Goal: Task Accomplishment & Management: Manage account settings

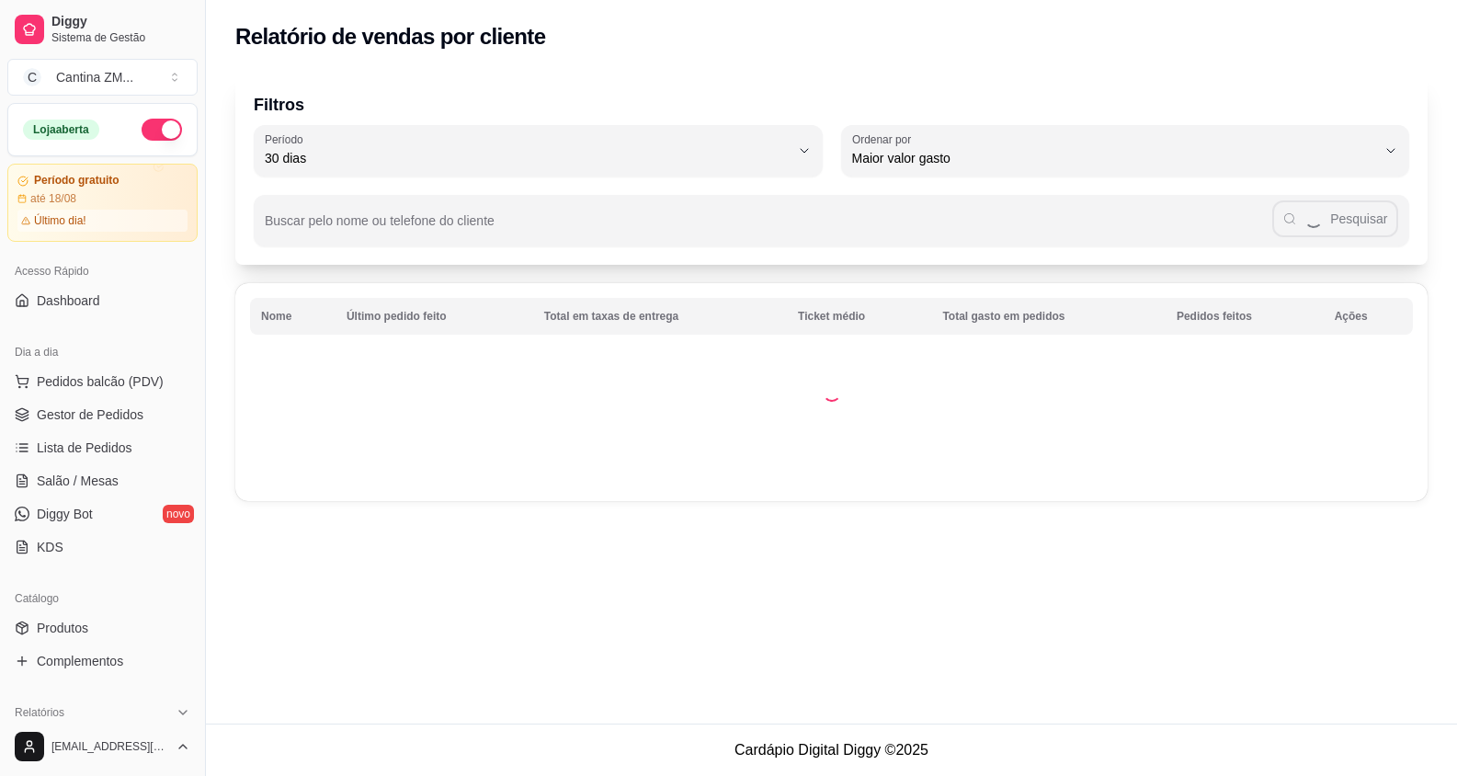
scroll to position [184, 0]
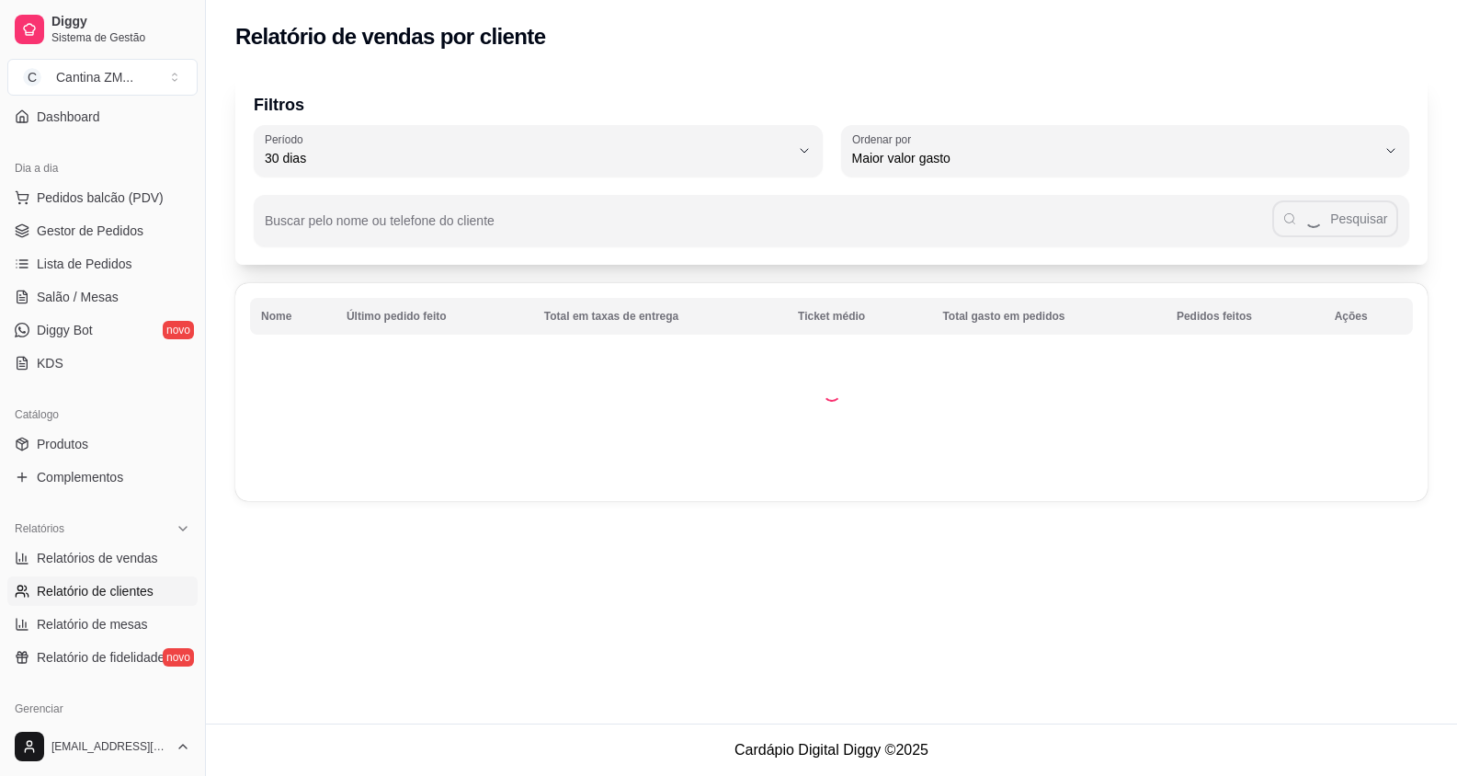
select select "ALL"
select select "0"
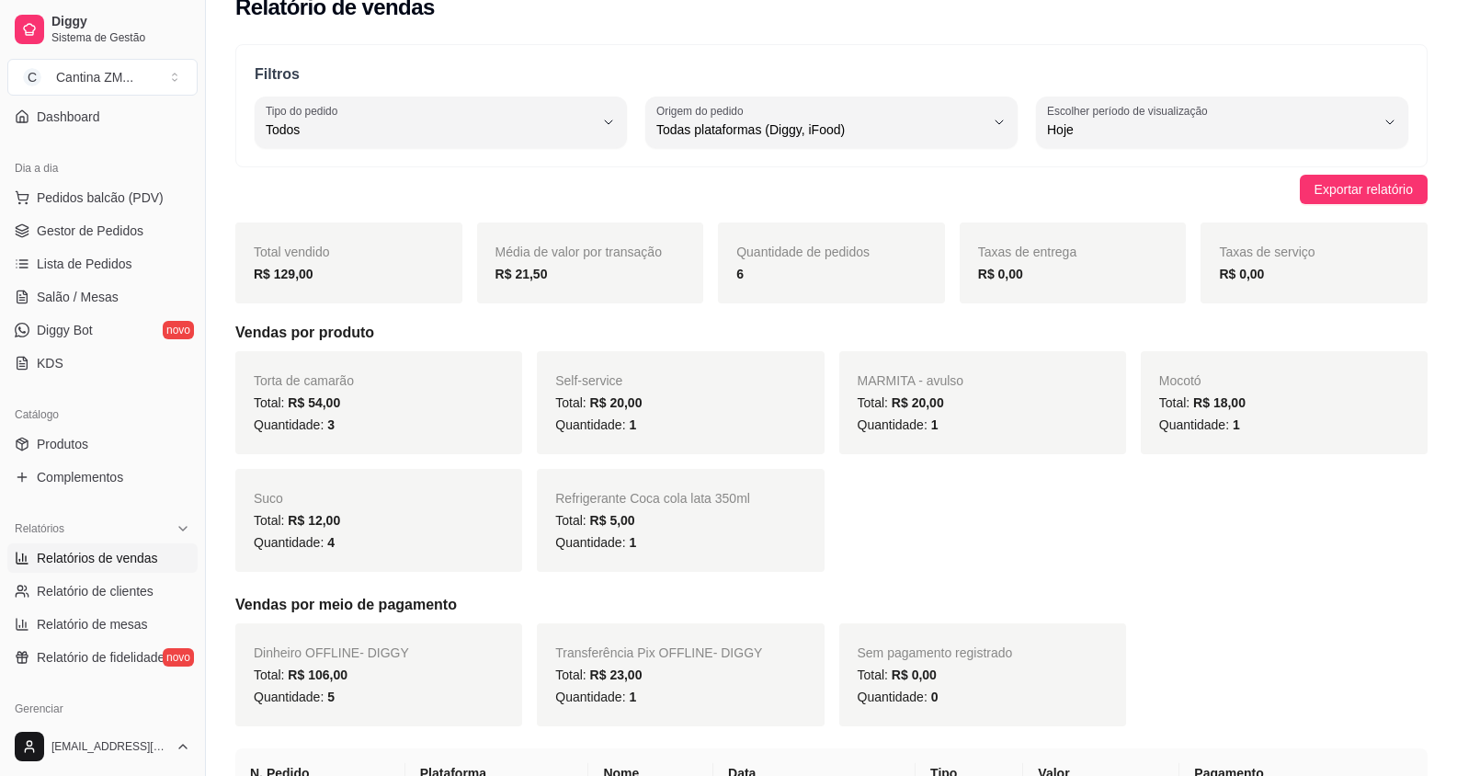
scroll to position [0, 0]
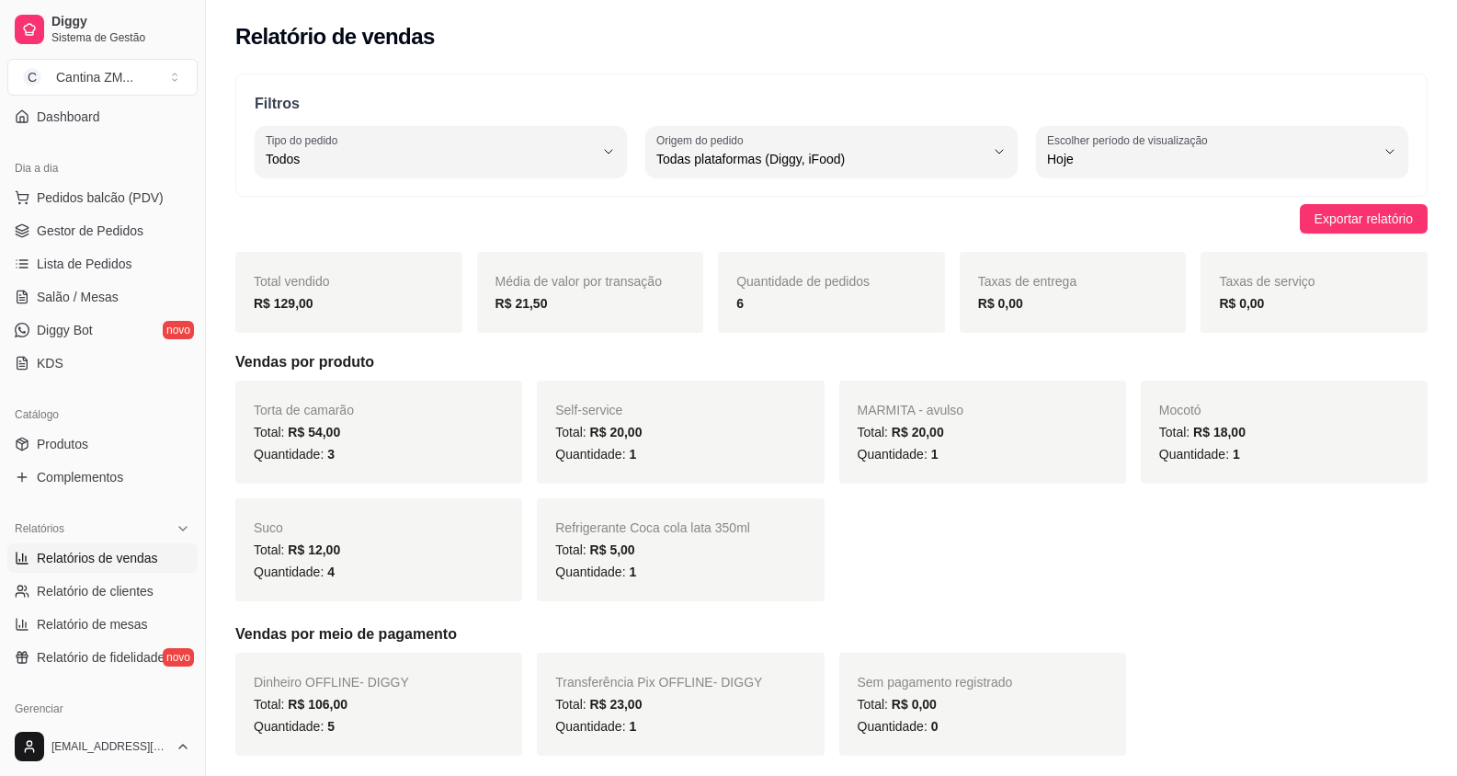
click at [345, 302] on div "R$ 129,00" at bounding box center [349, 303] width 190 height 22
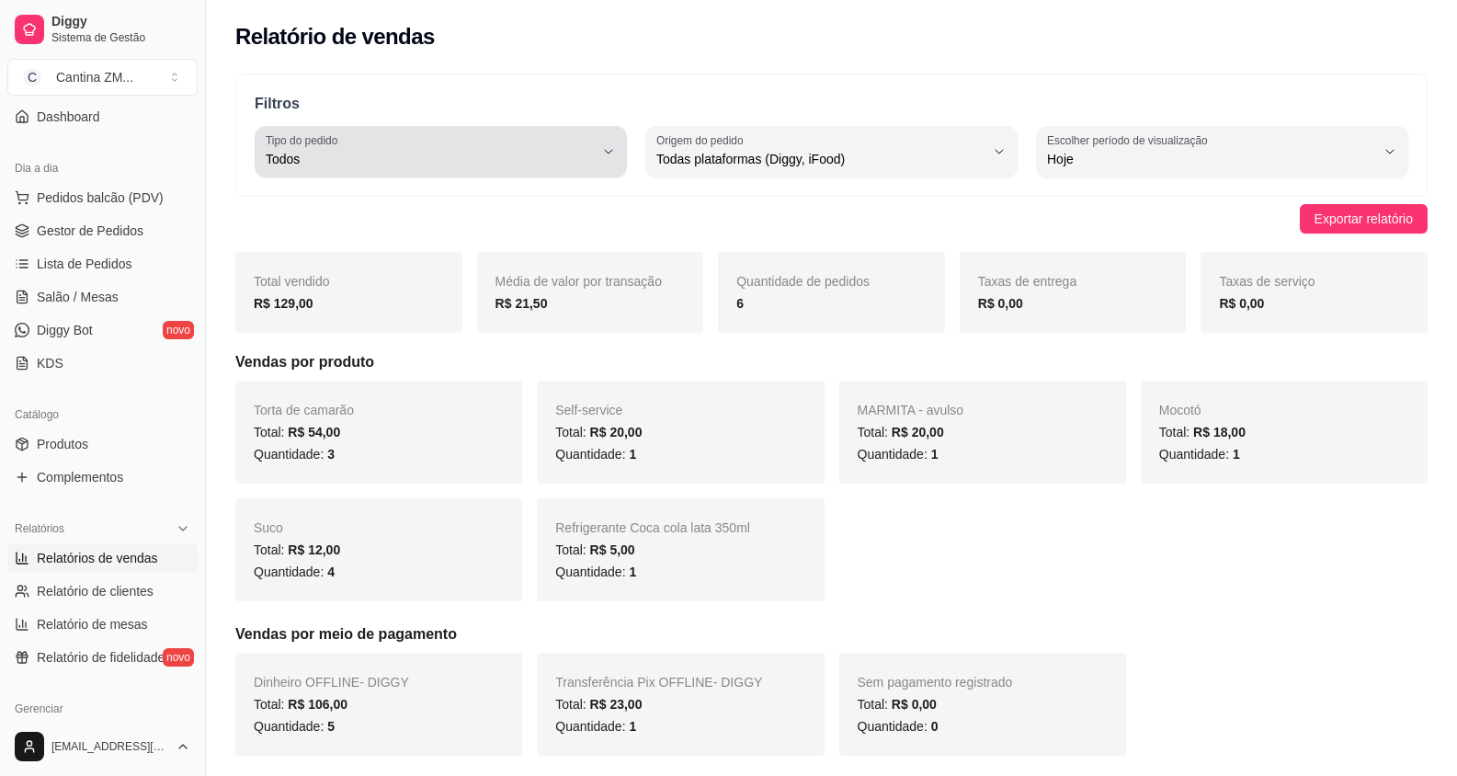
click at [338, 158] on span "Todos" at bounding box center [430, 159] width 328 height 18
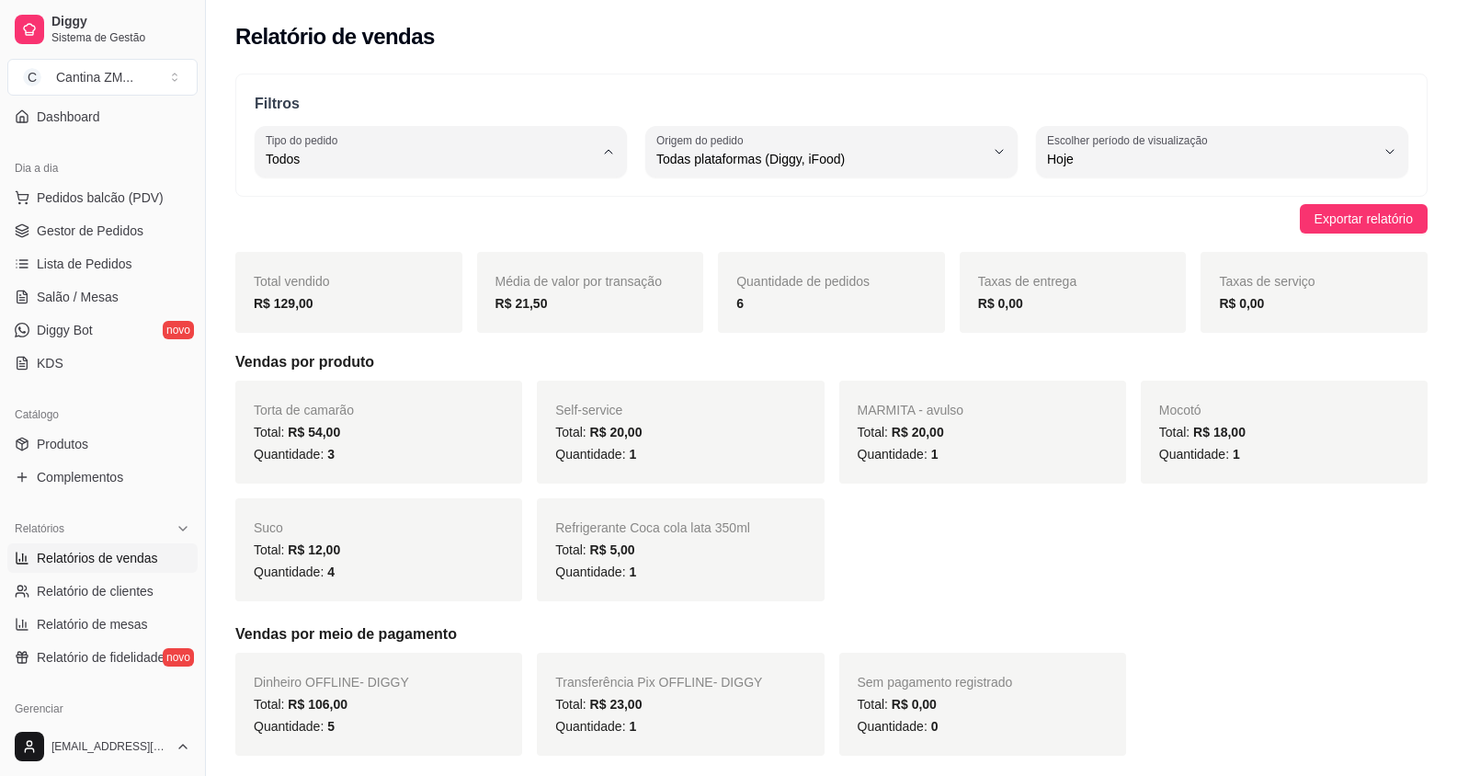
click at [306, 228] on span "Entrega" at bounding box center [432, 232] width 312 height 17
type input "DELIVERY"
select select "DELIVERY"
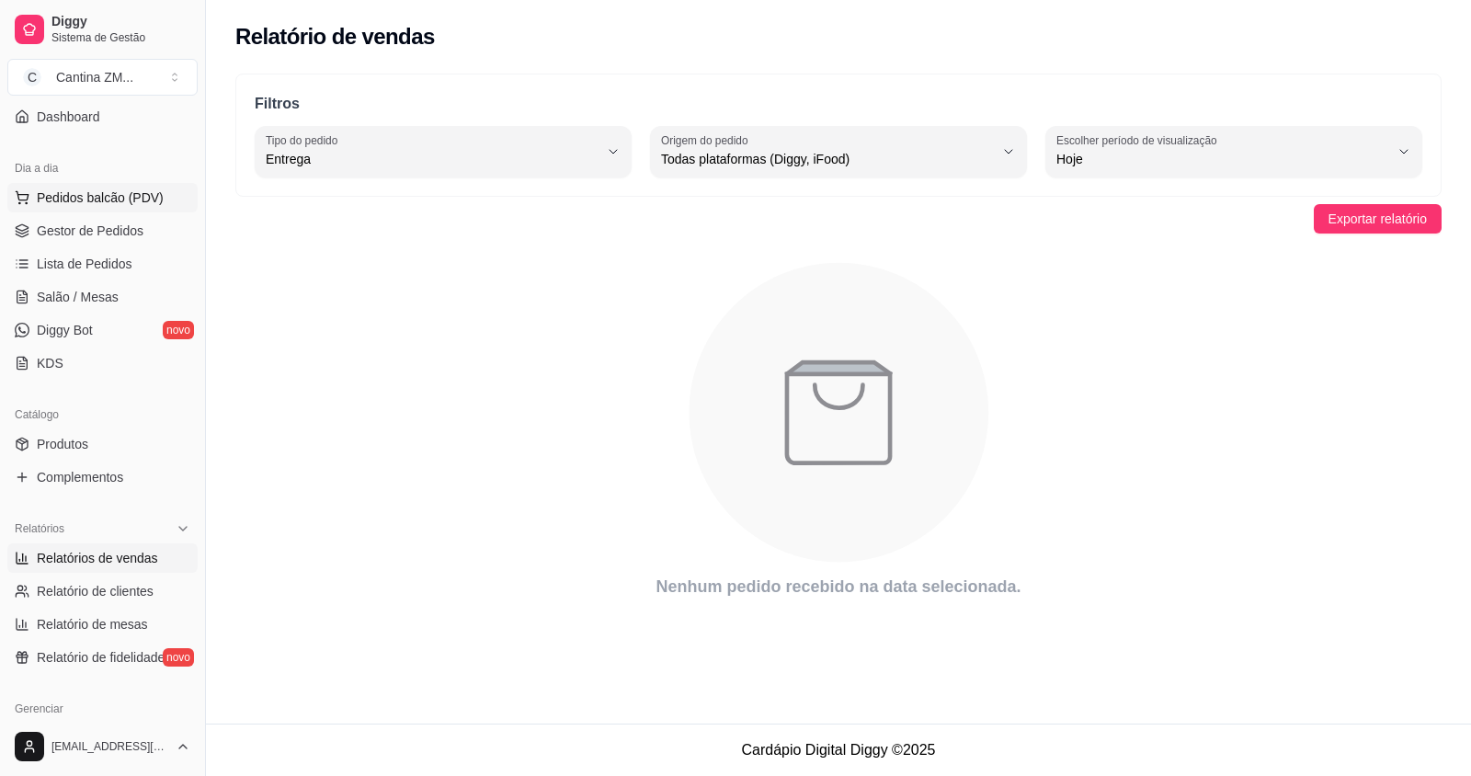
click at [134, 183] on button "Pedidos balcão (PDV)" at bounding box center [102, 197] width 190 height 29
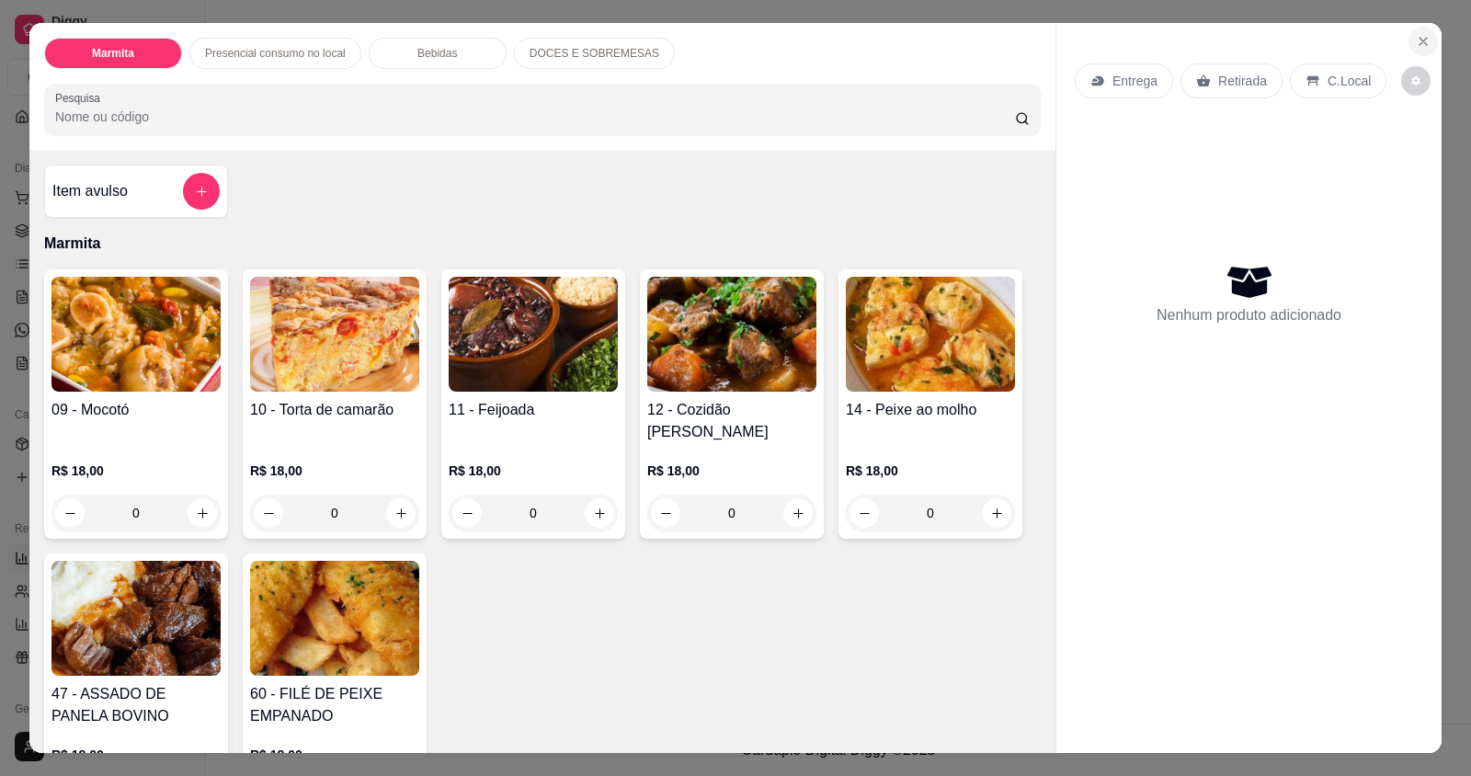
click at [1416, 36] on icon "Close" at bounding box center [1423, 41] width 15 height 15
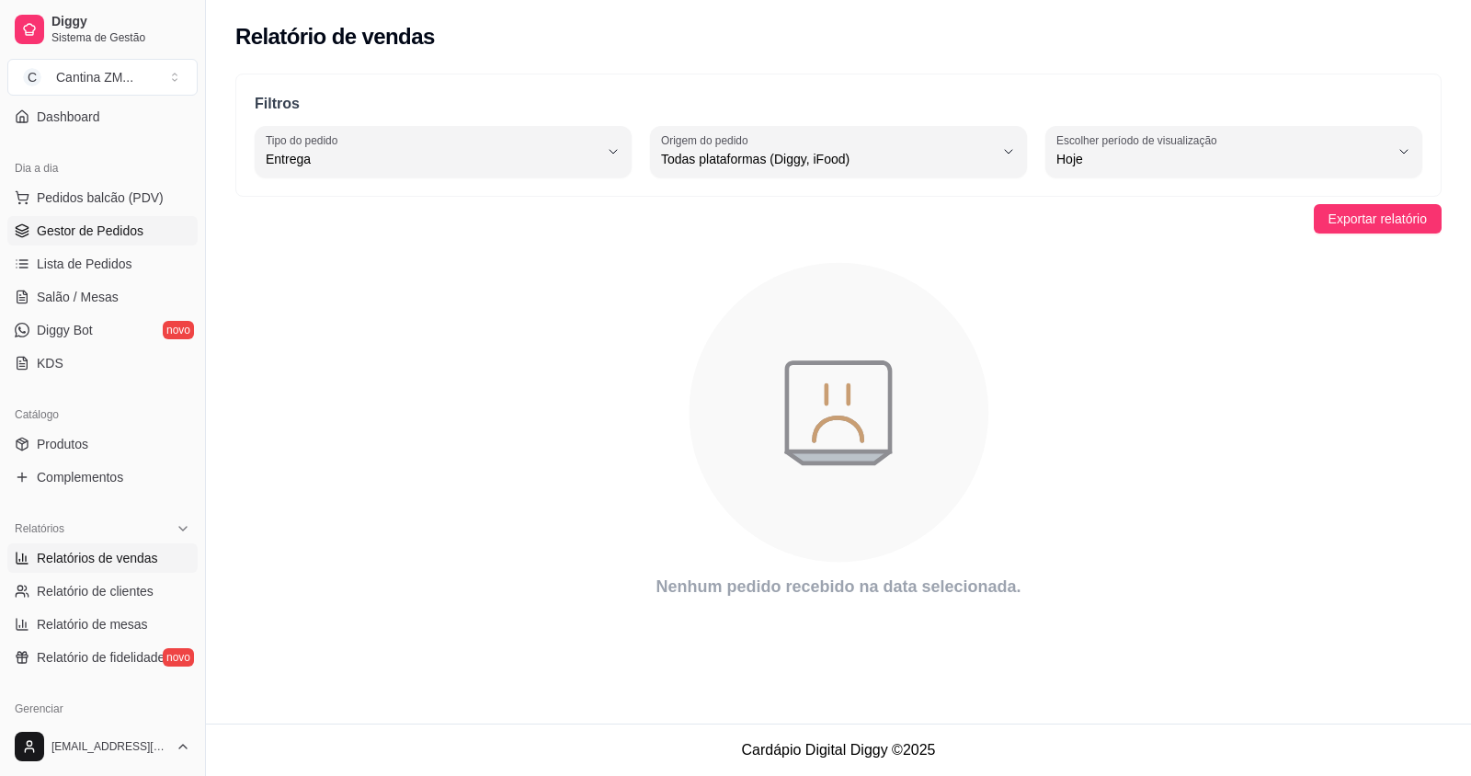
click at [91, 239] on span "Gestor de Pedidos" at bounding box center [90, 231] width 107 height 18
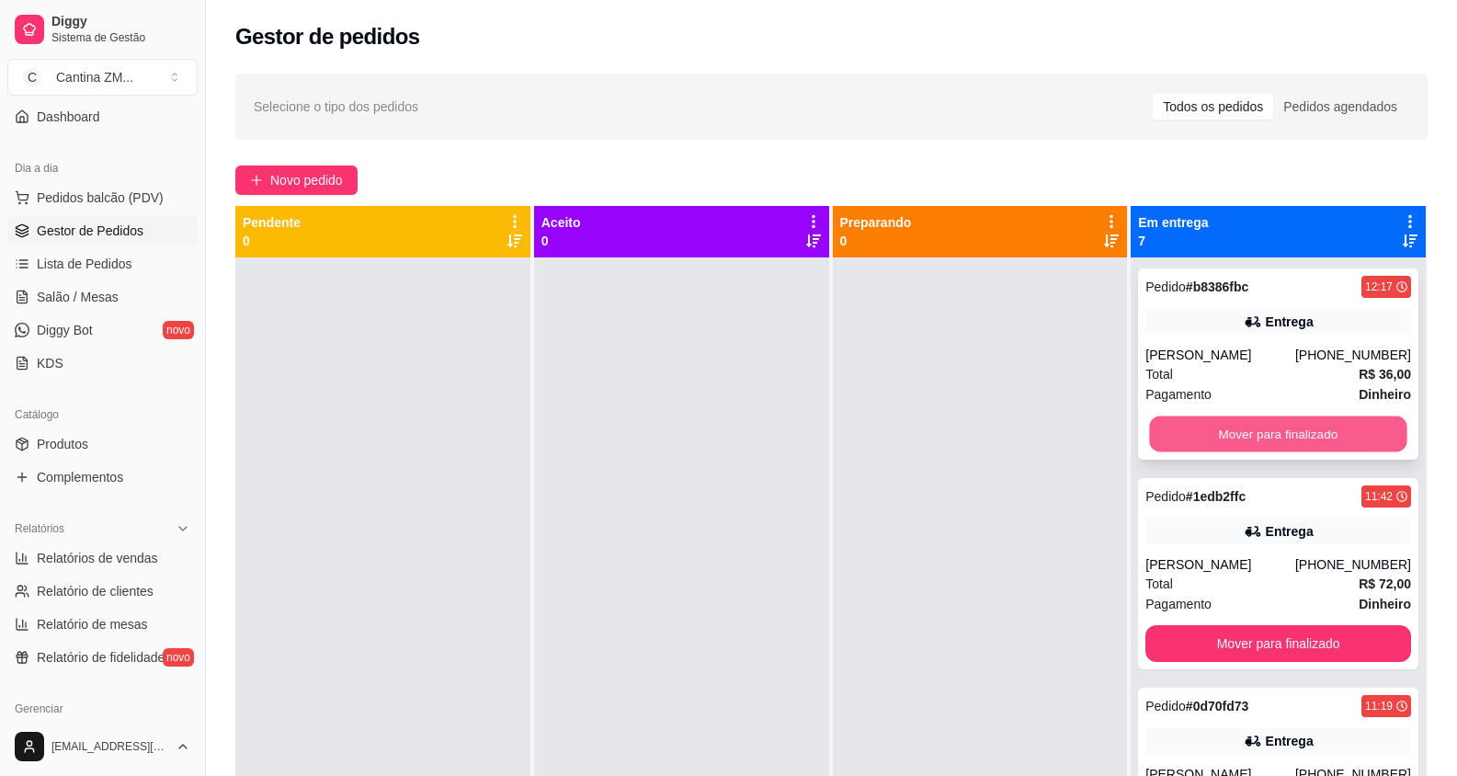
click at [1249, 437] on button "Mover para finalizado" at bounding box center [1278, 434] width 257 height 36
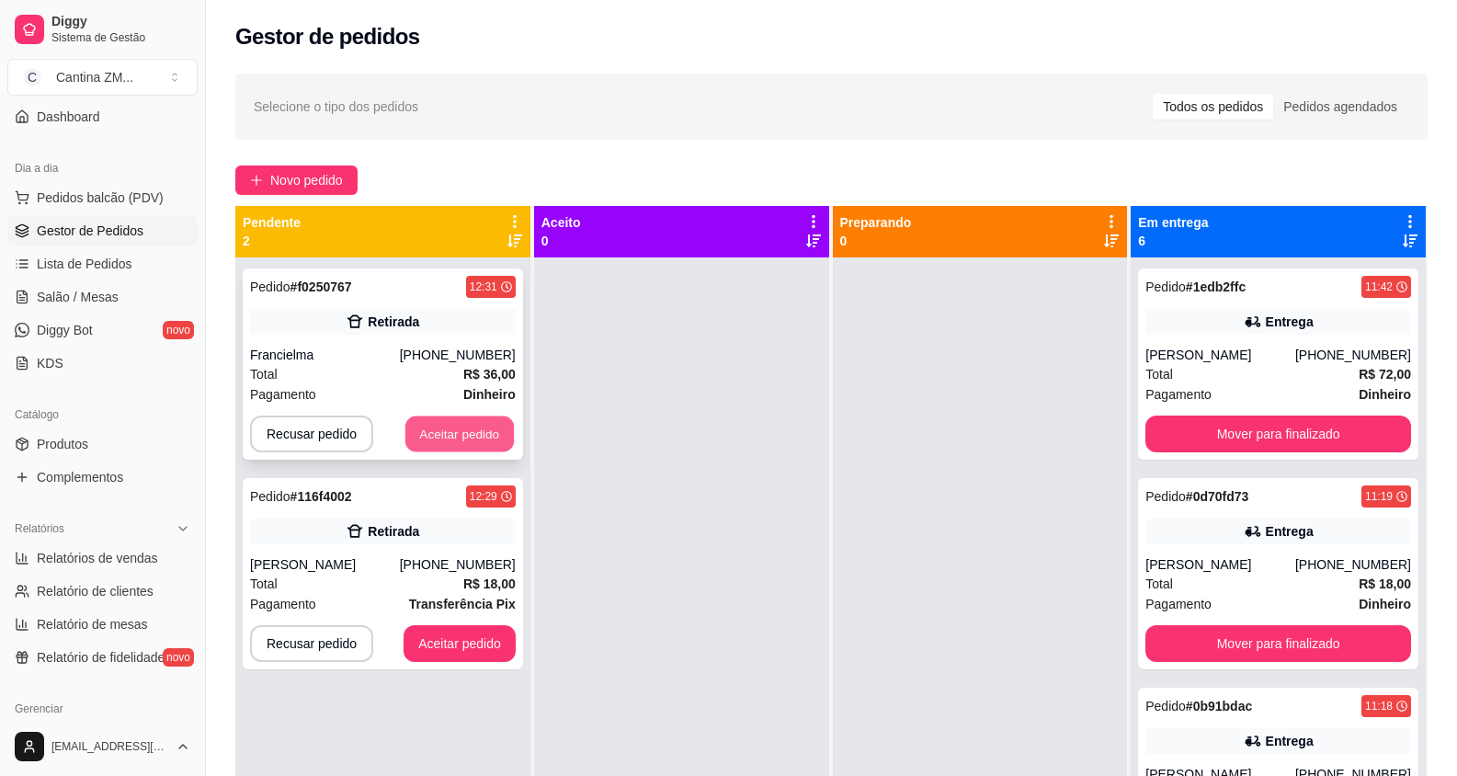
click at [461, 442] on button "Aceitar pedido" at bounding box center [459, 434] width 108 height 36
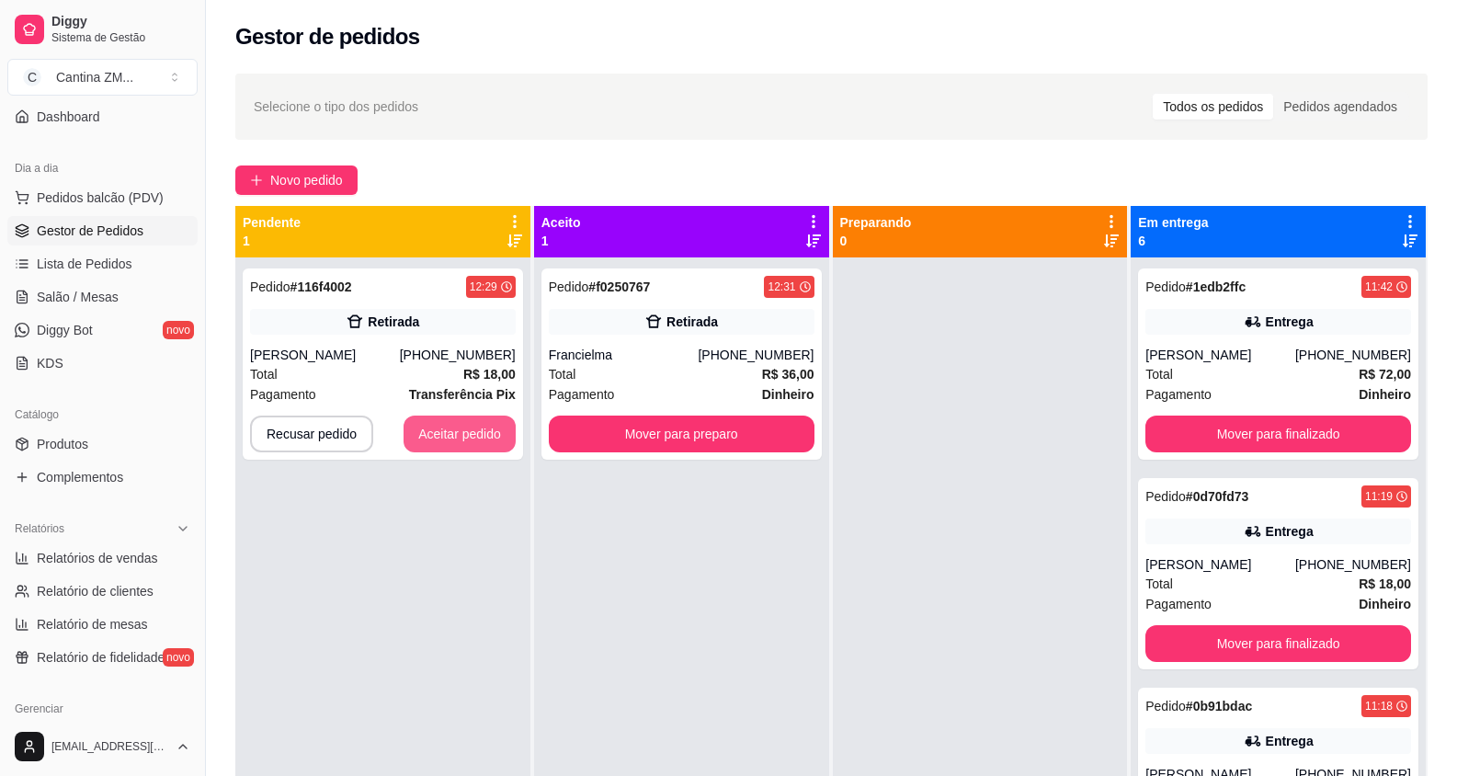
click at [461, 442] on button "Aceitar pedido" at bounding box center [460, 434] width 112 height 37
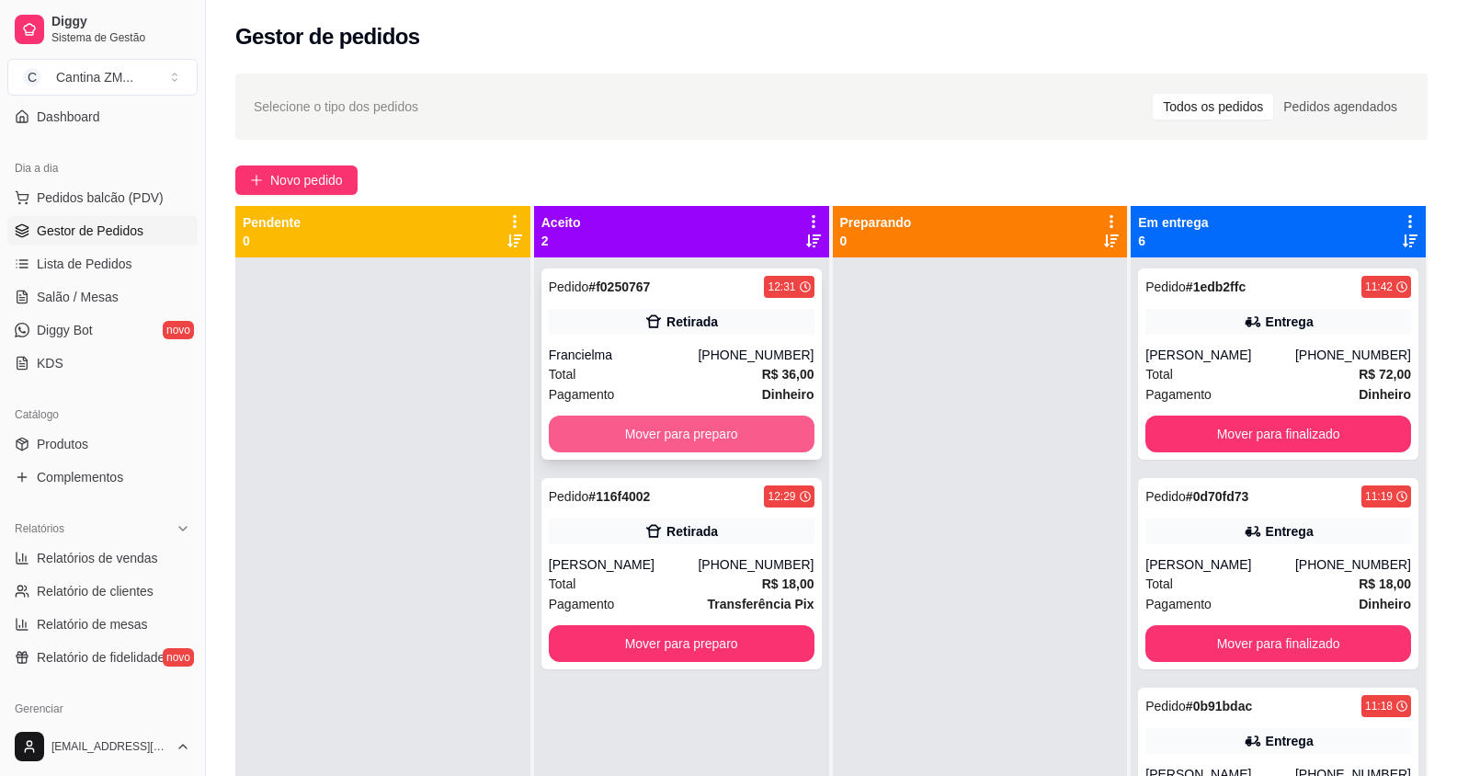
click at [659, 423] on button "Mover para preparo" at bounding box center [682, 434] width 266 height 37
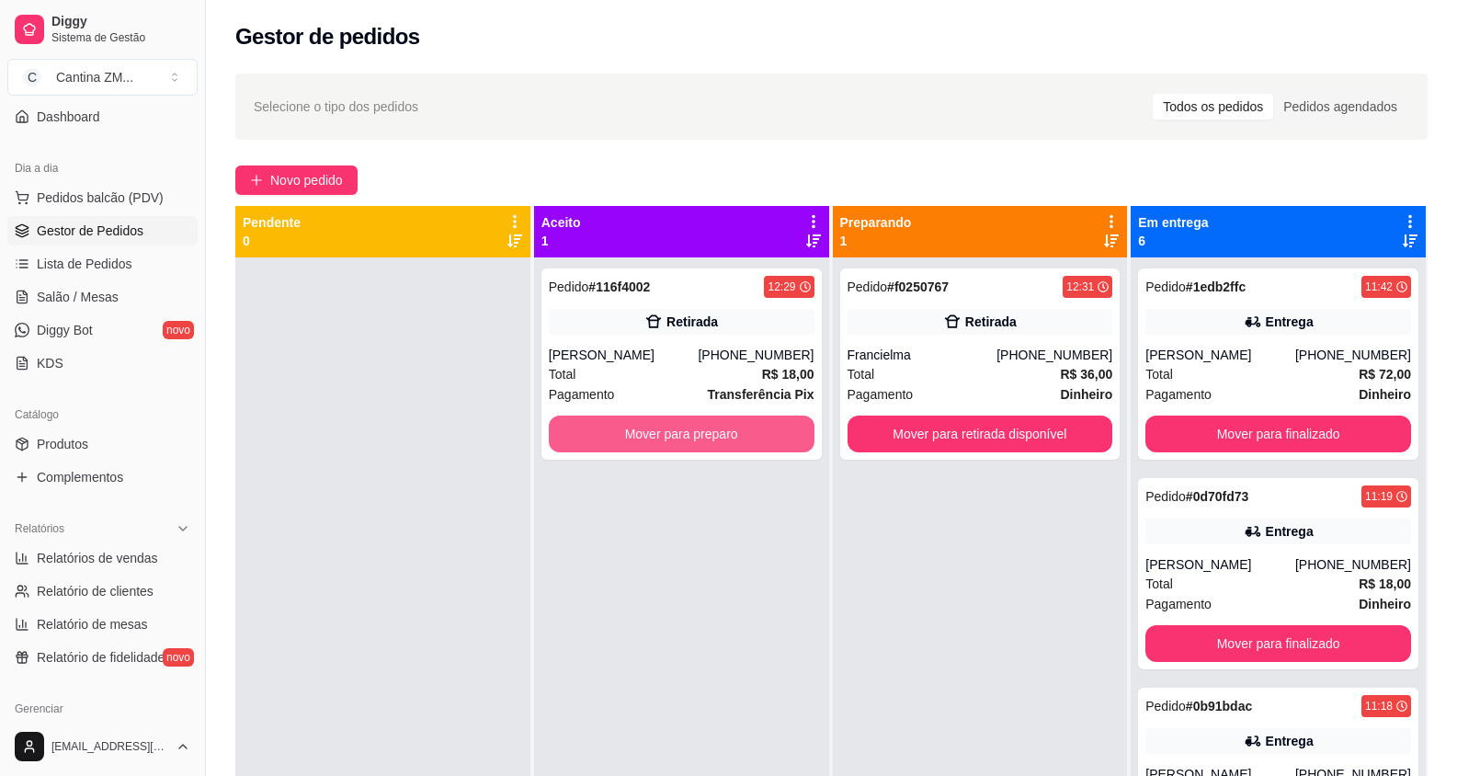
click at [659, 423] on button "Mover para preparo" at bounding box center [682, 434] width 266 height 37
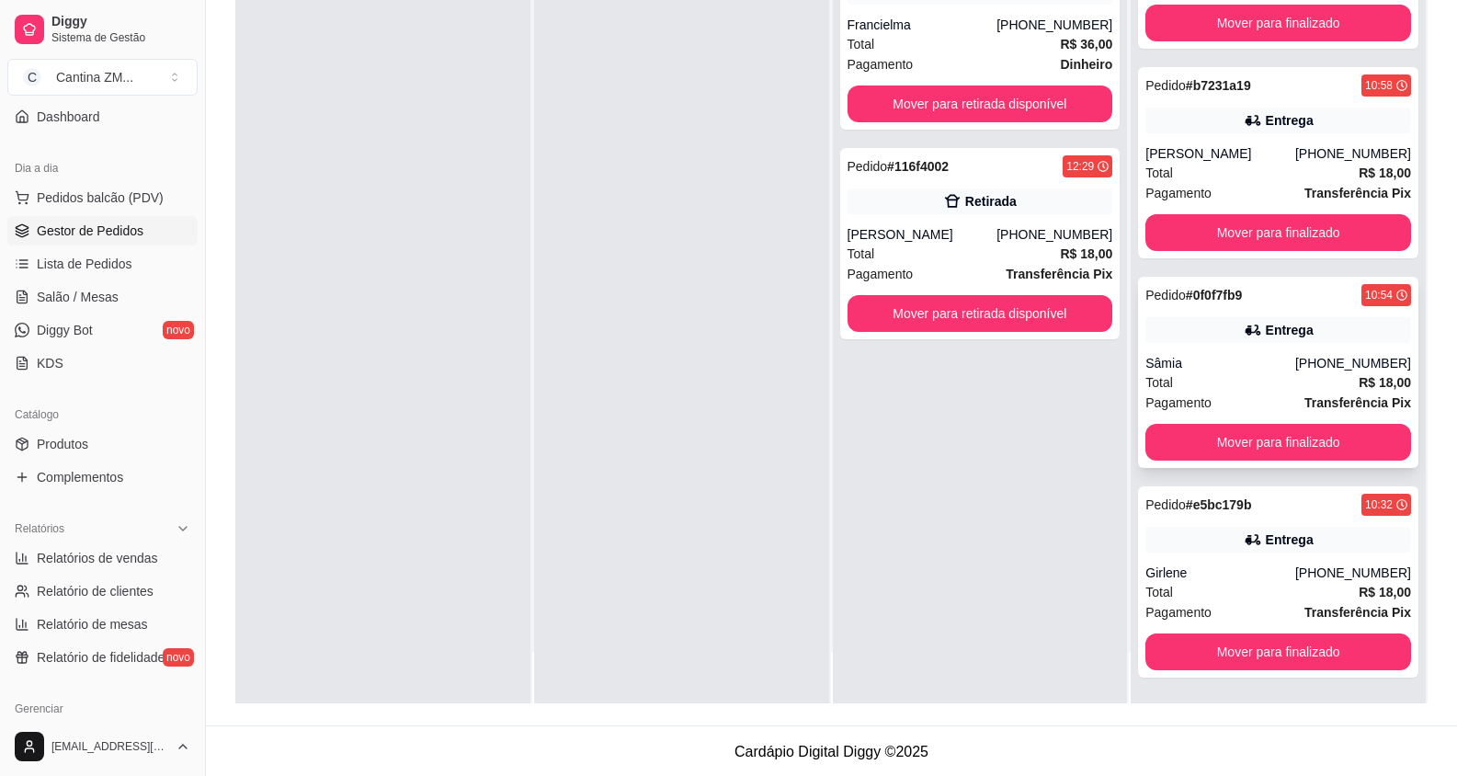
scroll to position [280, 0]
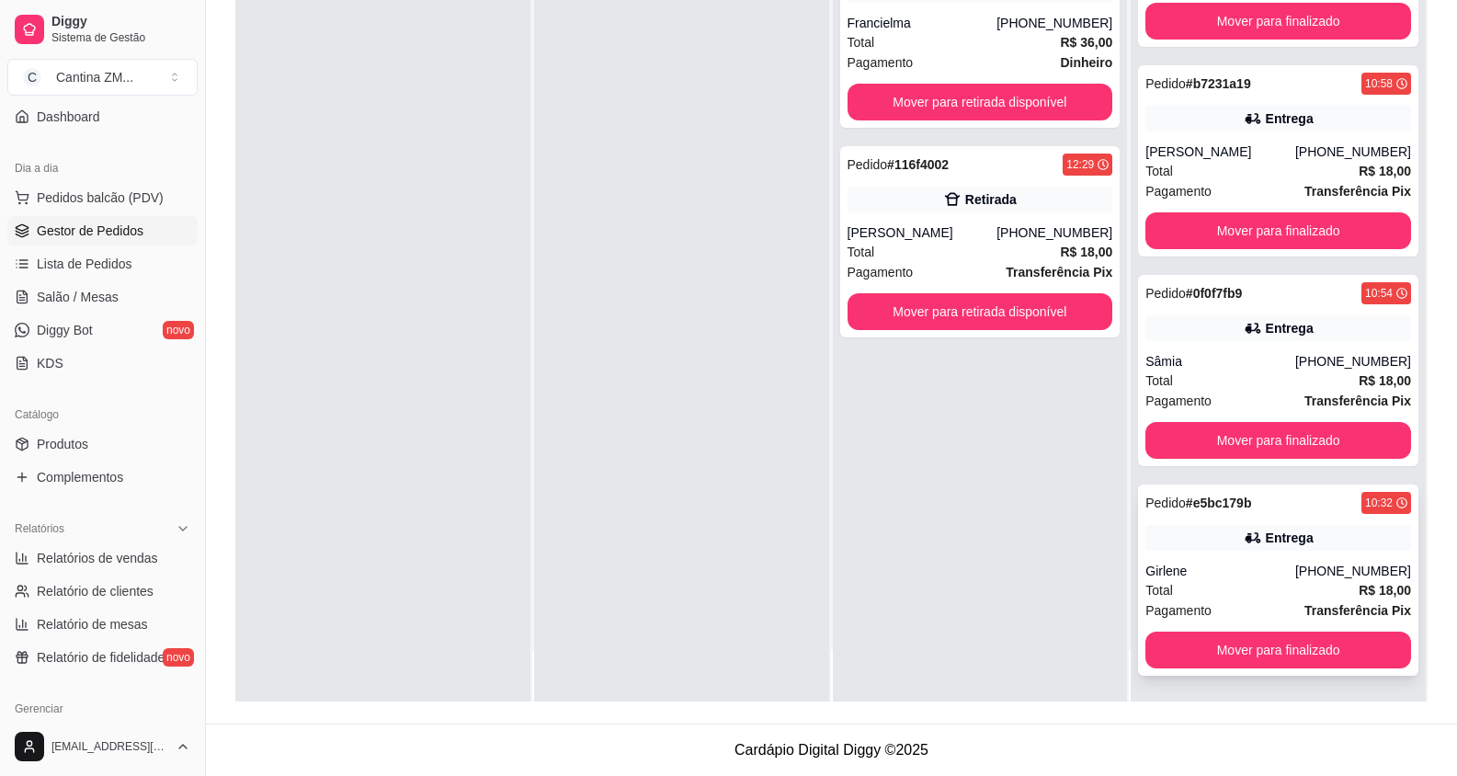
click at [1279, 596] on div "Total R$ 18,00" at bounding box center [1278, 590] width 266 height 20
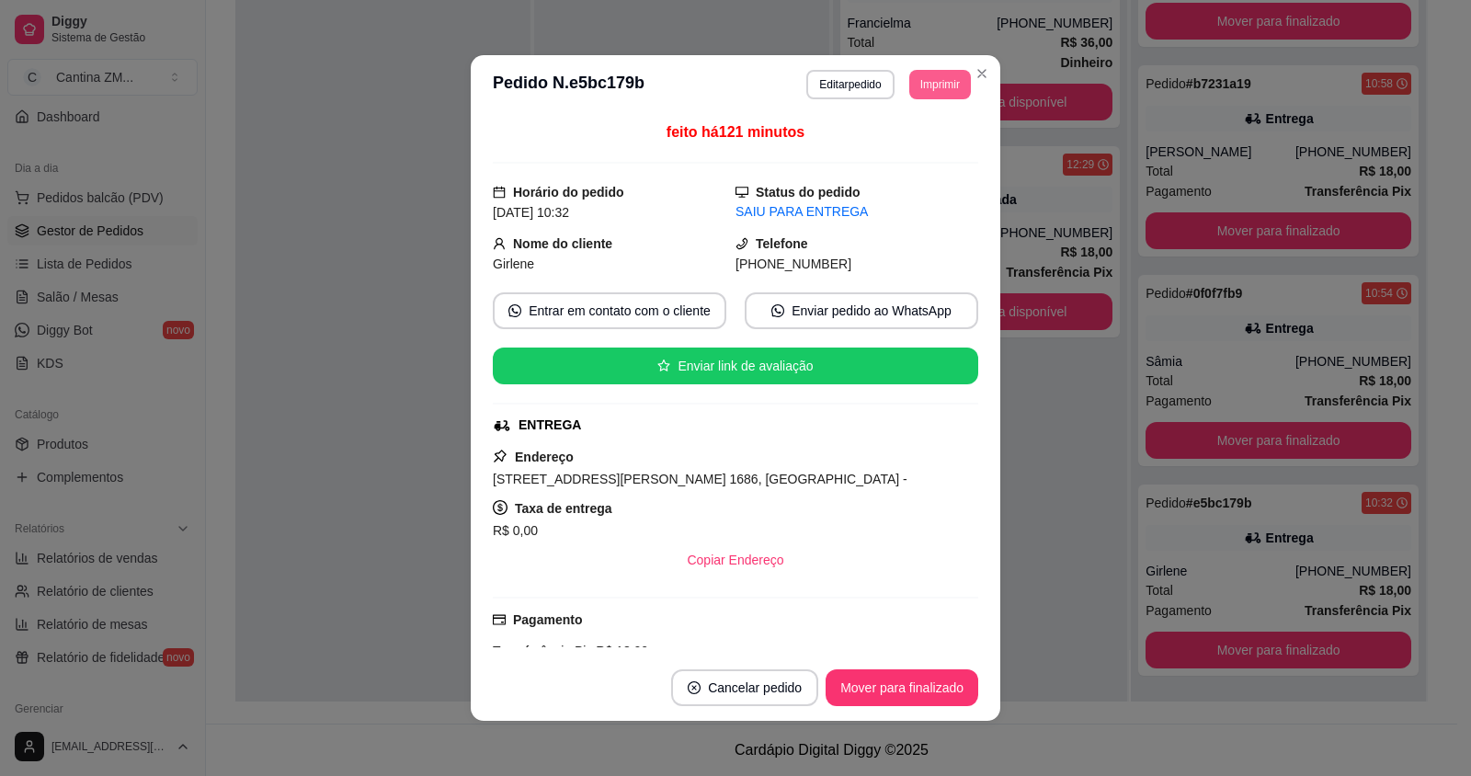
click at [915, 85] on button "Imprimir" at bounding box center [940, 84] width 62 height 29
click at [912, 149] on button "IMPRESSORA" at bounding box center [899, 148] width 129 height 28
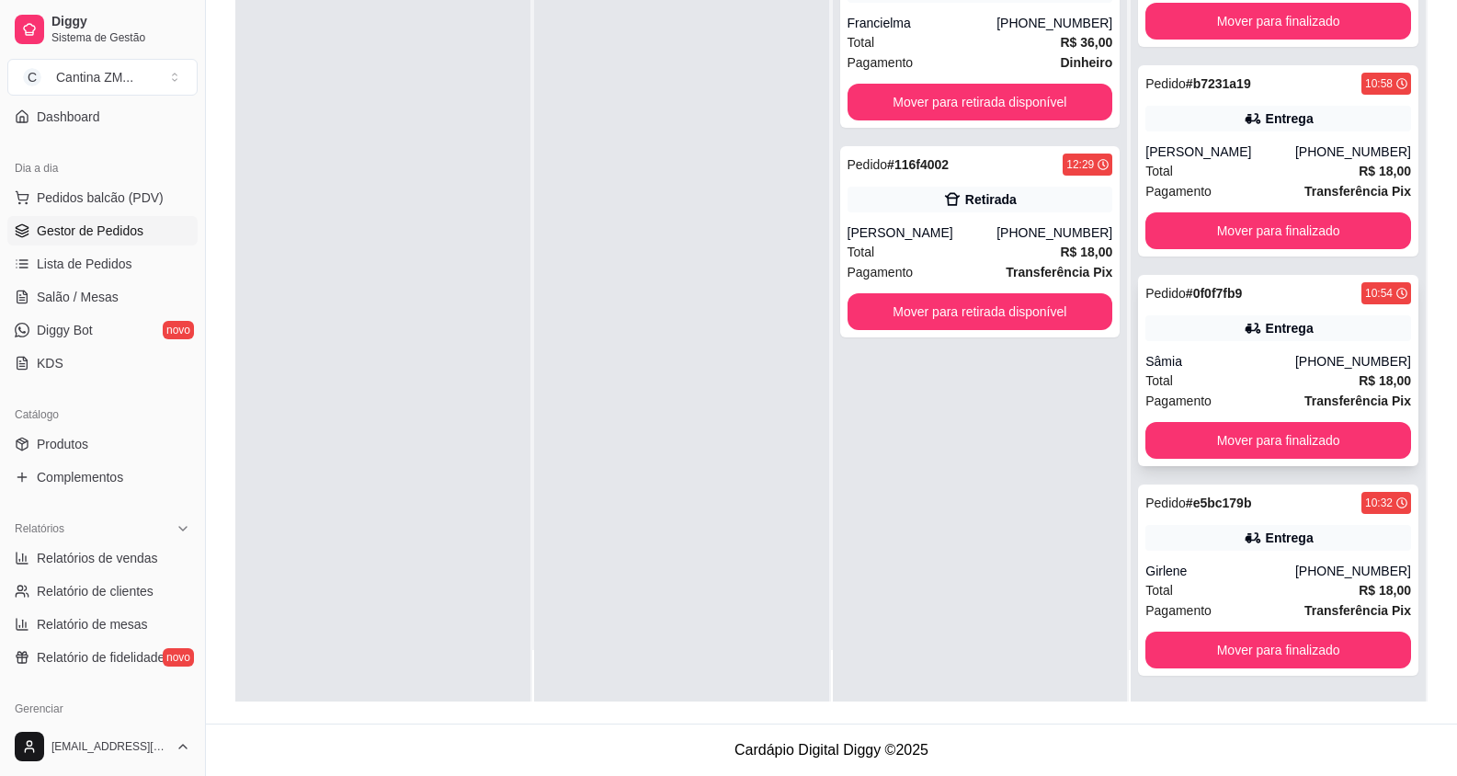
click at [1217, 370] on div "Sâmia" at bounding box center [1220, 361] width 150 height 18
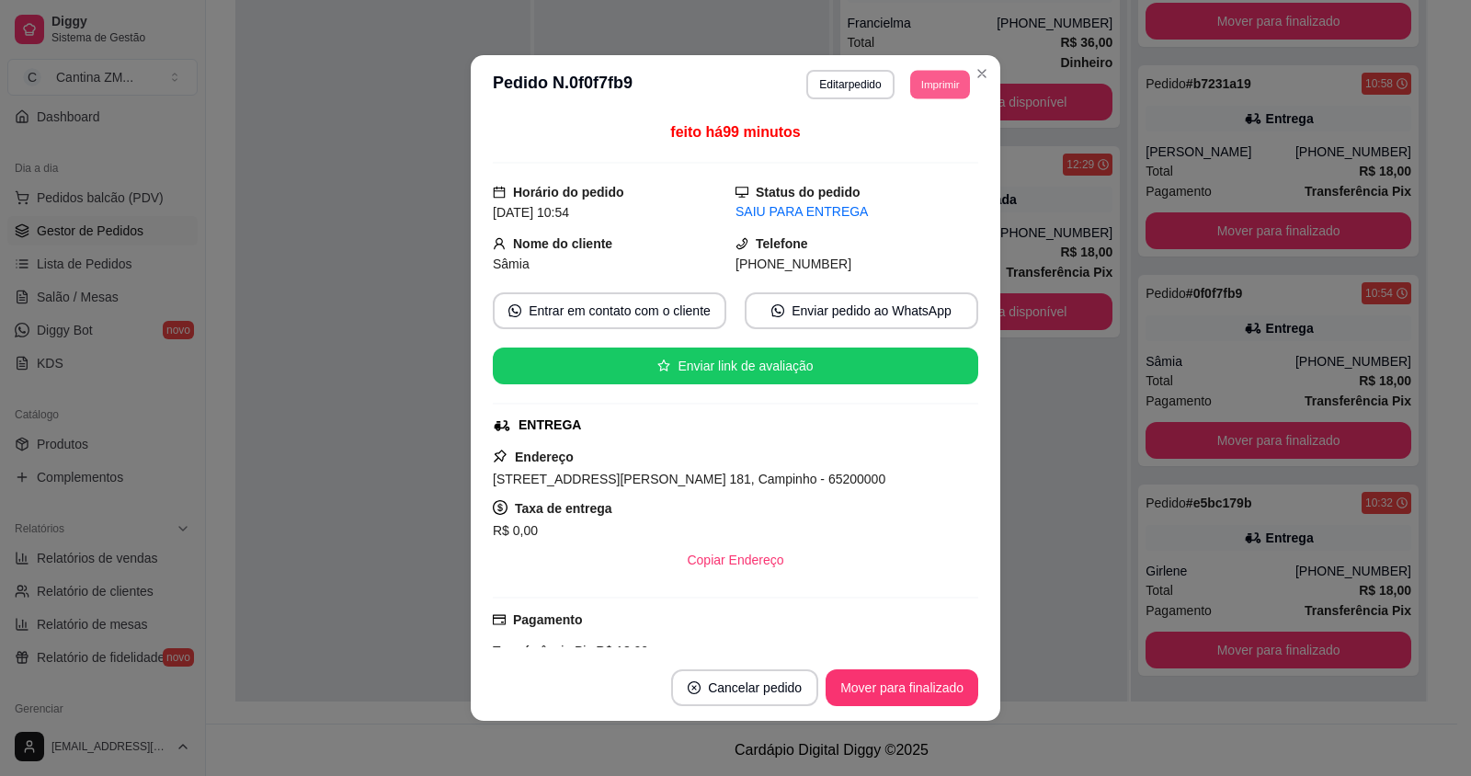
click at [925, 81] on button "Imprimir" at bounding box center [940, 84] width 60 height 28
click at [922, 153] on button "IMPRESSORA" at bounding box center [899, 148] width 133 height 29
click at [989, 67] on header "**********" at bounding box center [735, 84] width 529 height 59
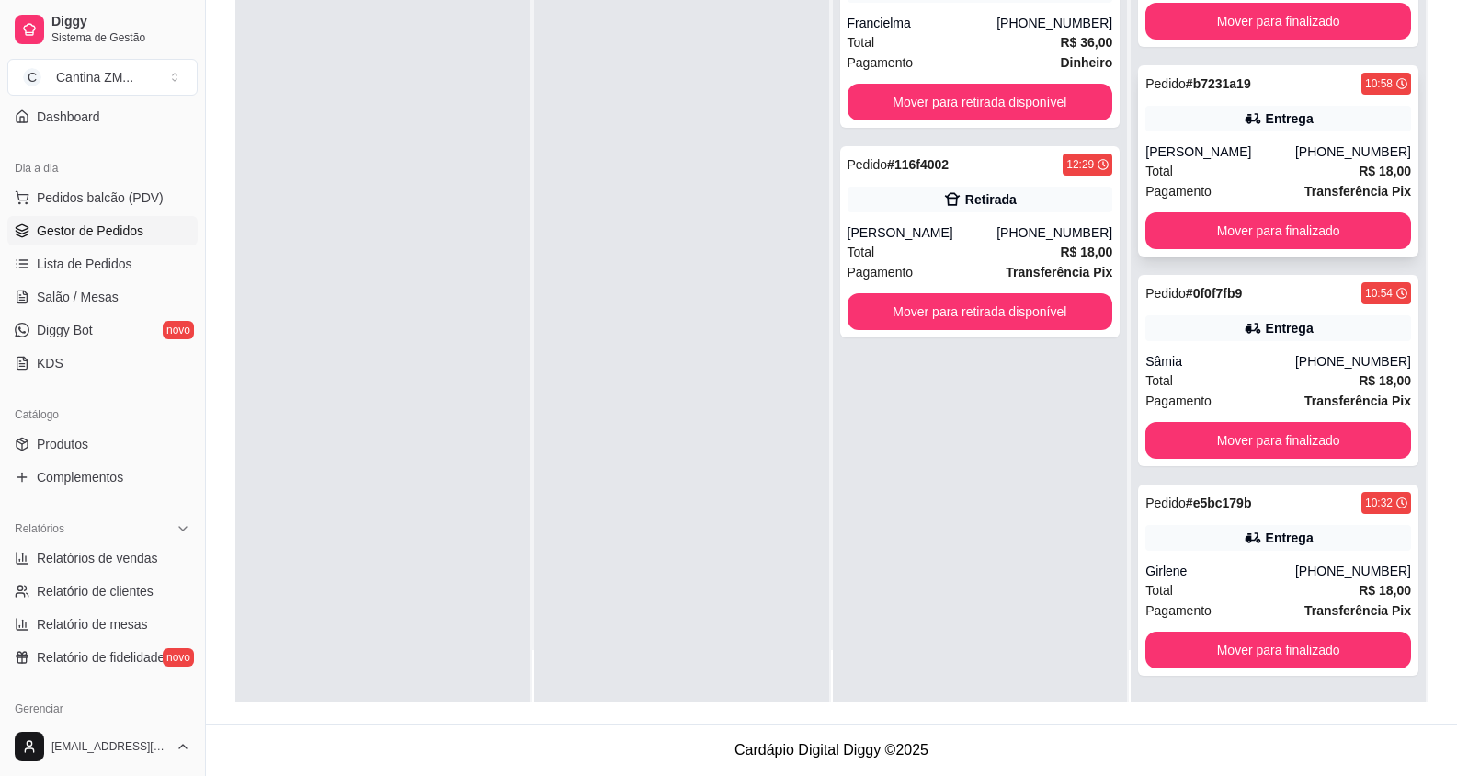
click at [1304, 170] on div "Total R$ 18,00" at bounding box center [1278, 171] width 266 height 20
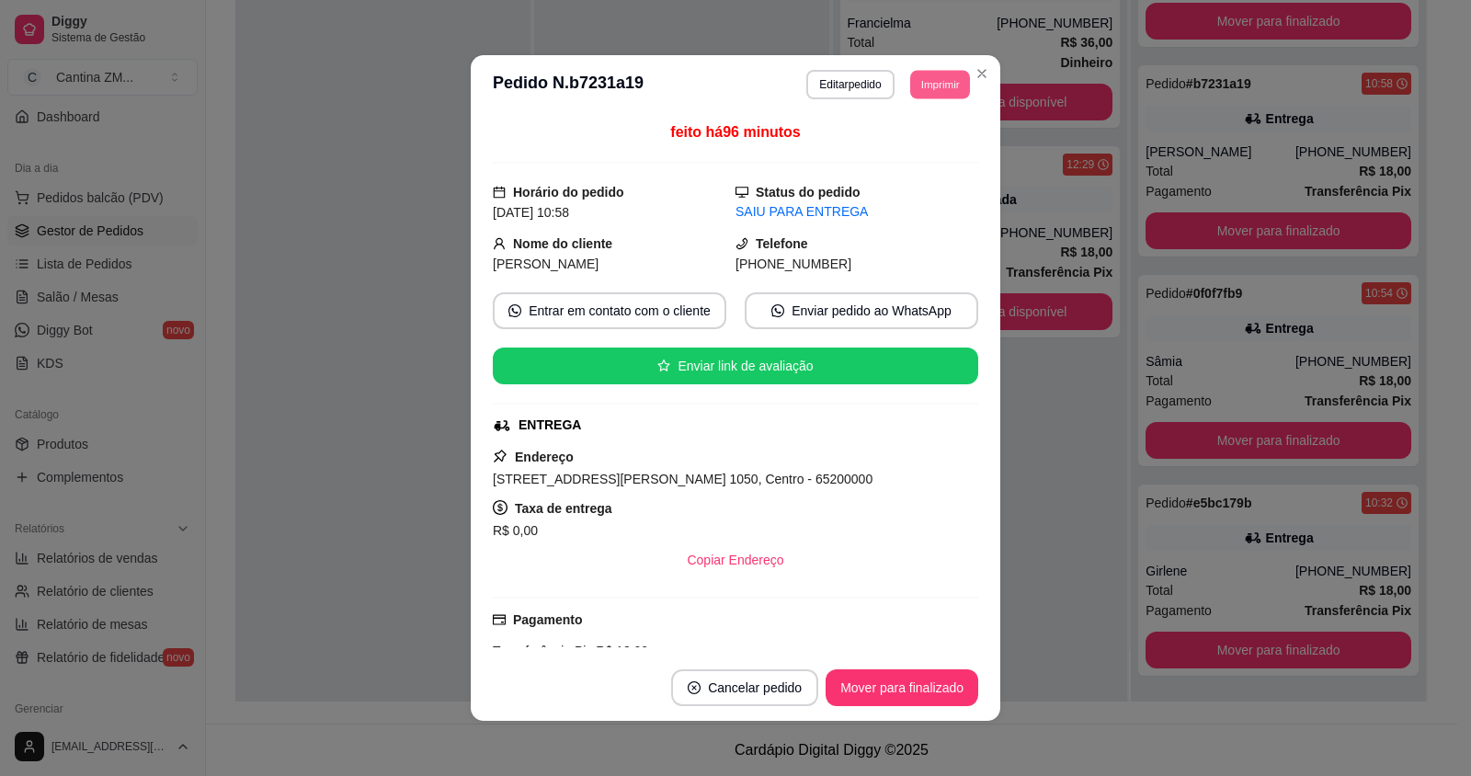
click at [928, 81] on button "Imprimir" at bounding box center [940, 84] width 60 height 28
click at [917, 137] on button "IMPRESSORA" at bounding box center [899, 148] width 129 height 28
click at [990, 67] on header "**********" at bounding box center [735, 84] width 529 height 59
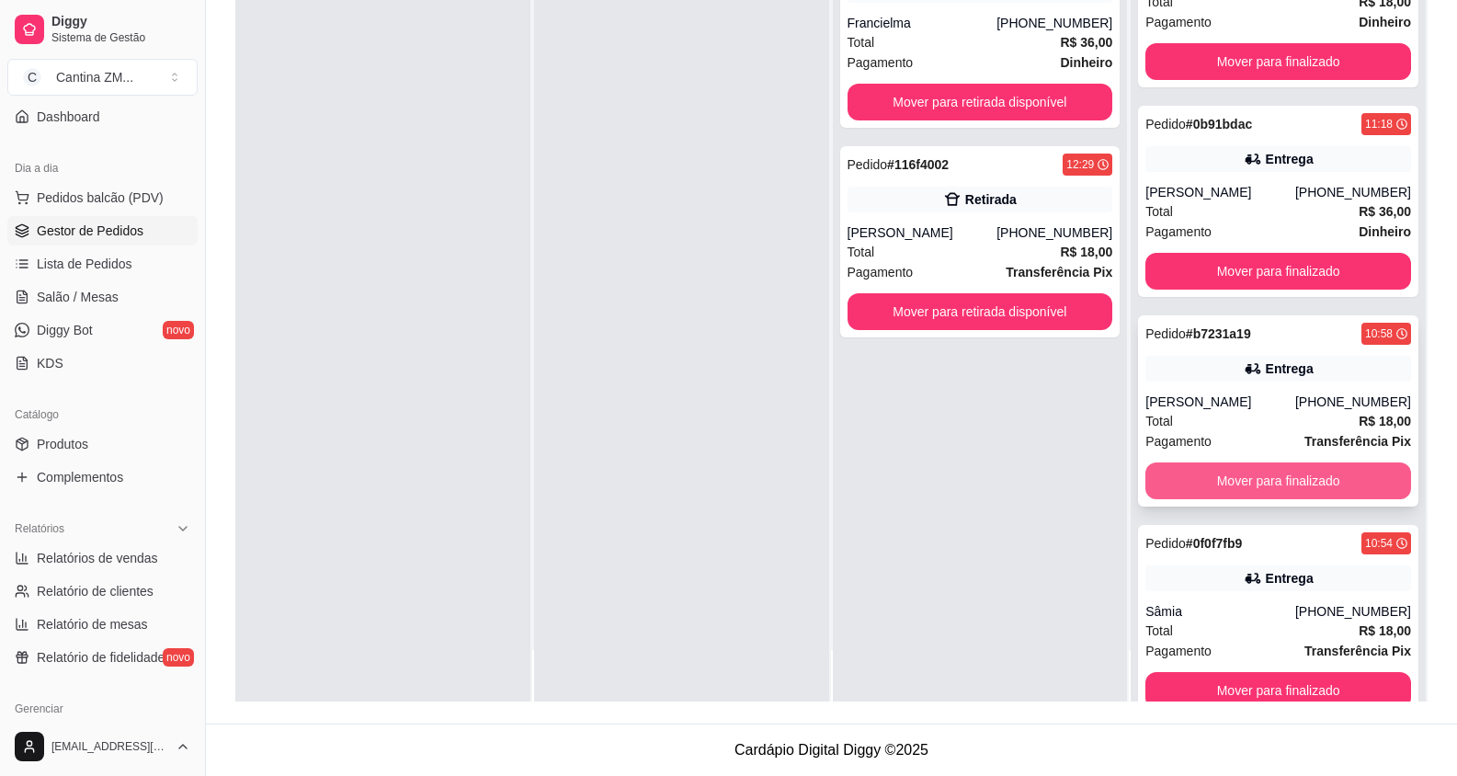
scroll to position [224, 0]
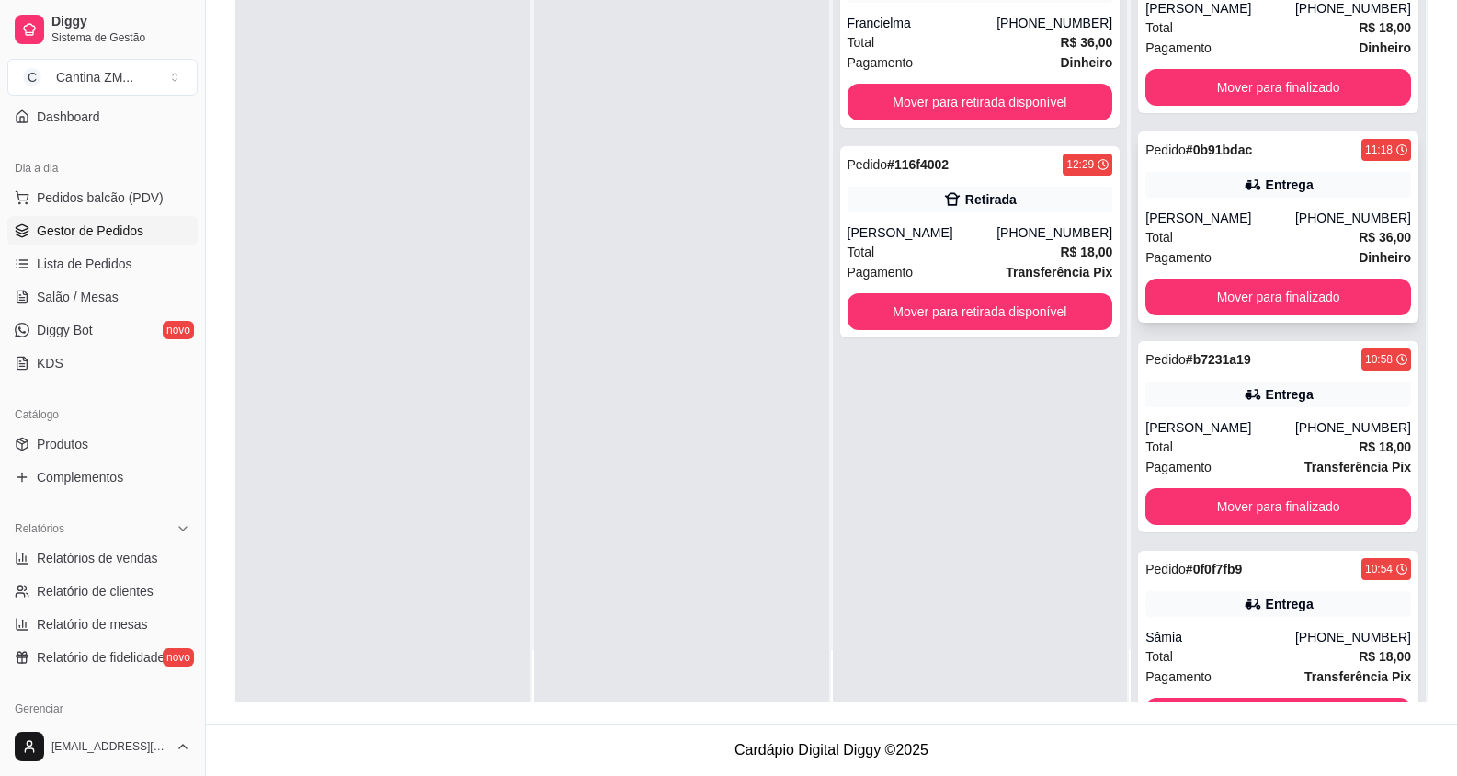
click at [1284, 222] on div "[PERSON_NAME]" at bounding box center [1220, 218] width 150 height 18
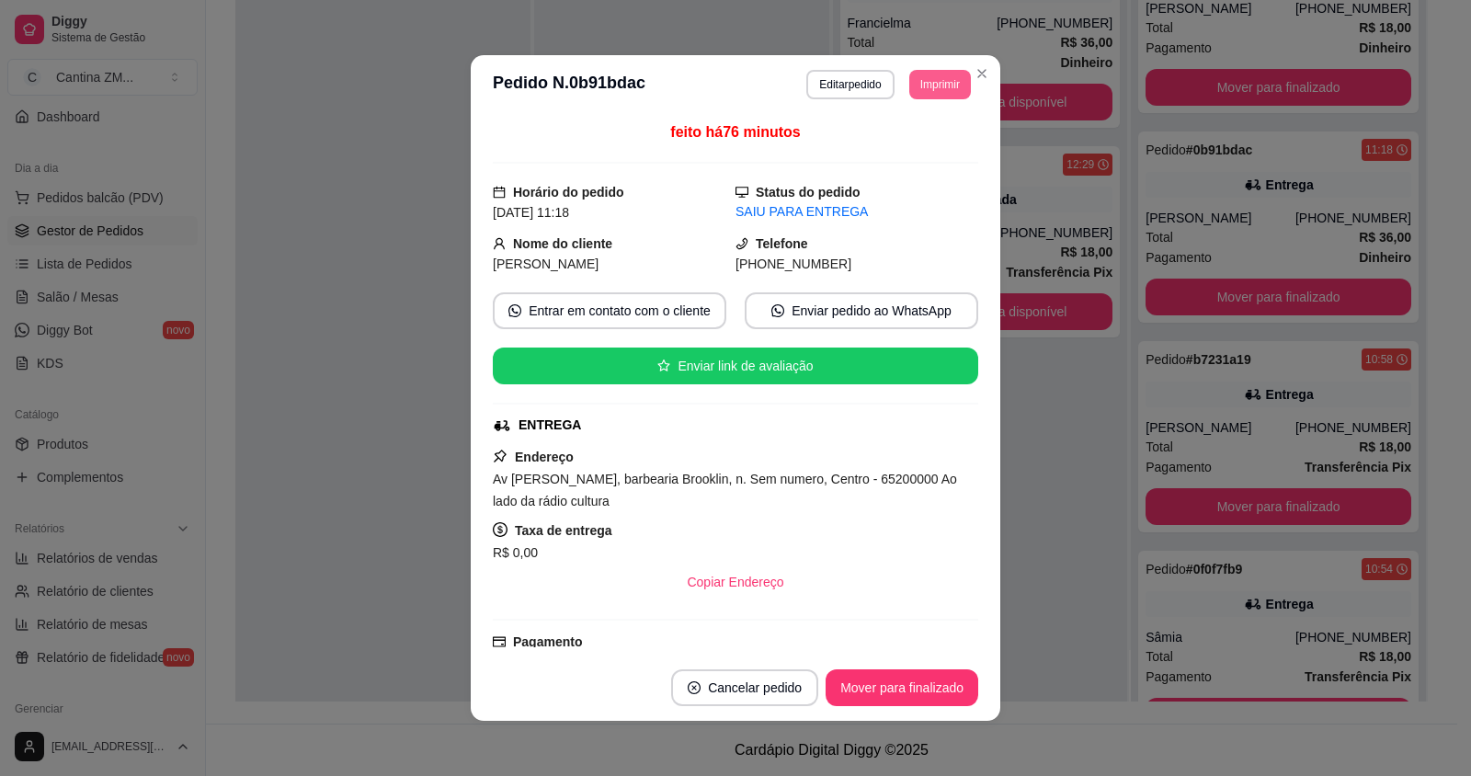
click at [916, 82] on button "Imprimir" at bounding box center [940, 84] width 62 height 29
click at [916, 140] on button "IMPRESSORA" at bounding box center [899, 148] width 133 height 29
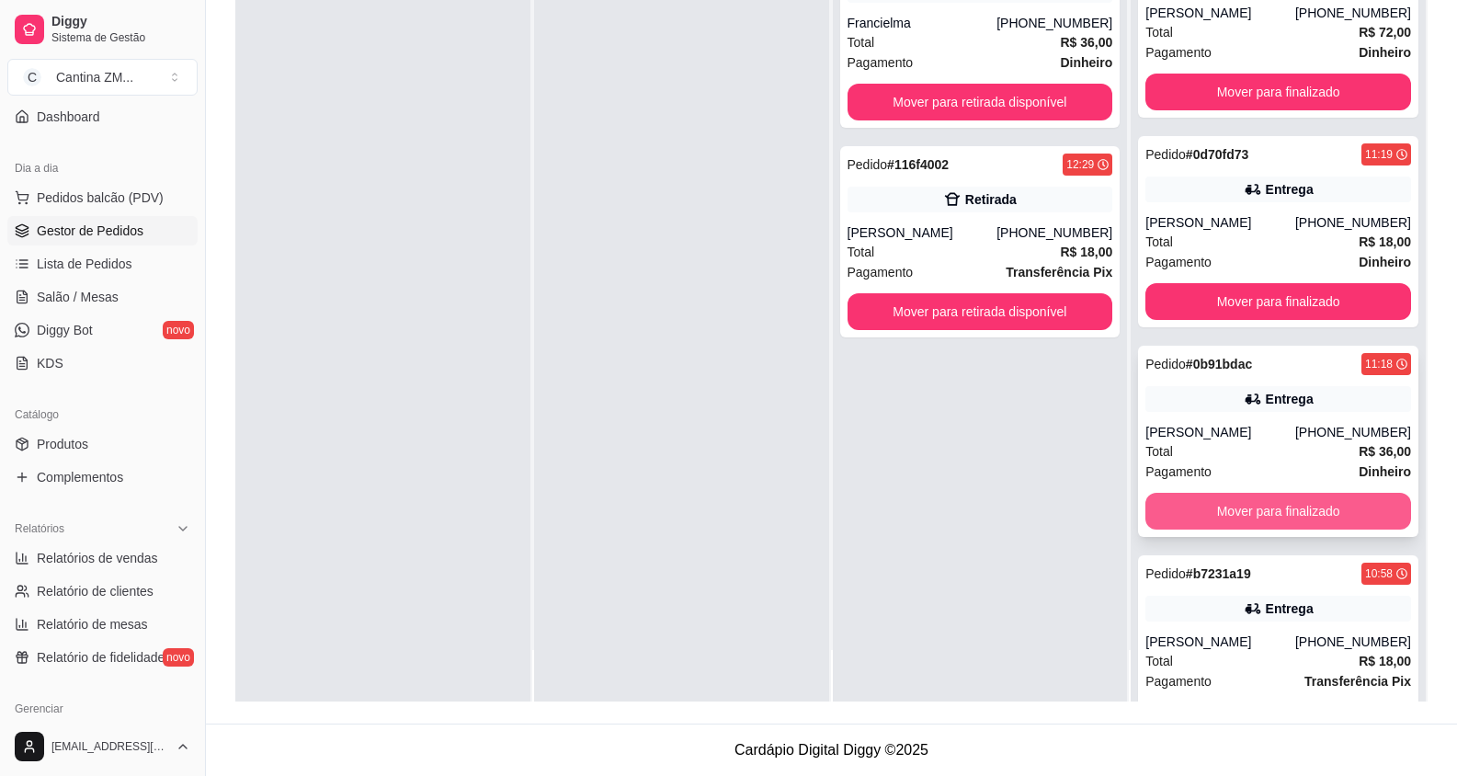
scroll to position [0, 0]
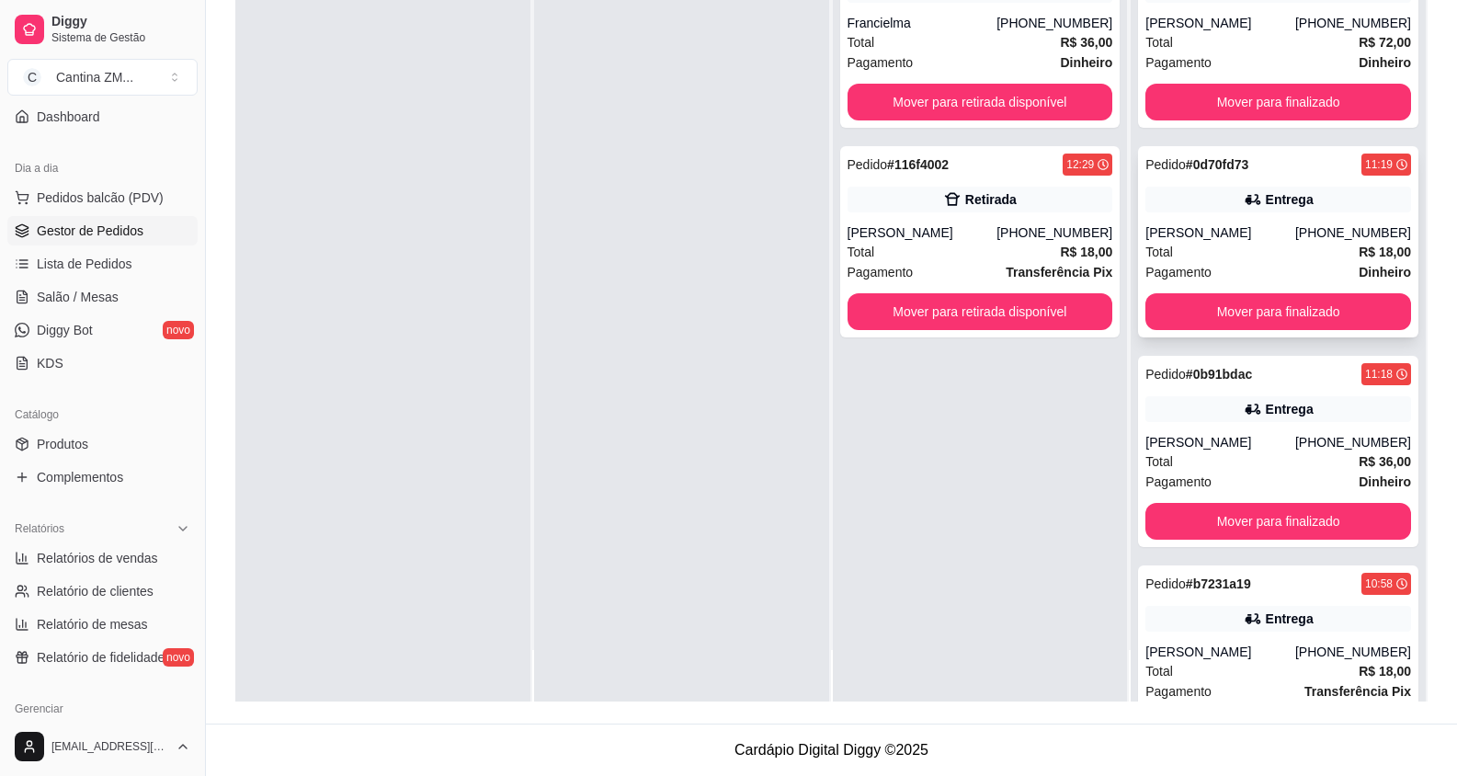
click at [1296, 251] on div "Total R$ 18,00" at bounding box center [1278, 252] width 266 height 20
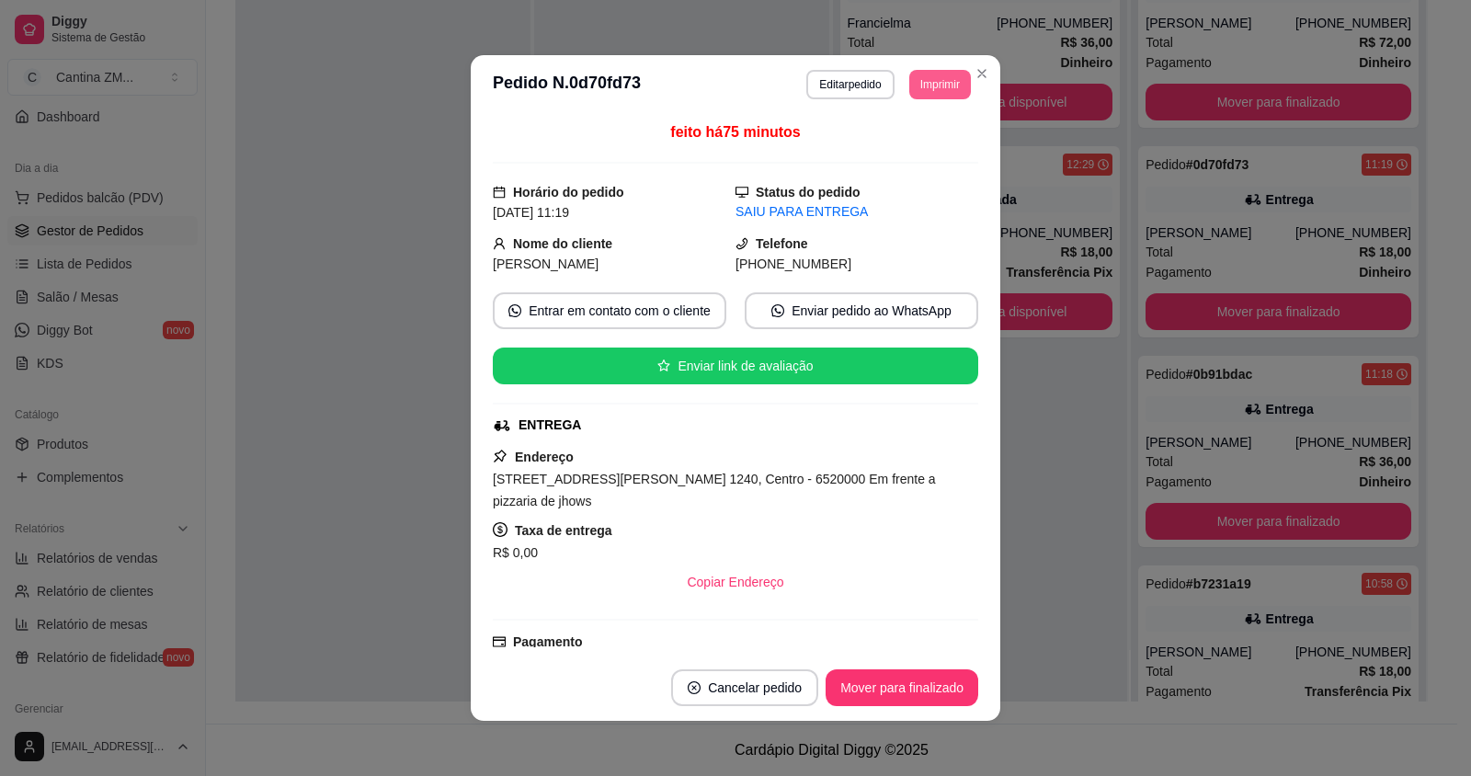
click at [929, 86] on button "Imprimir" at bounding box center [940, 84] width 62 height 29
click at [945, 150] on button "IMPRESSORA" at bounding box center [899, 148] width 133 height 29
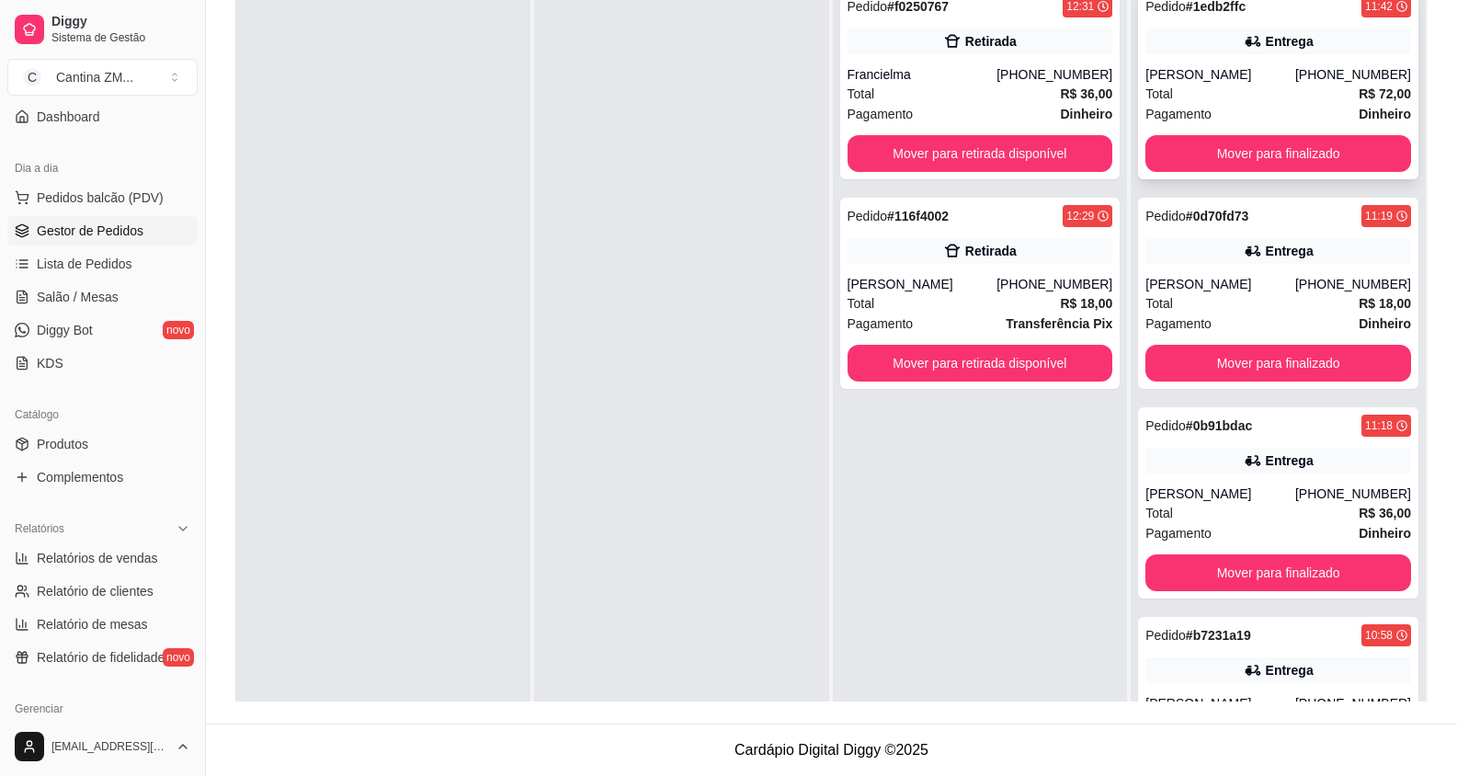
click at [1217, 103] on div "Total R$ 72,00" at bounding box center [1278, 94] width 266 height 20
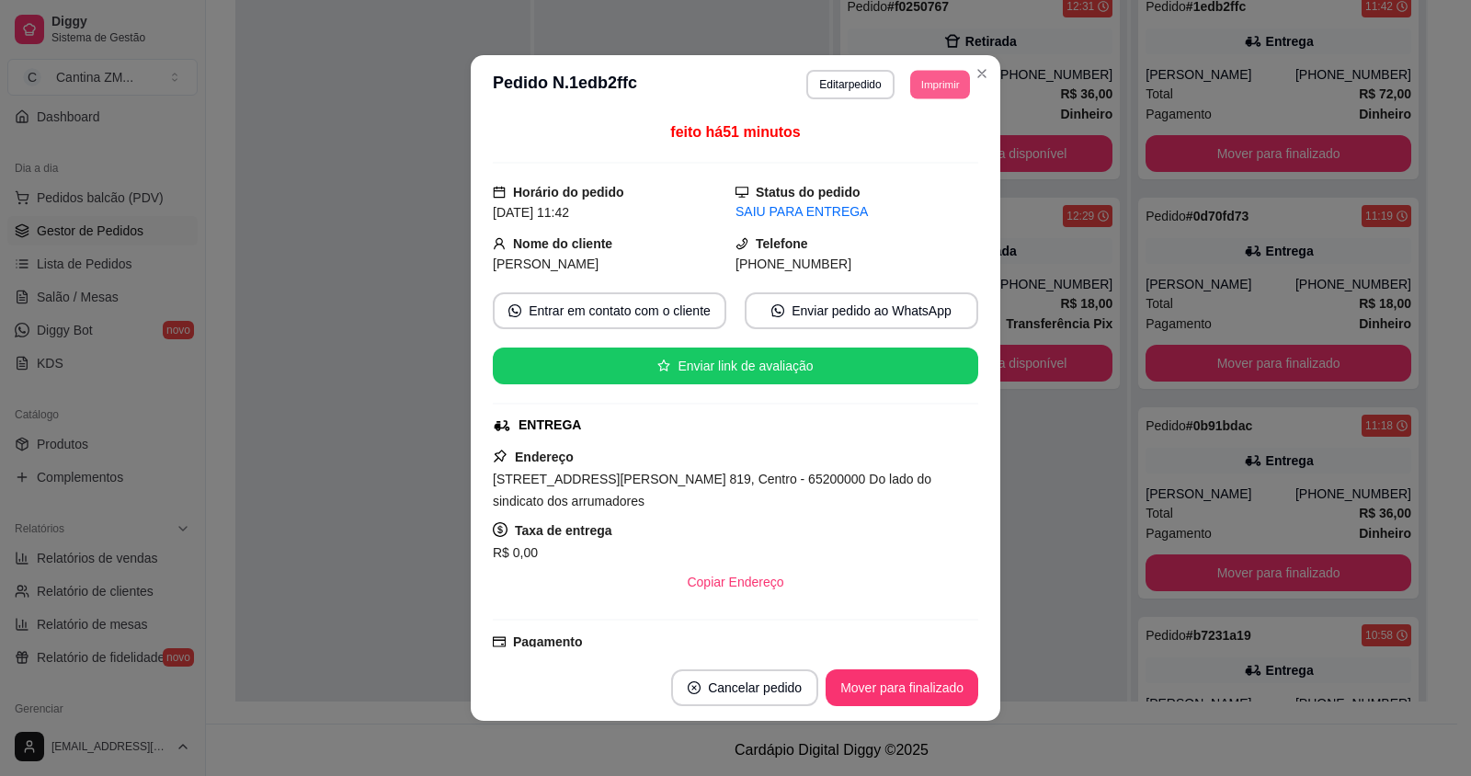
click at [945, 76] on button "Imprimir" at bounding box center [940, 84] width 60 height 28
click at [927, 147] on button "IMPRESSORA" at bounding box center [899, 148] width 129 height 28
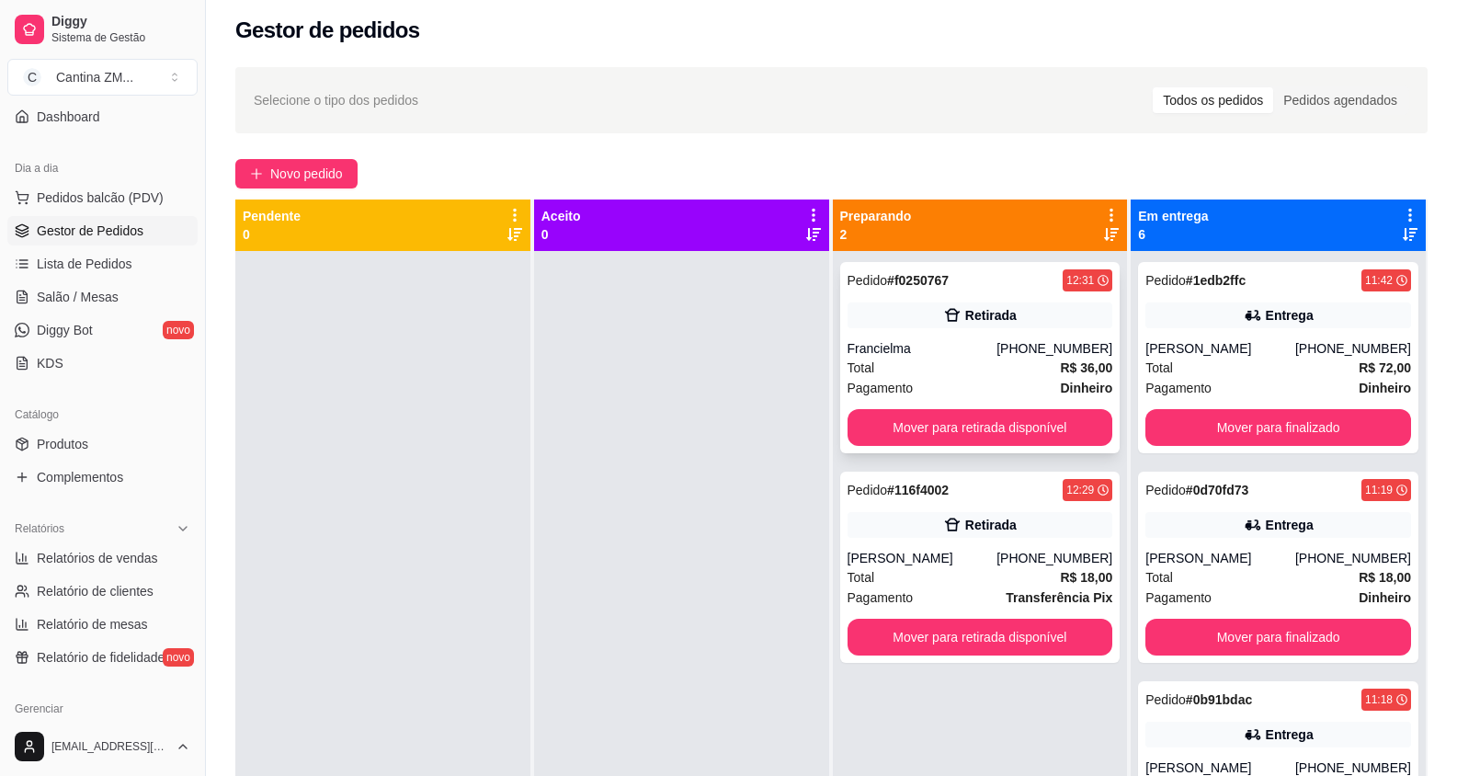
scroll to position [5, 0]
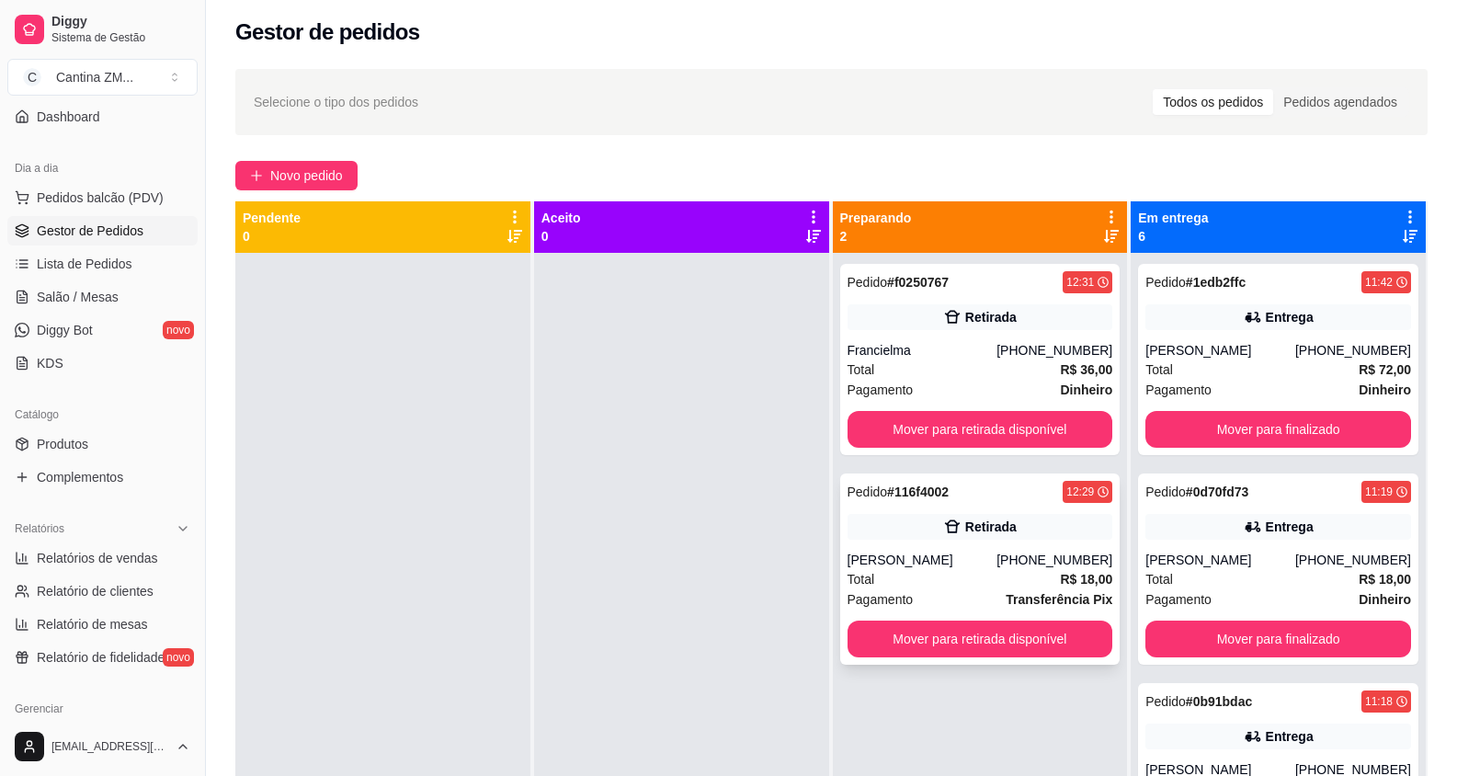
click at [974, 545] on div "Pedido # 116f4002 12:29 Retirada [PERSON_NAME] [PHONE_NUMBER] Total R$ 18,00 Pa…" at bounding box center [980, 568] width 280 height 191
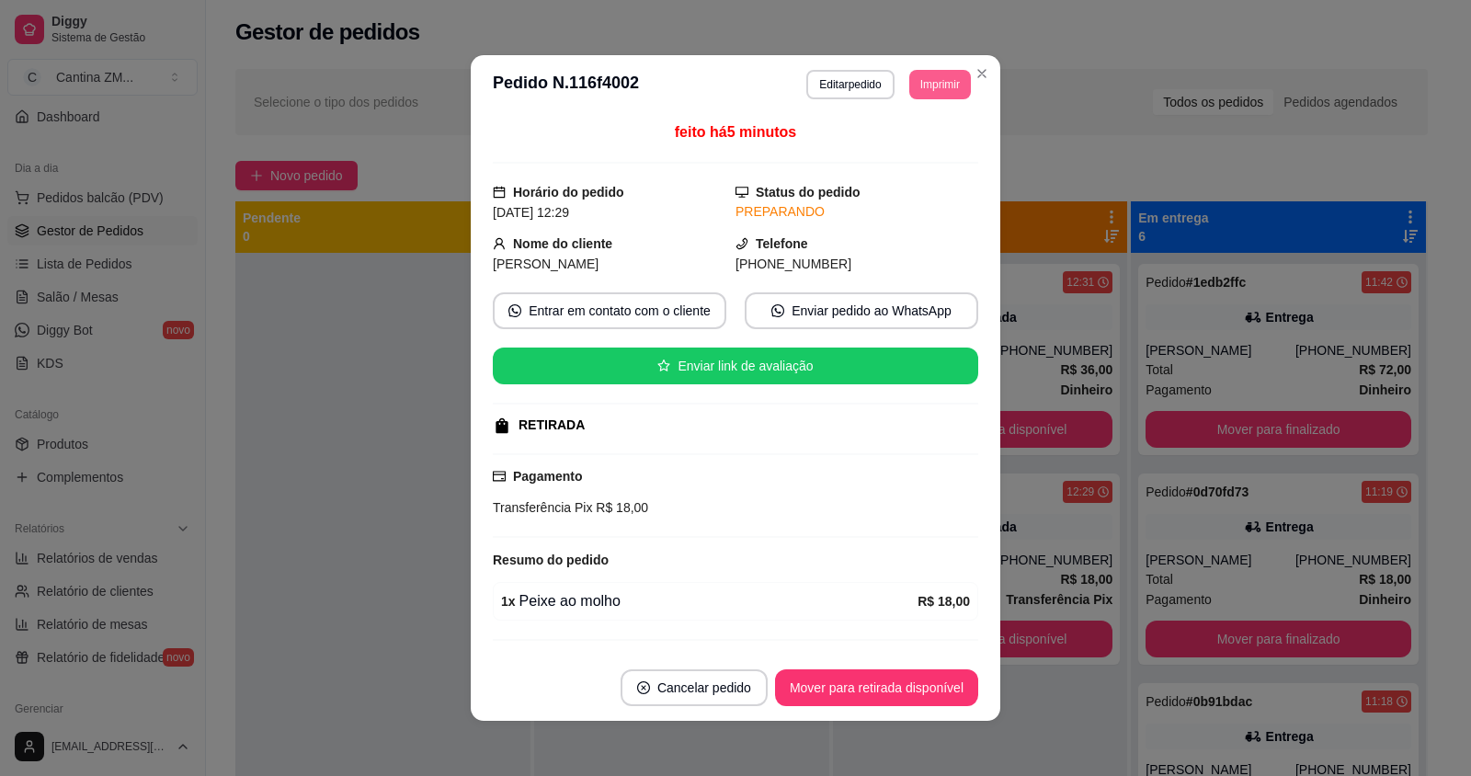
click at [931, 76] on button "Imprimir" at bounding box center [940, 84] width 62 height 29
click at [901, 152] on button "IMPRESSORA" at bounding box center [899, 148] width 133 height 29
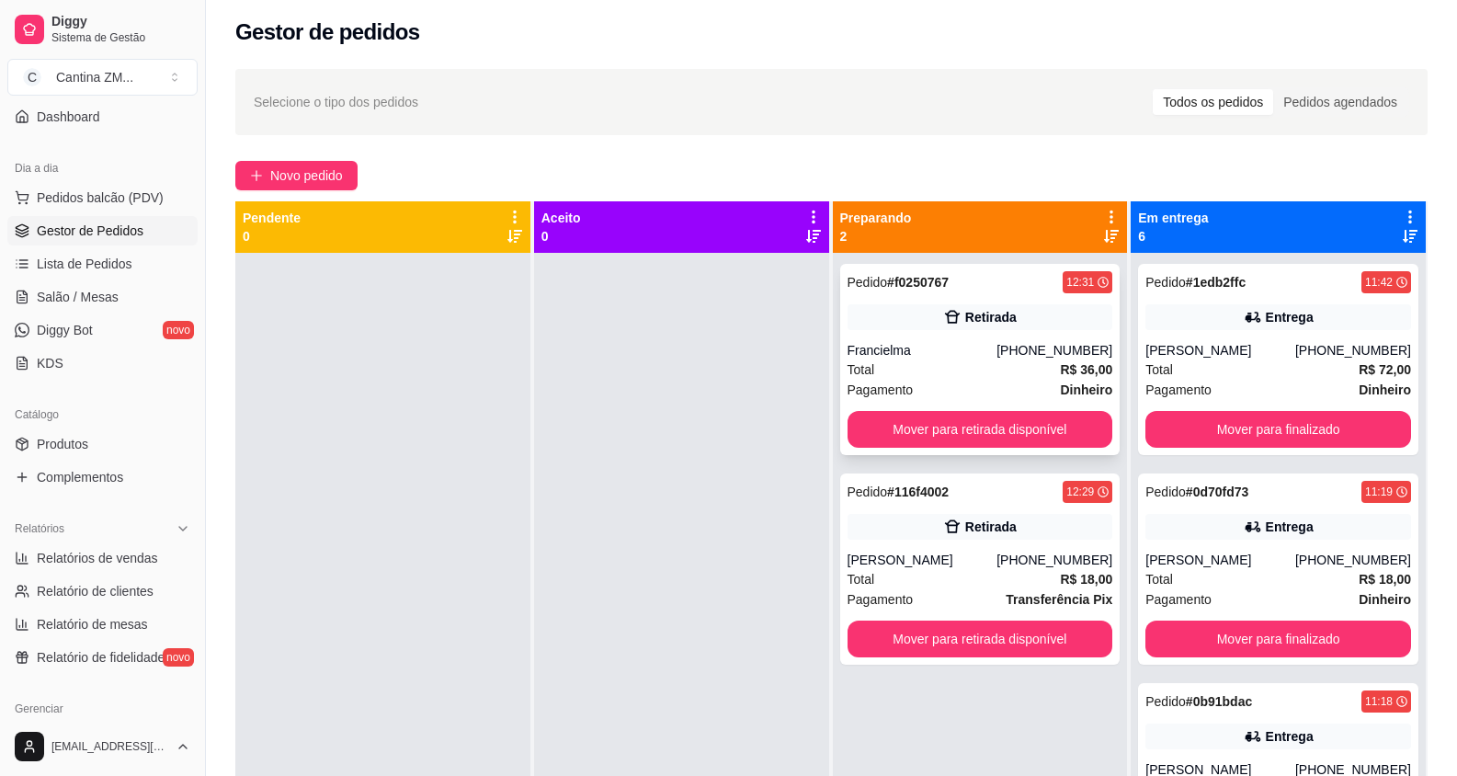
click at [1020, 361] on div "Total R$ 36,00" at bounding box center [981, 369] width 266 height 20
click at [980, 370] on div "Total R$ 36,00" at bounding box center [981, 369] width 266 height 20
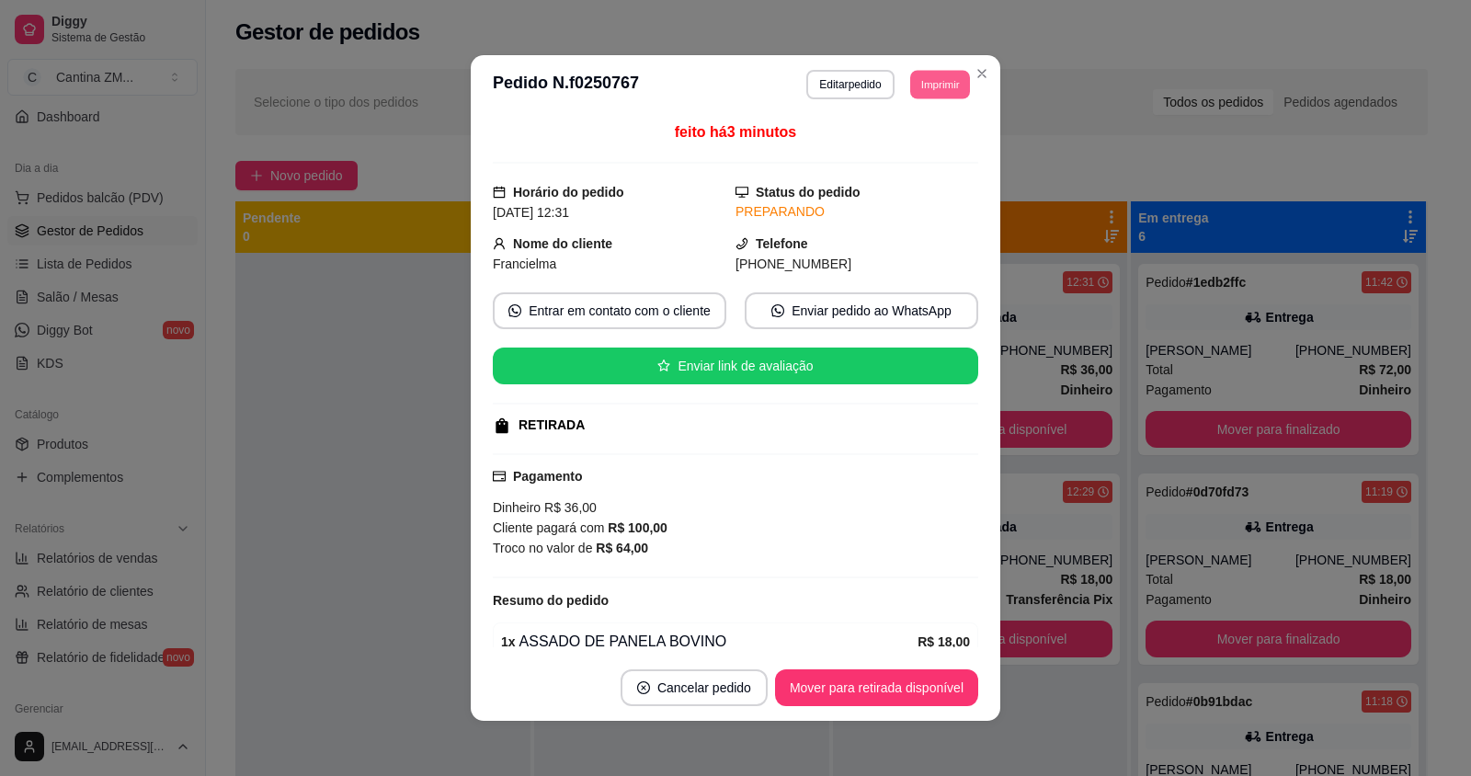
click at [949, 76] on button "Imprimir" at bounding box center [940, 84] width 60 height 28
click at [937, 156] on button "IMPRESSORA" at bounding box center [899, 148] width 133 height 29
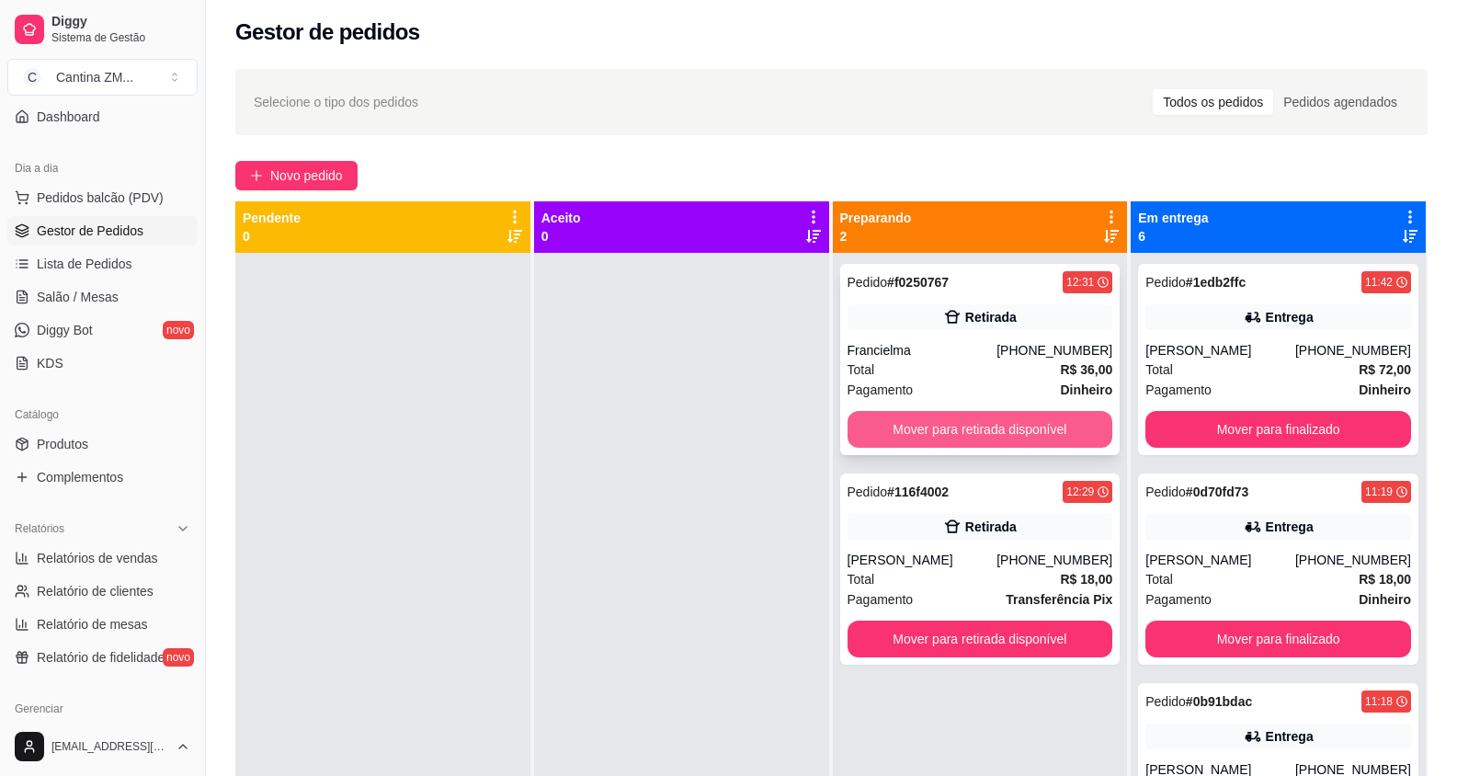
click at [1009, 430] on button "Mover para retirada disponível" at bounding box center [981, 429] width 266 height 37
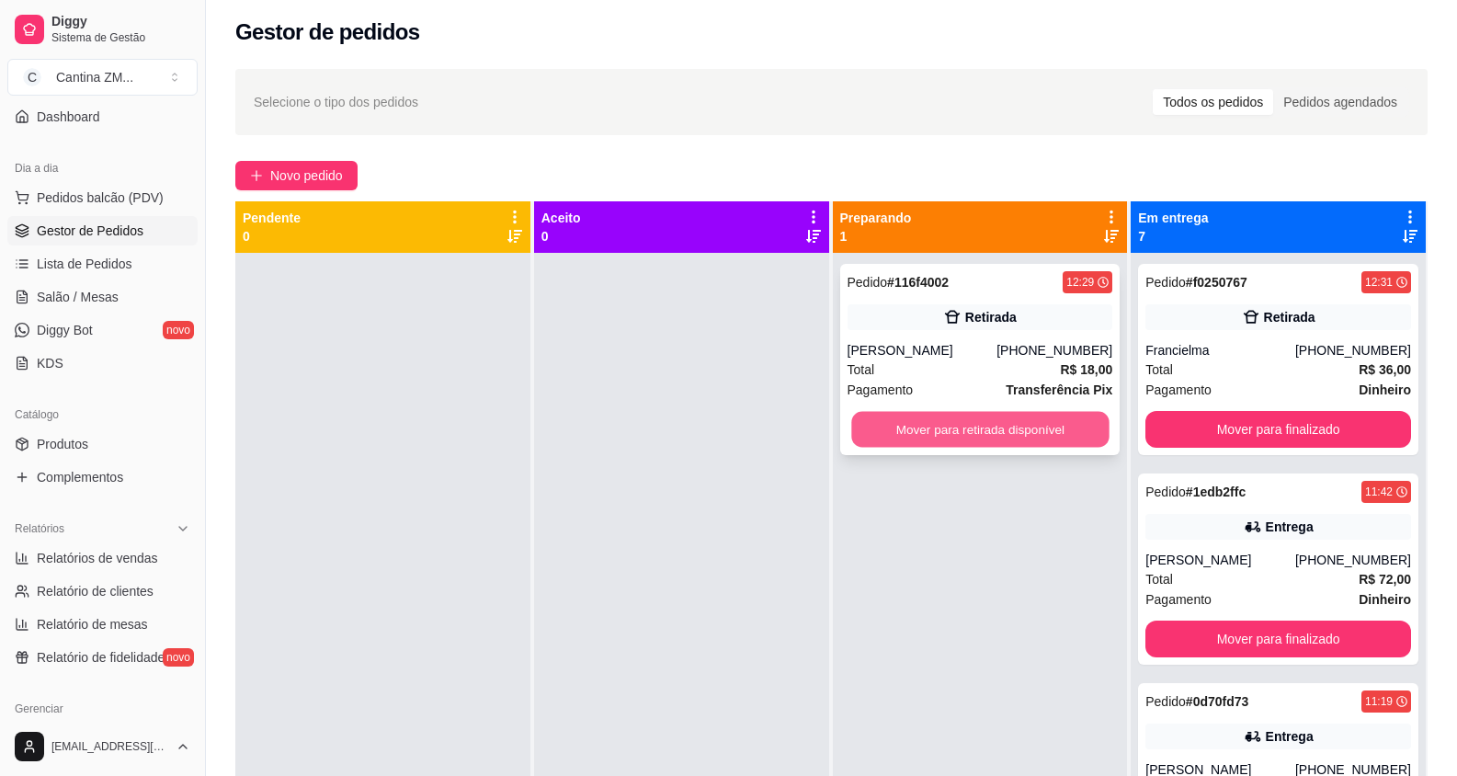
click at [1042, 418] on button "Mover para retirada disponível" at bounding box center [979, 430] width 257 height 36
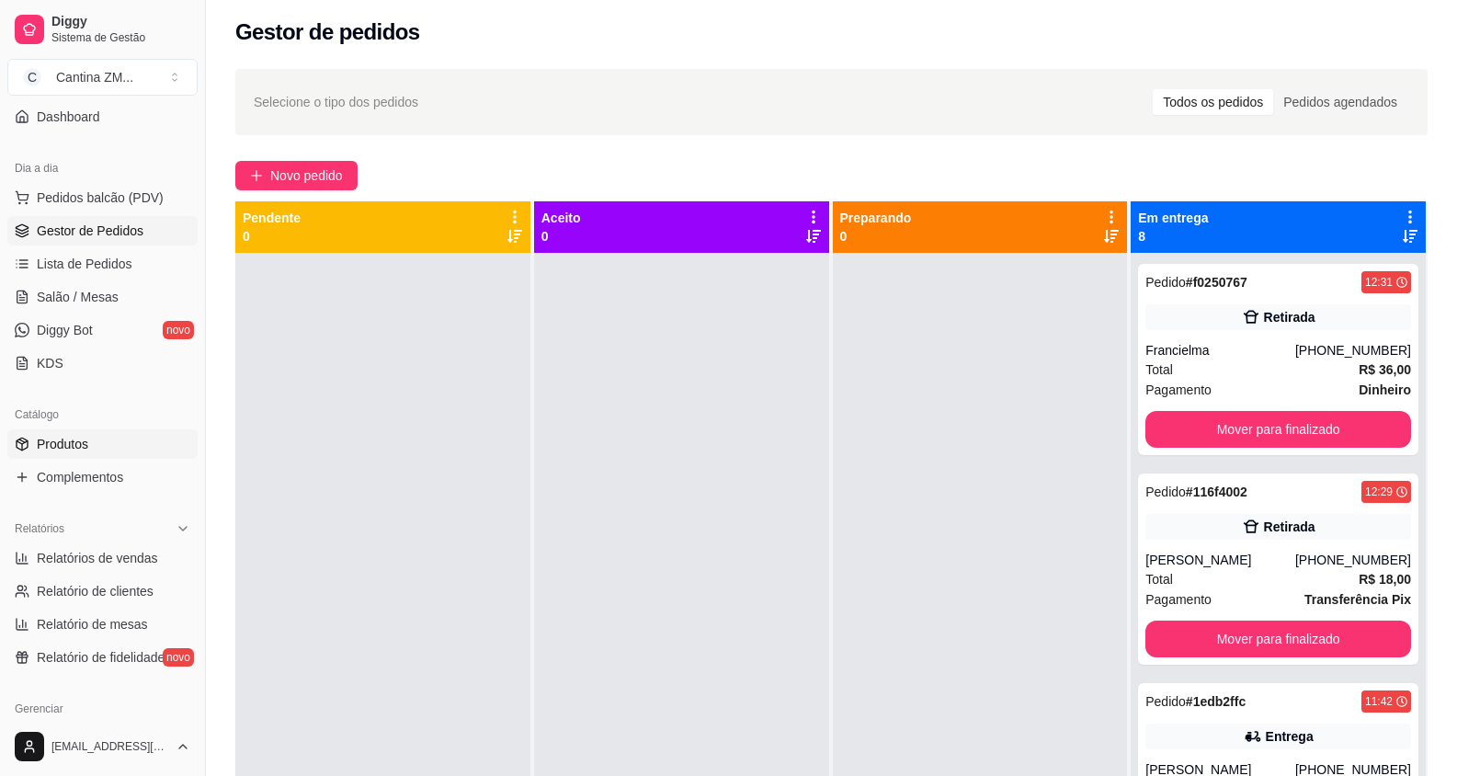
click at [56, 456] on link "Produtos" at bounding box center [102, 443] width 190 height 29
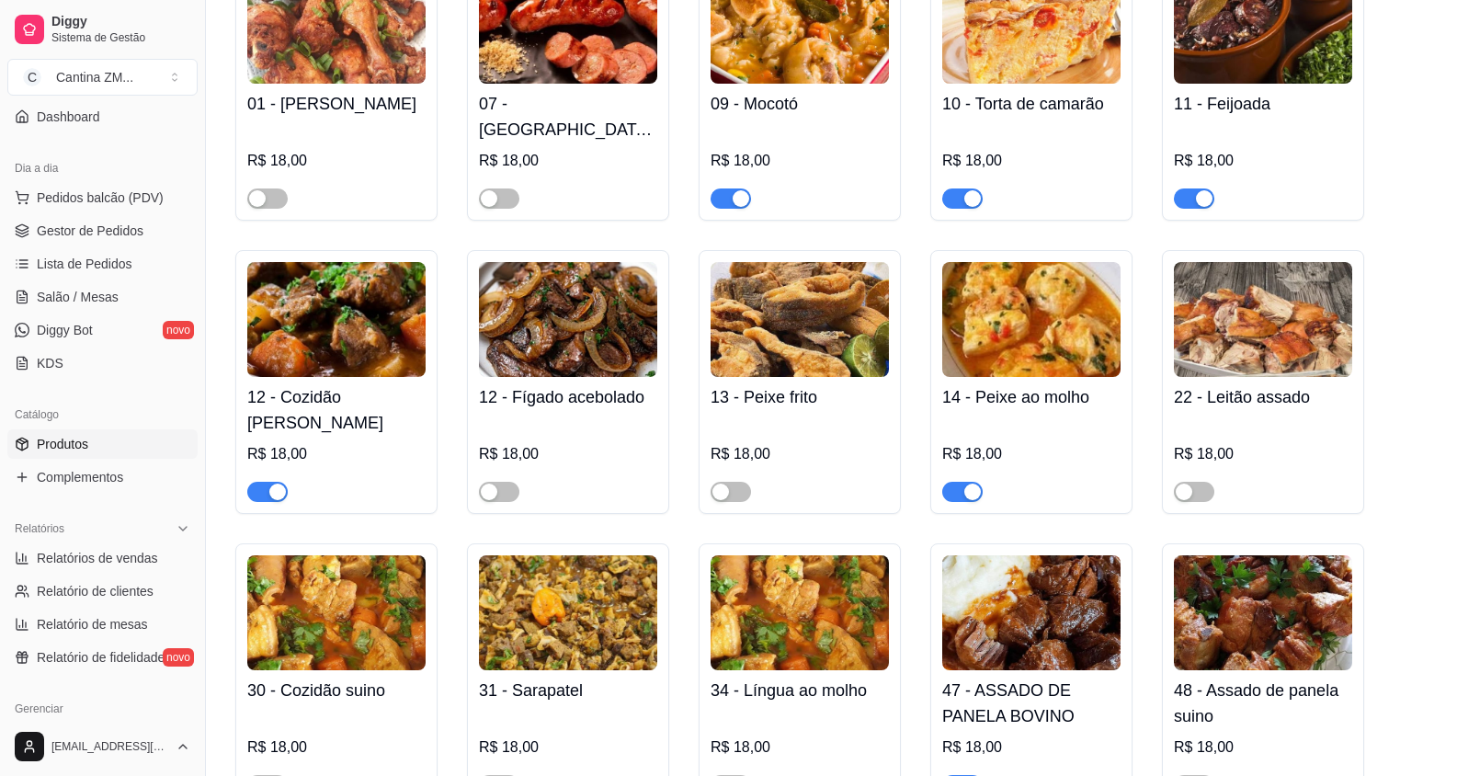
scroll to position [276, 0]
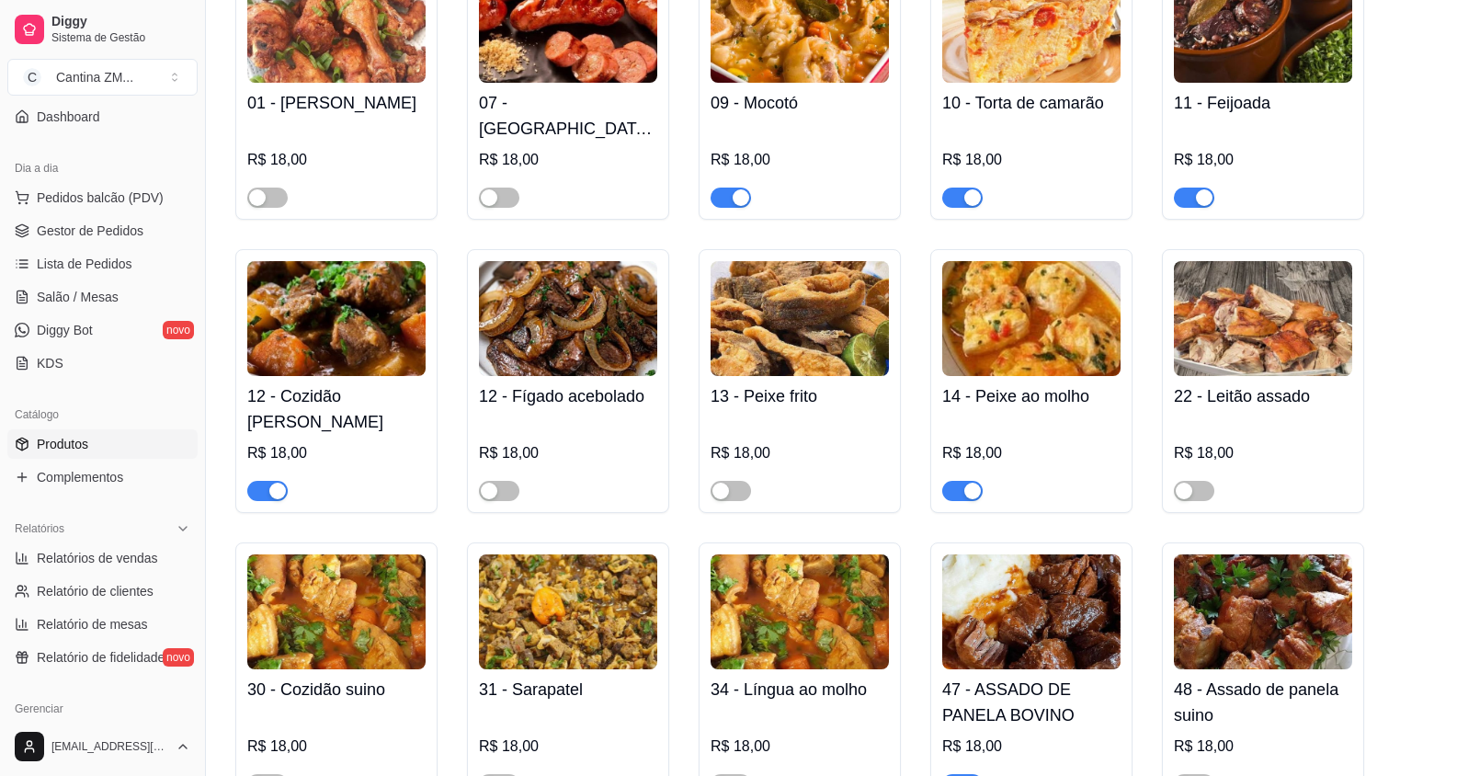
click at [973, 775] on div "button" at bounding box center [972, 784] width 17 height 17
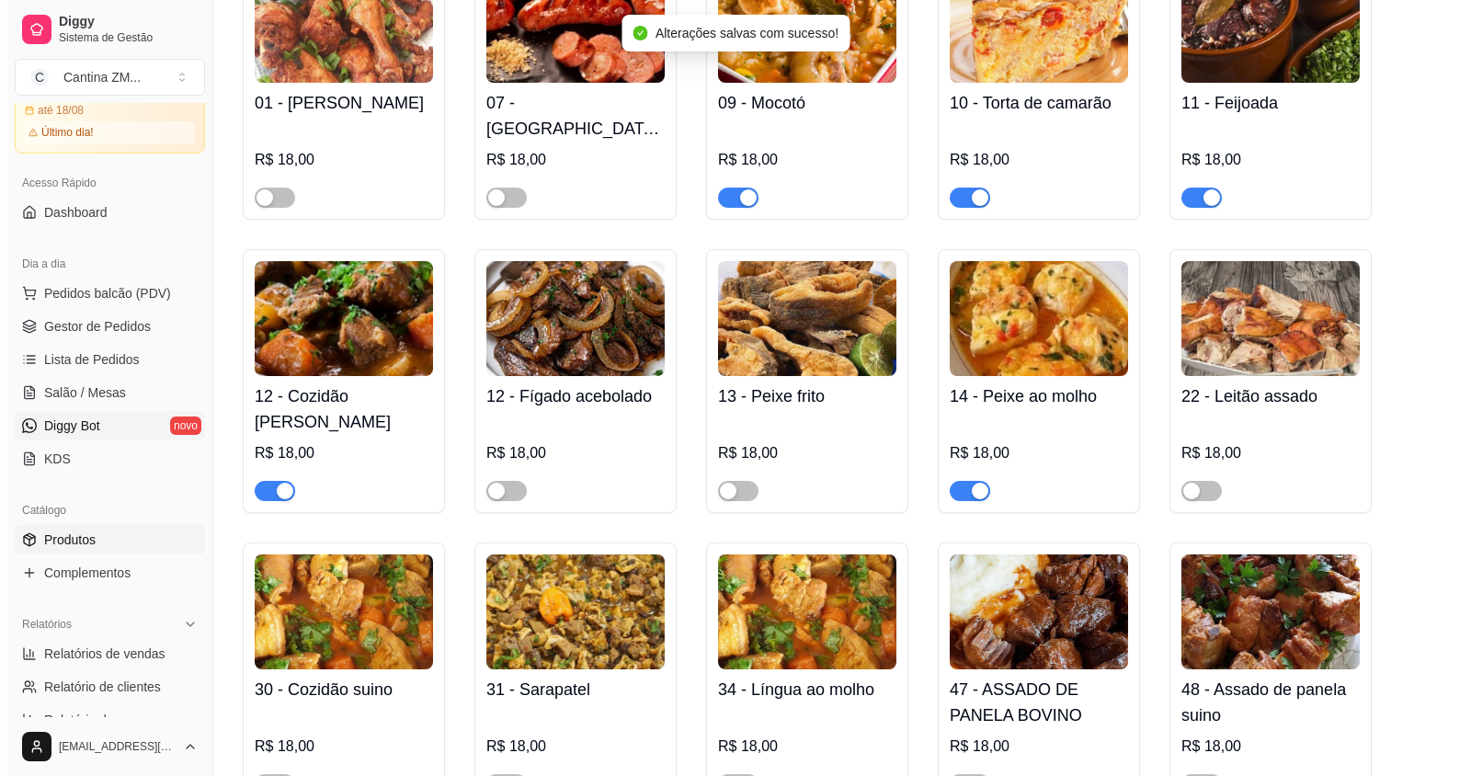
scroll to position [0, 0]
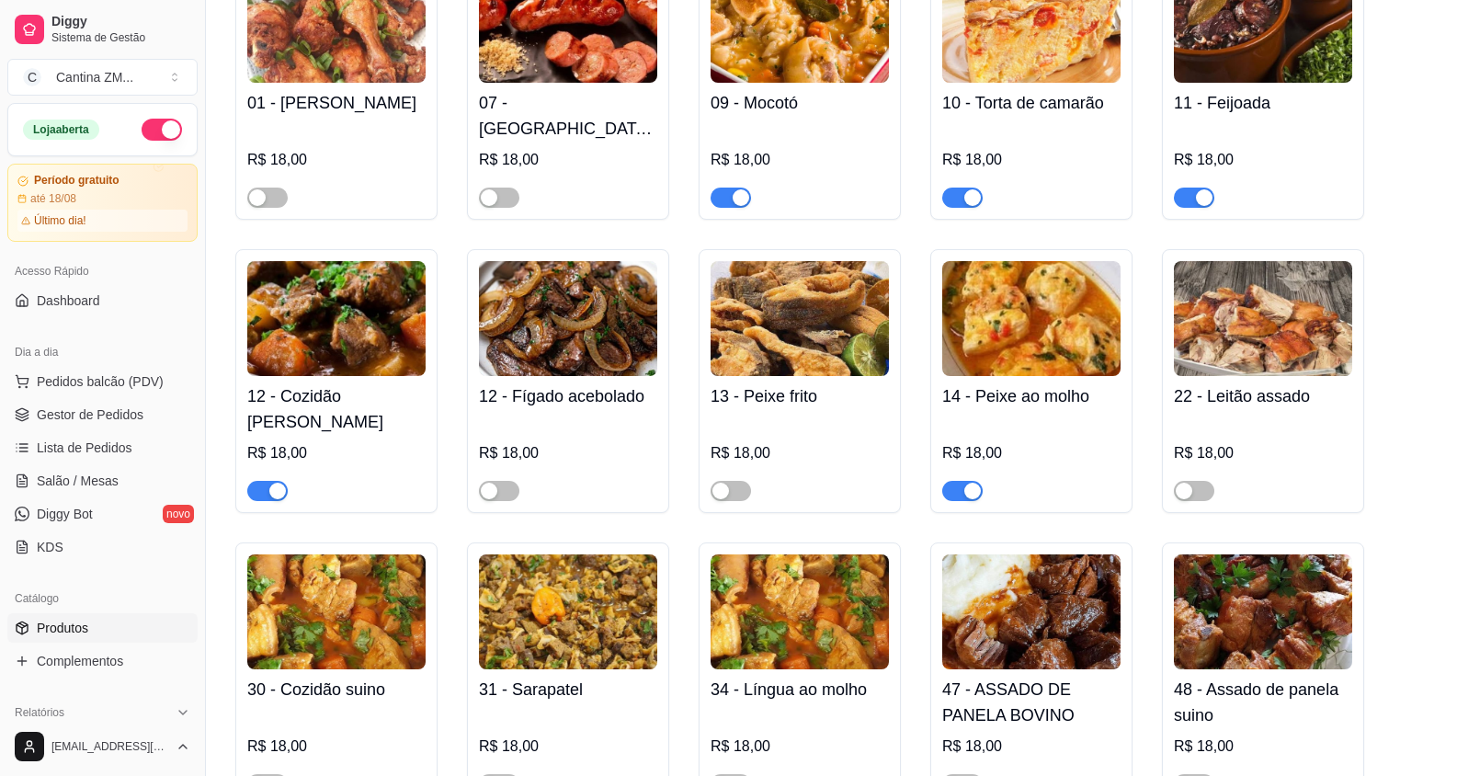
click at [44, 365] on div "Dia a dia" at bounding box center [102, 351] width 190 height 29
click at [47, 378] on span "Pedidos balcão (PDV)" at bounding box center [100, 381] width 127 height 18
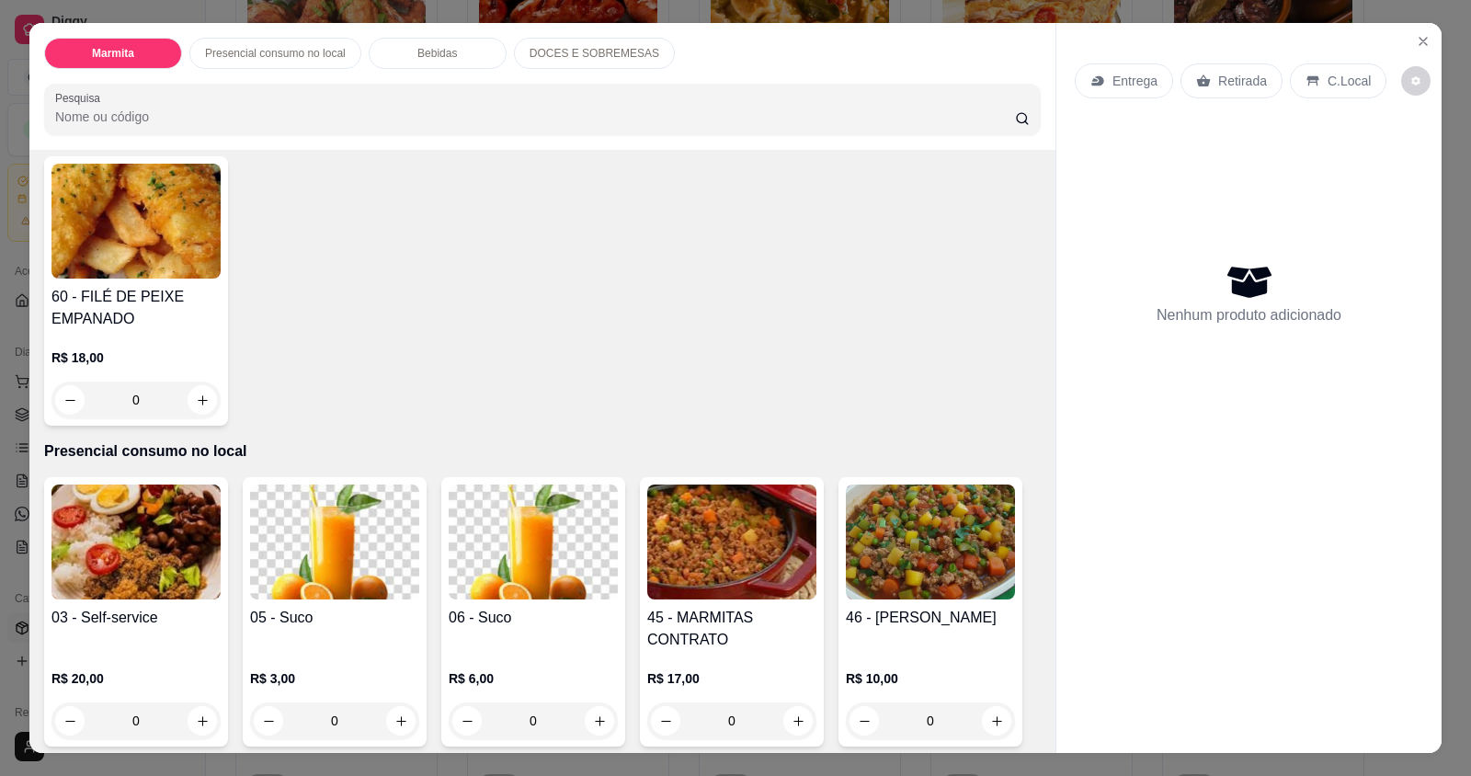
scroll to position [460, 0]
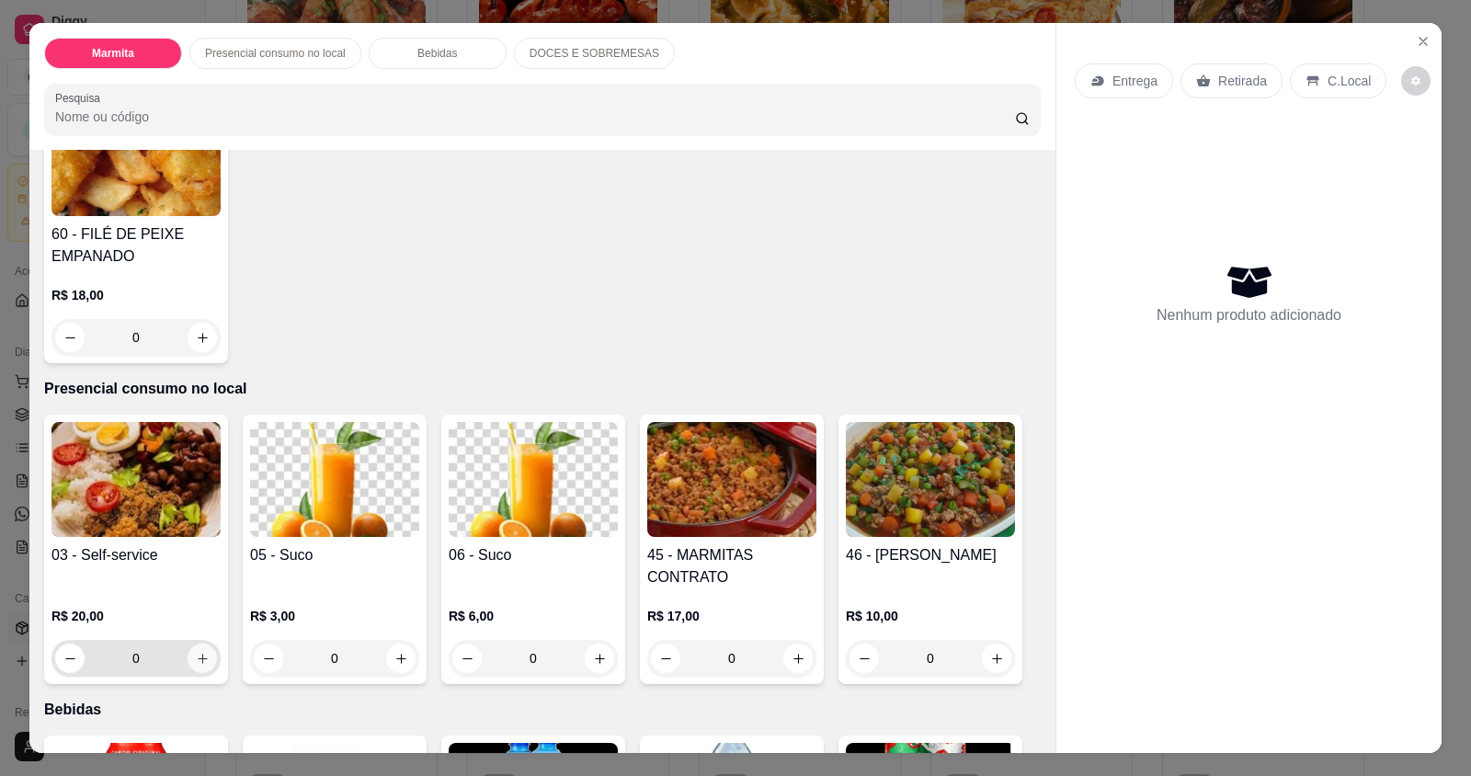
click at [198, 654] on icon "increase-product-quantity" at bounding box center [203, 659] width 10 height 10
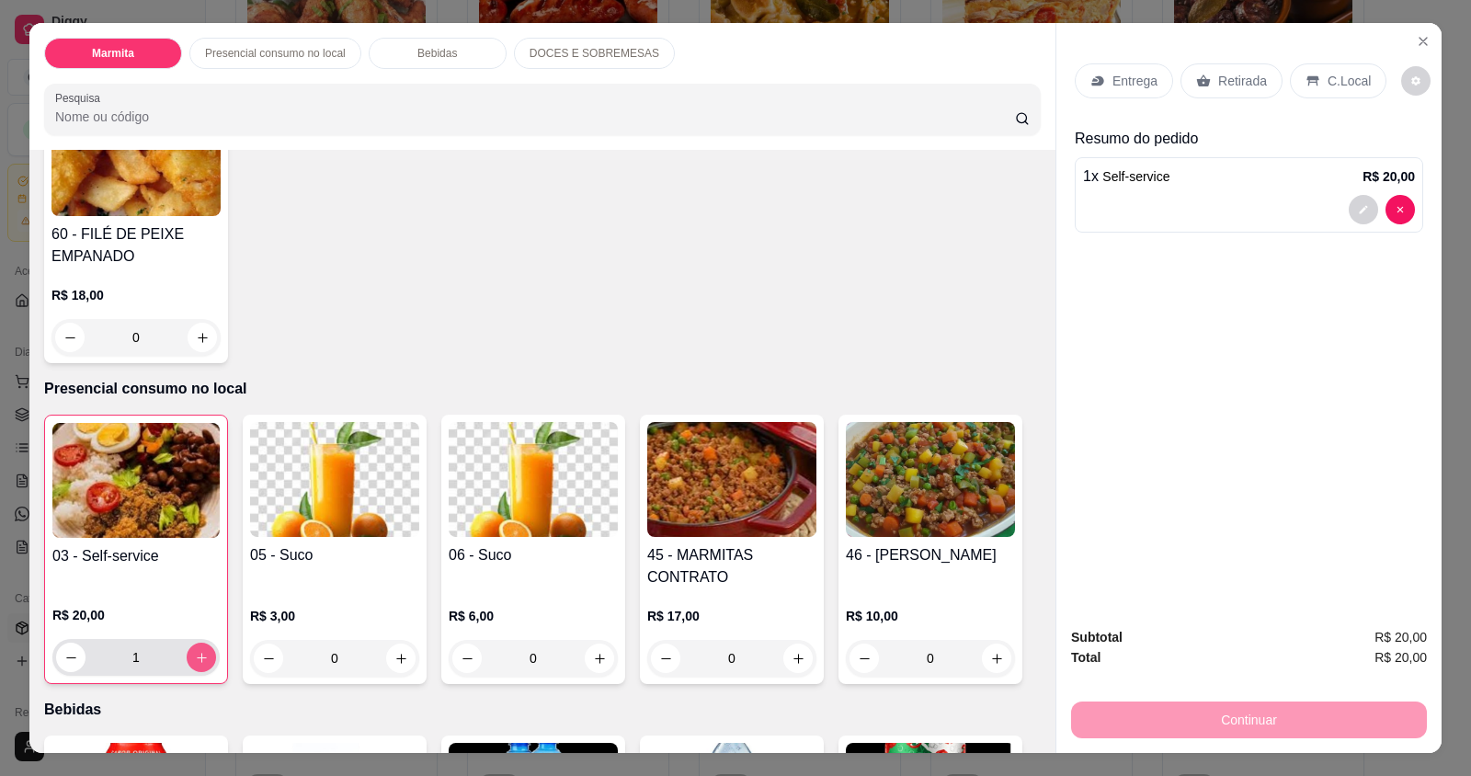
click at [195, 651] on icon "increase-product-quantity" at bounding box center [202, 658] width 14 height 14
type input "2"
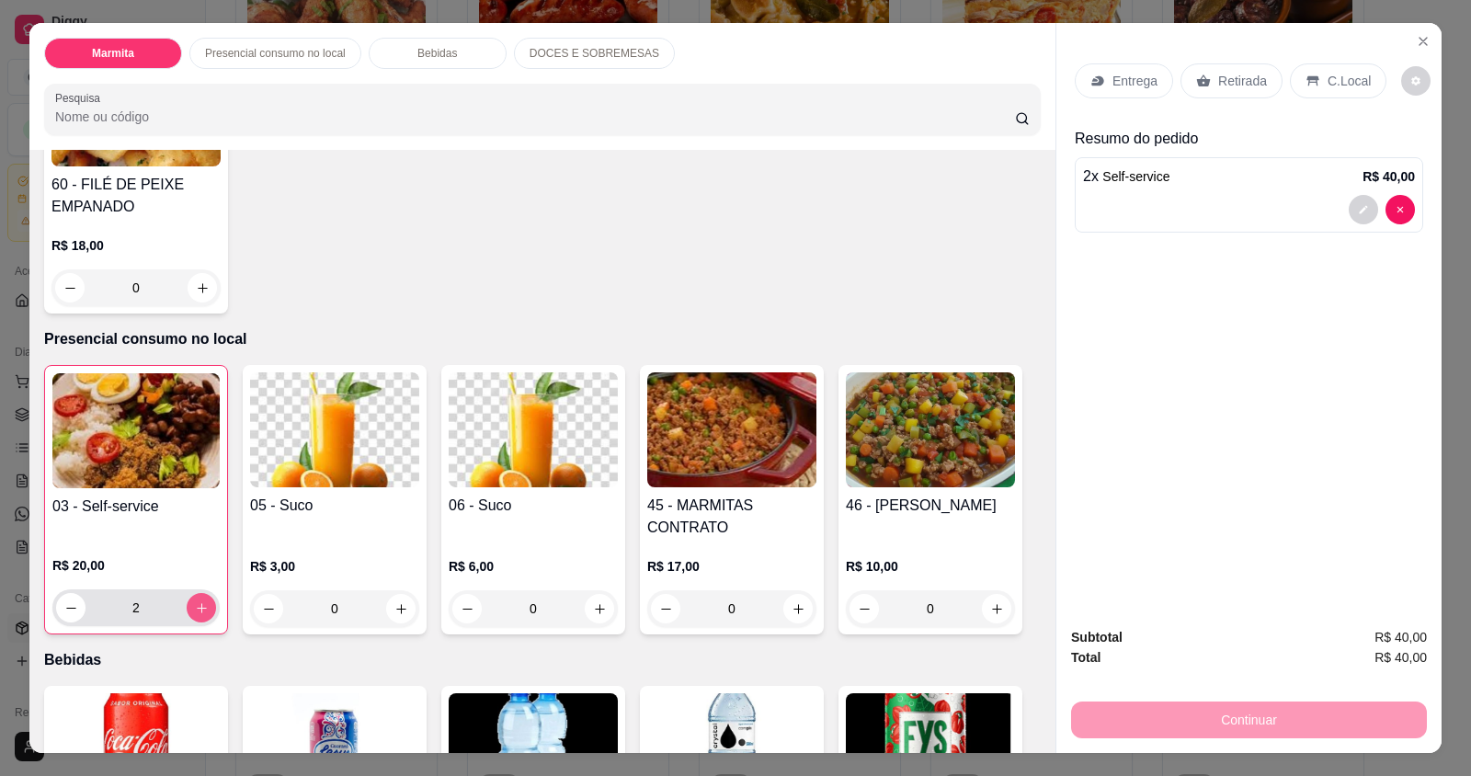
scroll to position [735, 0]
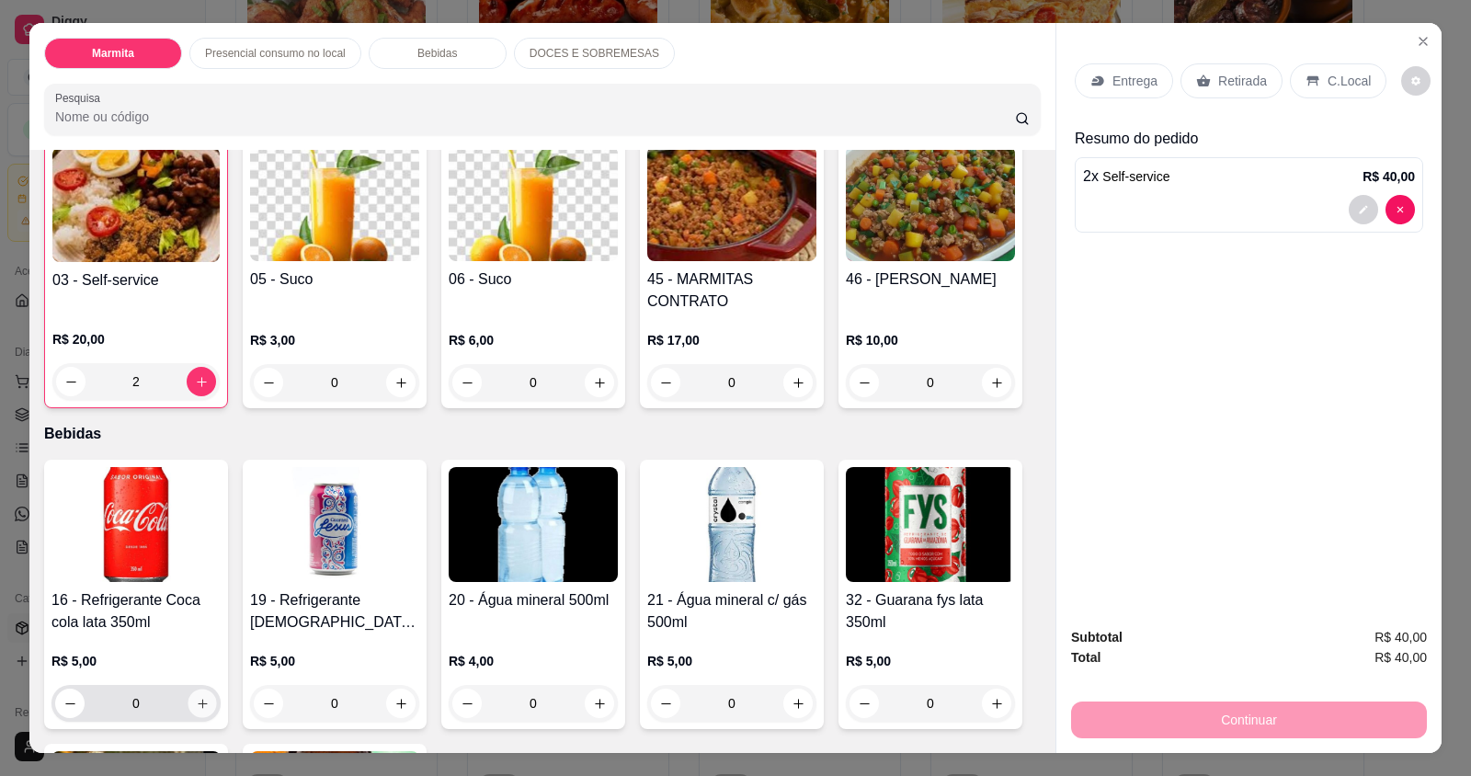
click at [196, 697] on icon "increase-product-quantity" at bounding box center [203, 704] width 14 height 14
type input "1"
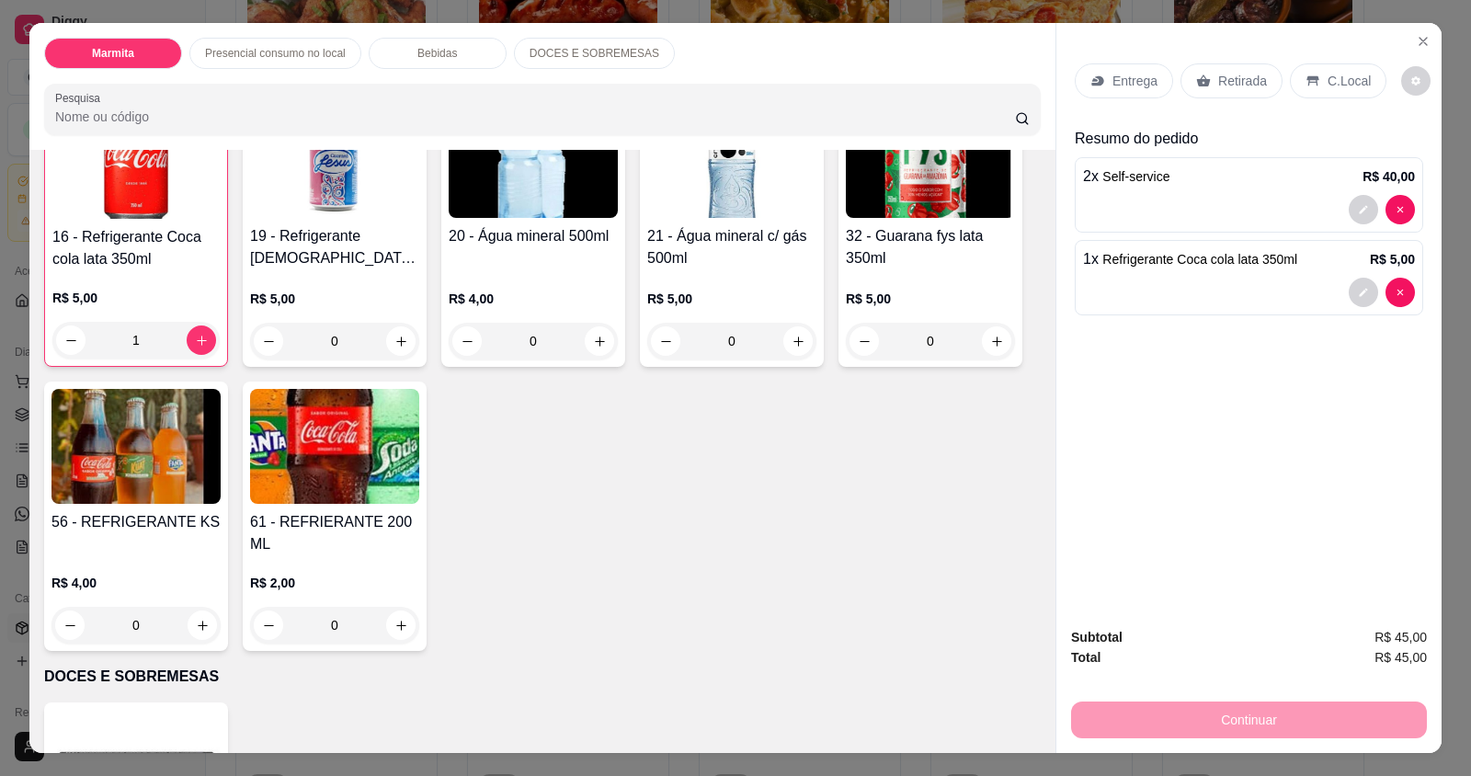
scroll to position [1103, 0]
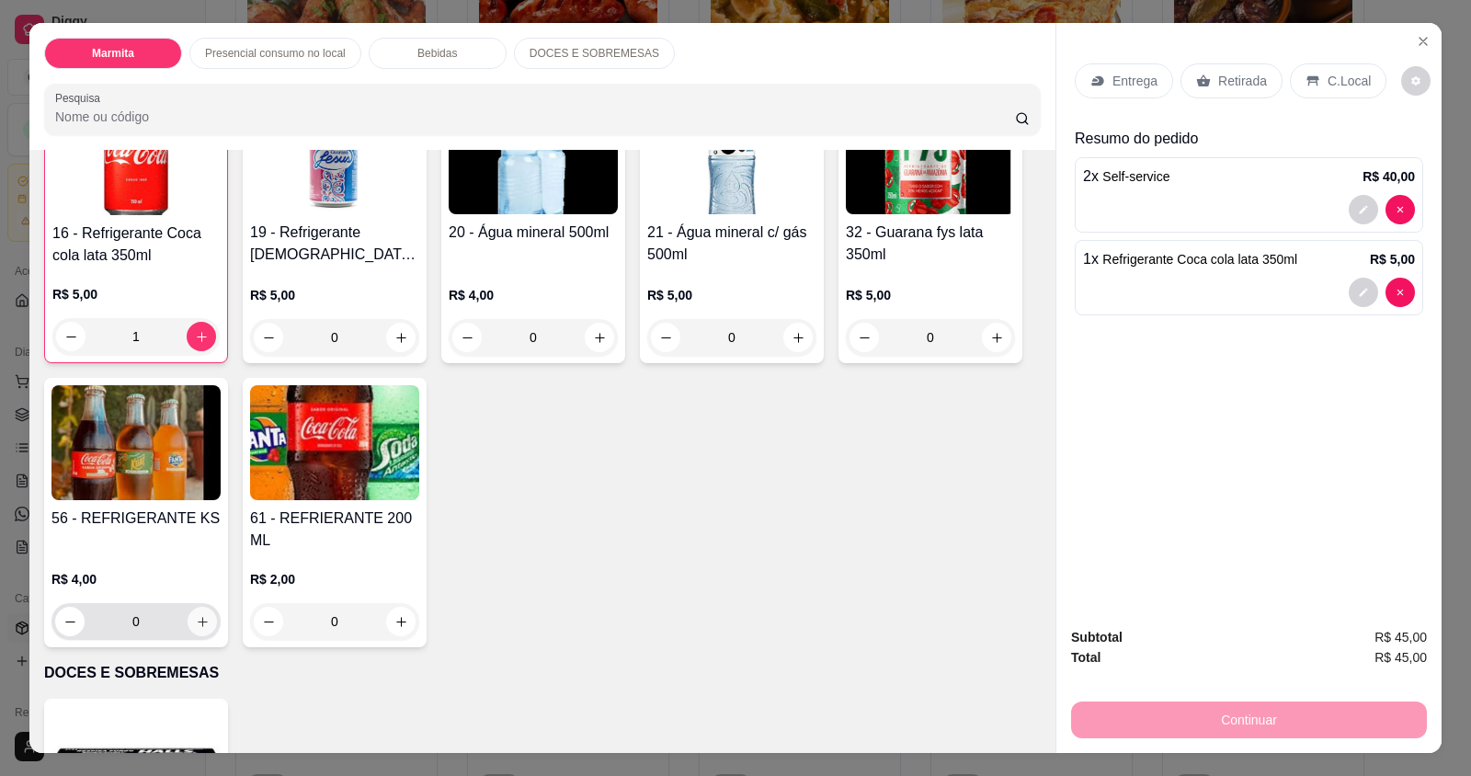
click at [188, 607] on button "increase-product-quantity" at bounding box center [202, 621] width 29 height 29
type input "1"
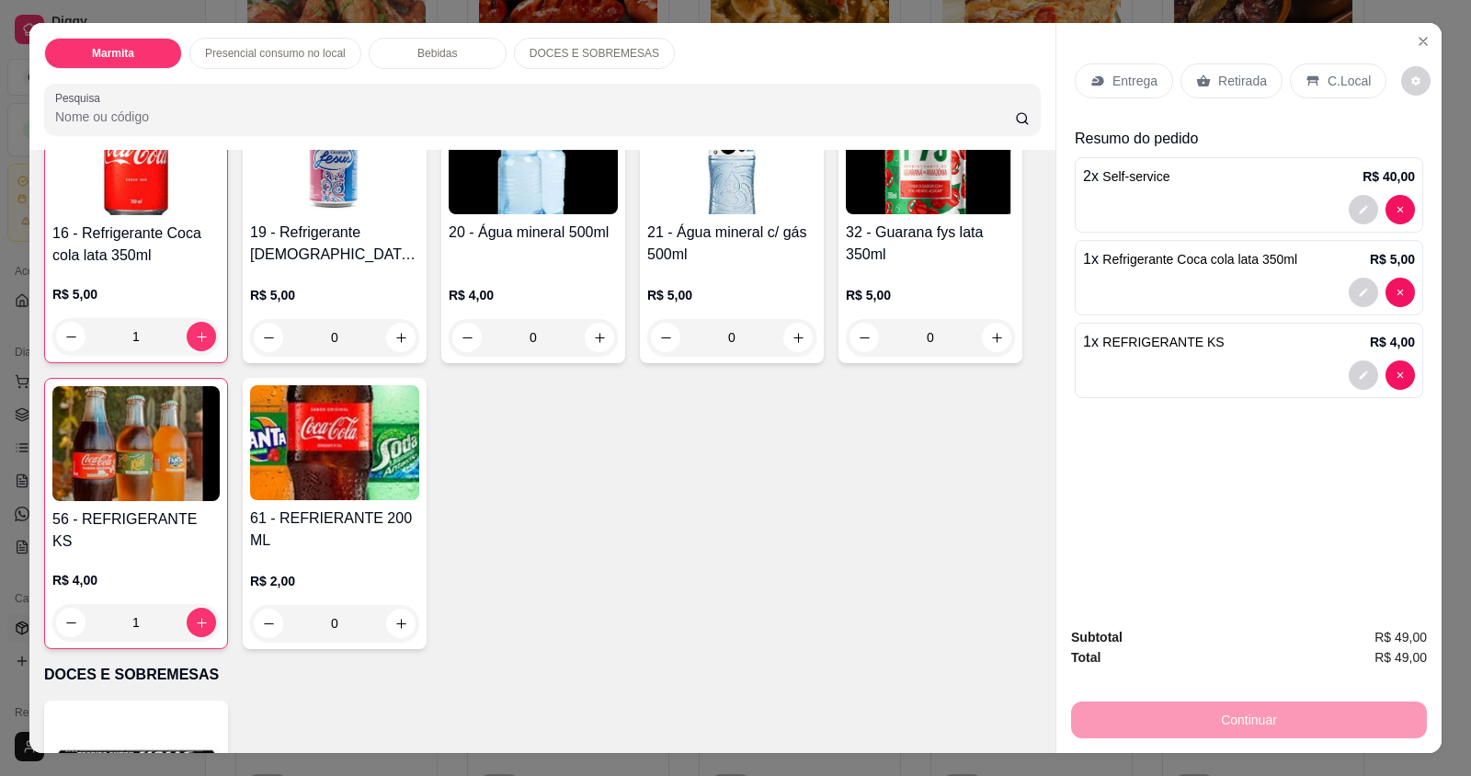
click at [1330, 87] on p "C.Local" at bounding box center [1348, 81] width 43 height 18
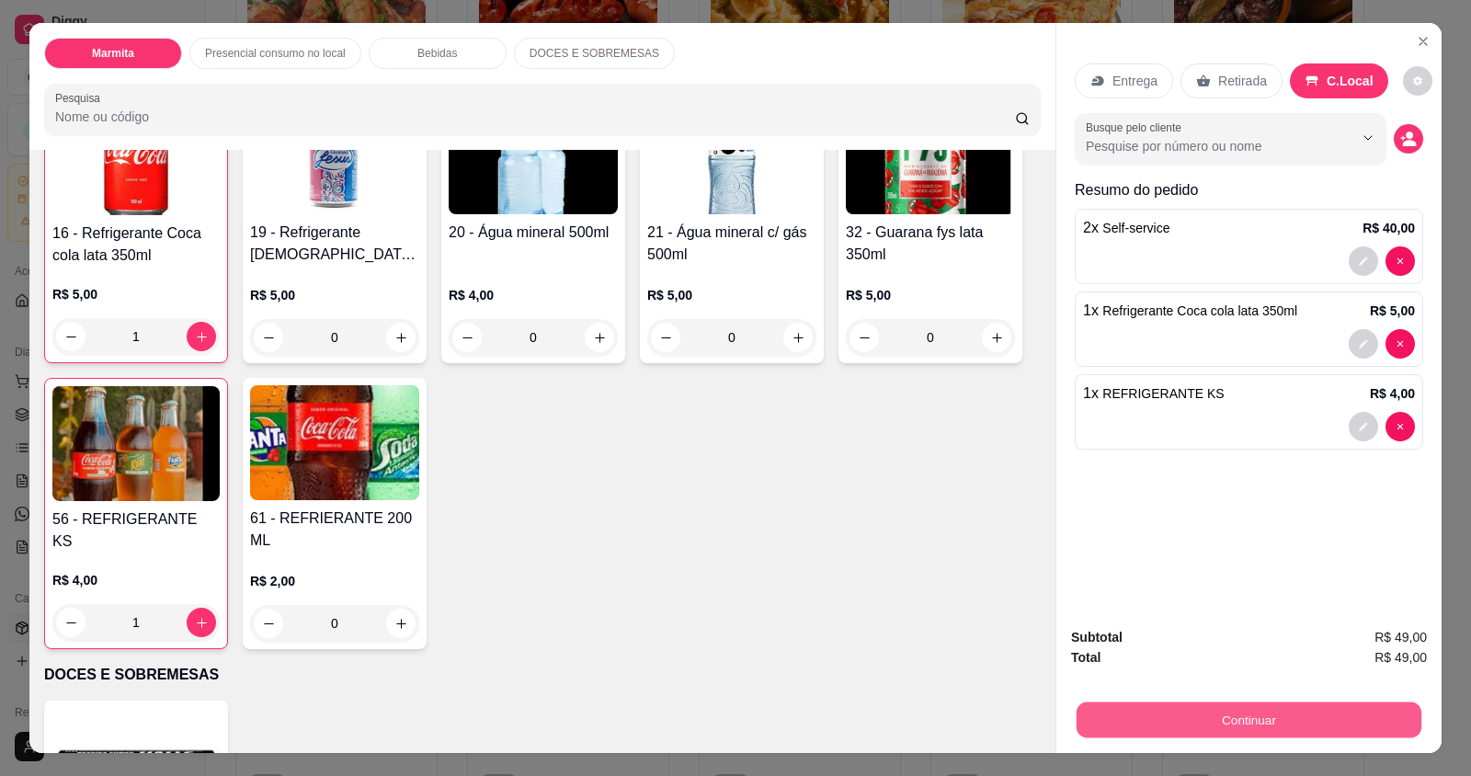
click at [1240, 717] on button "Continuar" at bounding box center [1248, 719] width 345 height 36
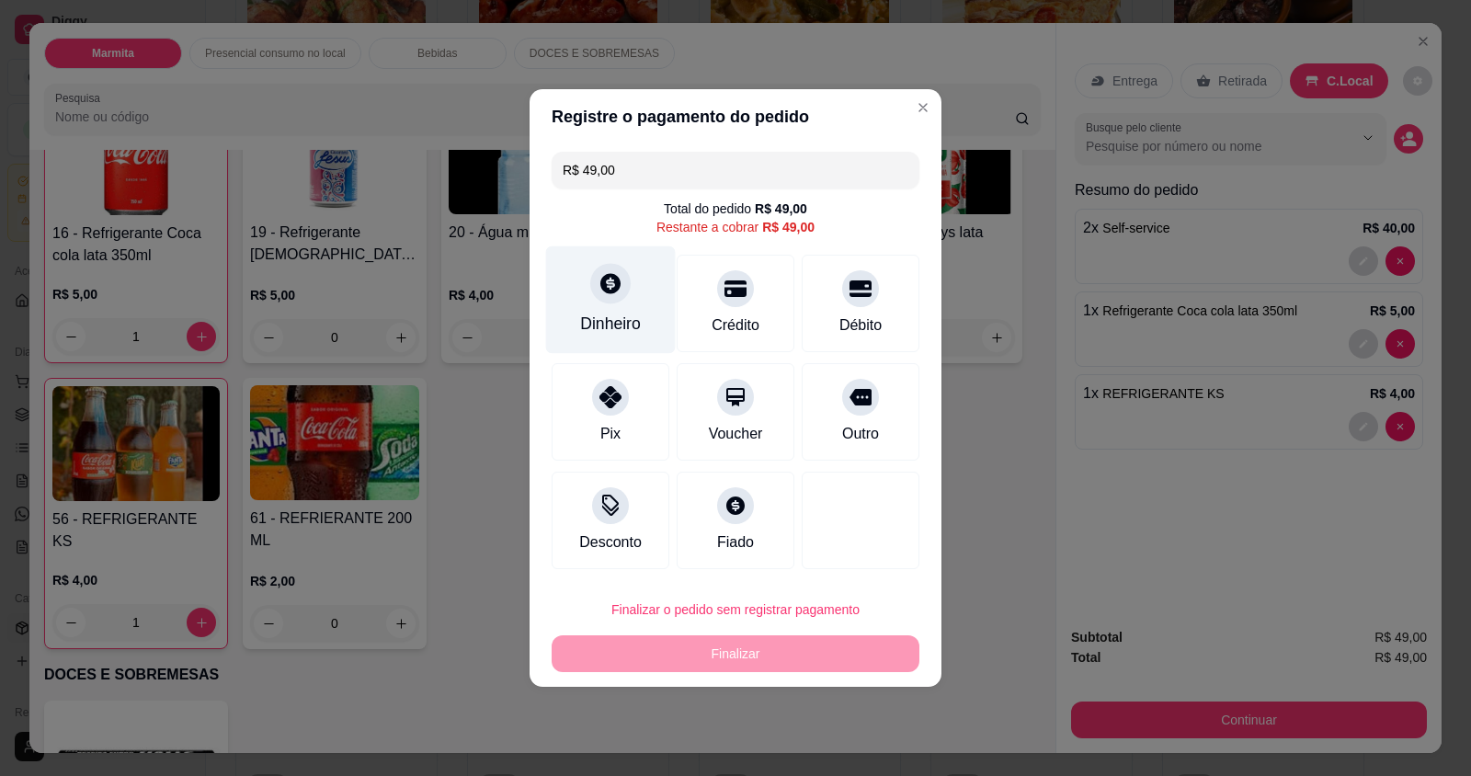
click at [575, 336] on div "Dinheiro" at bounding box center [611, 300] width 130 height 108
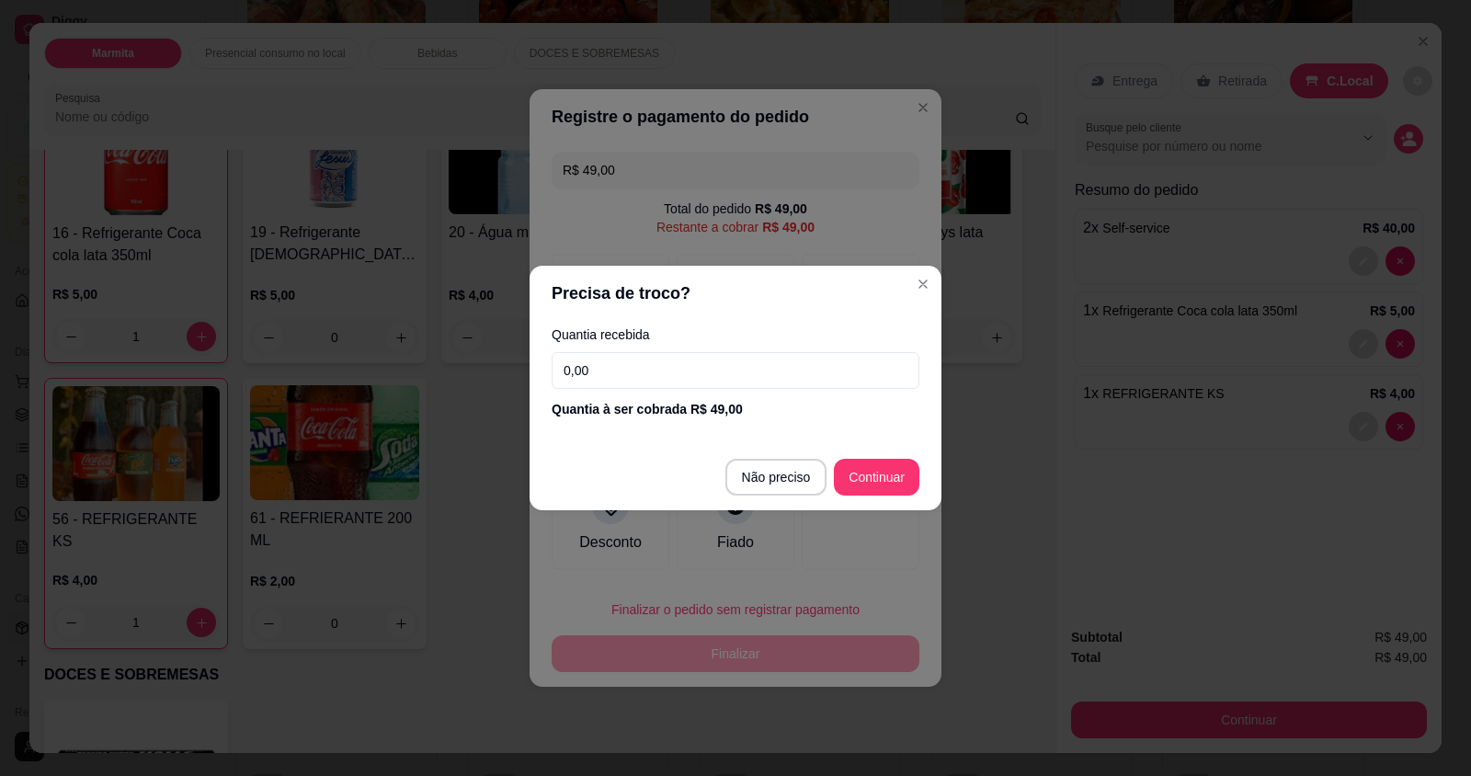
click at [680, 358] on input "0,00" at bounding box center [736, 370] width 368 height 37
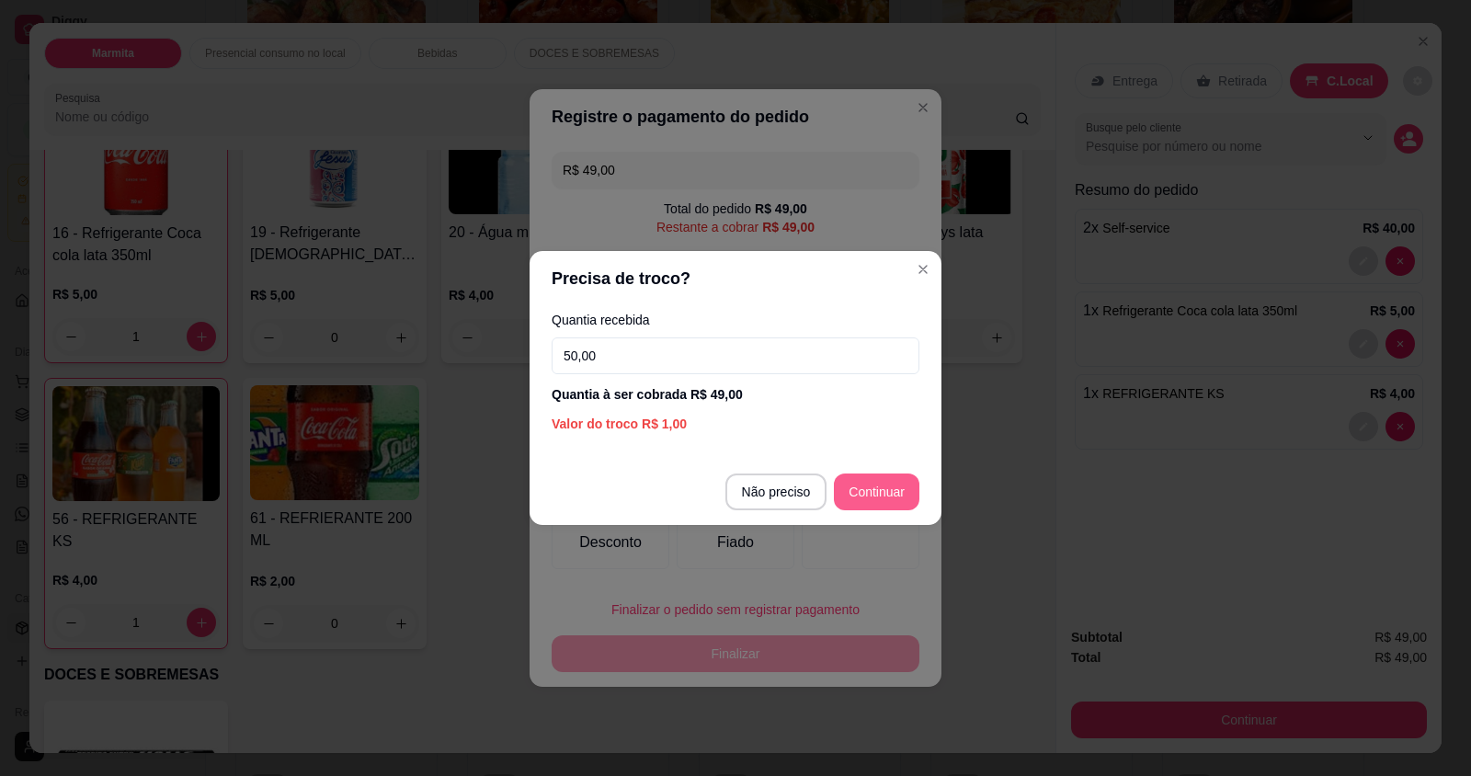
type input "50,00"
type input "R$ 0,00"
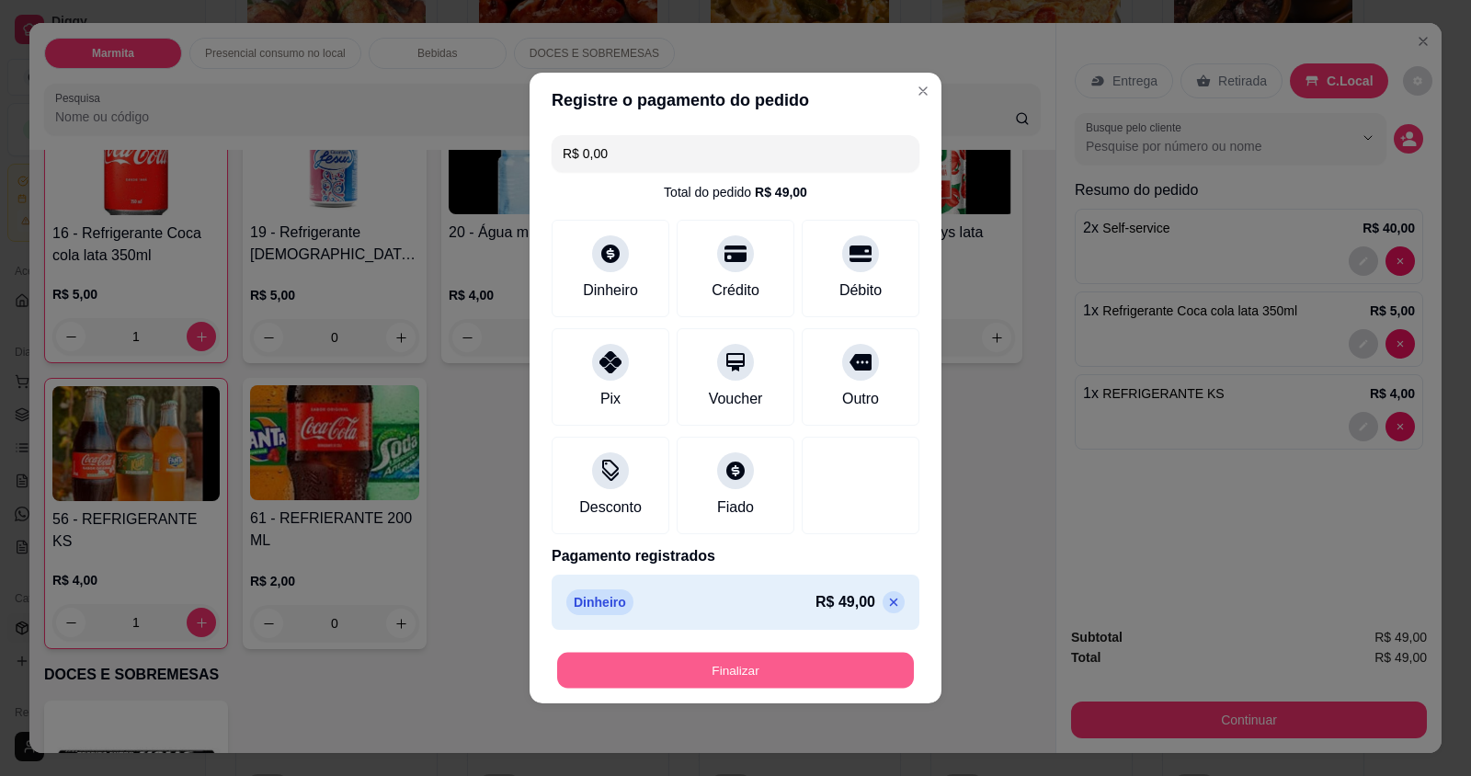
click at [839, 661] on button "Finalizar" at bounding box center [735, 671] width 357 height 36
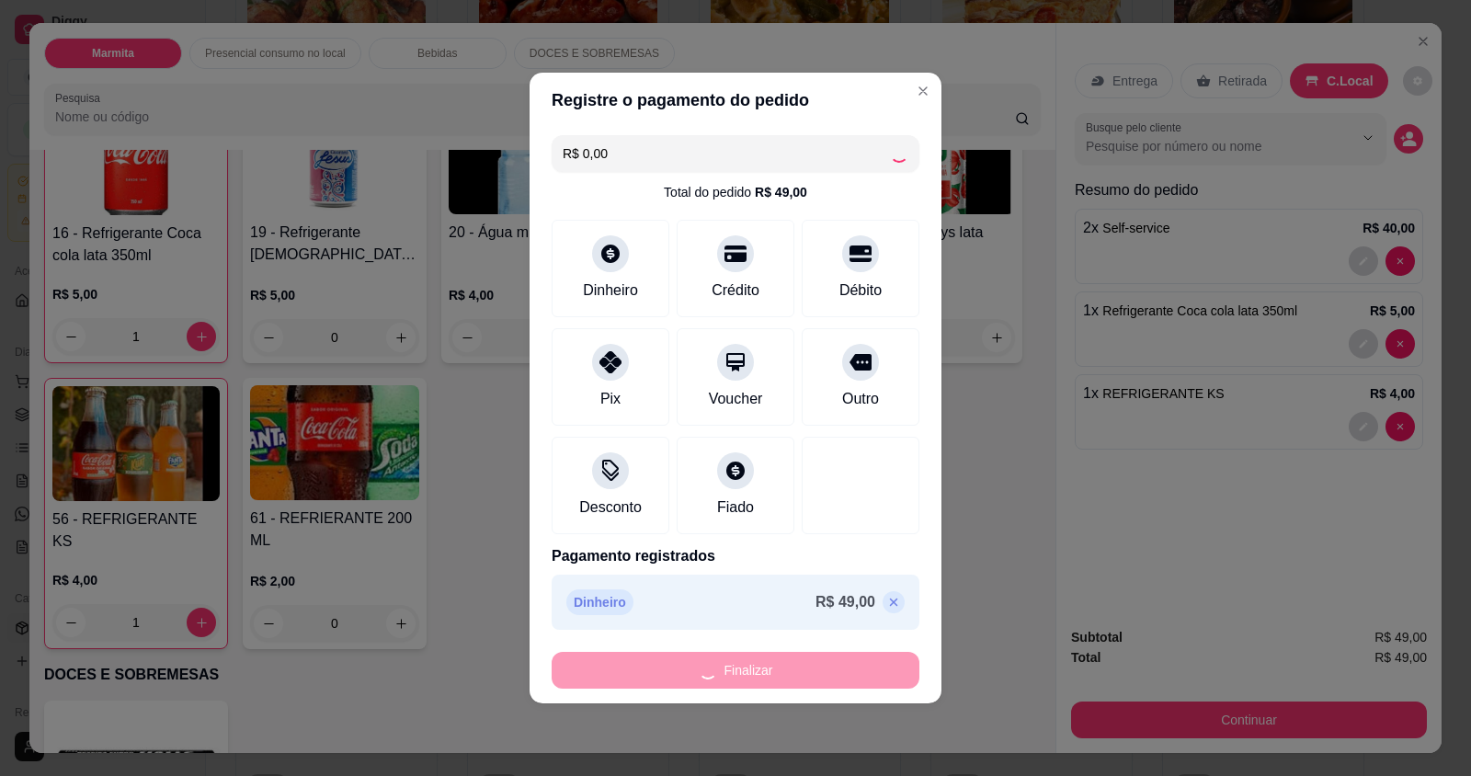
type input "0"
type input "-R$ 49,00"
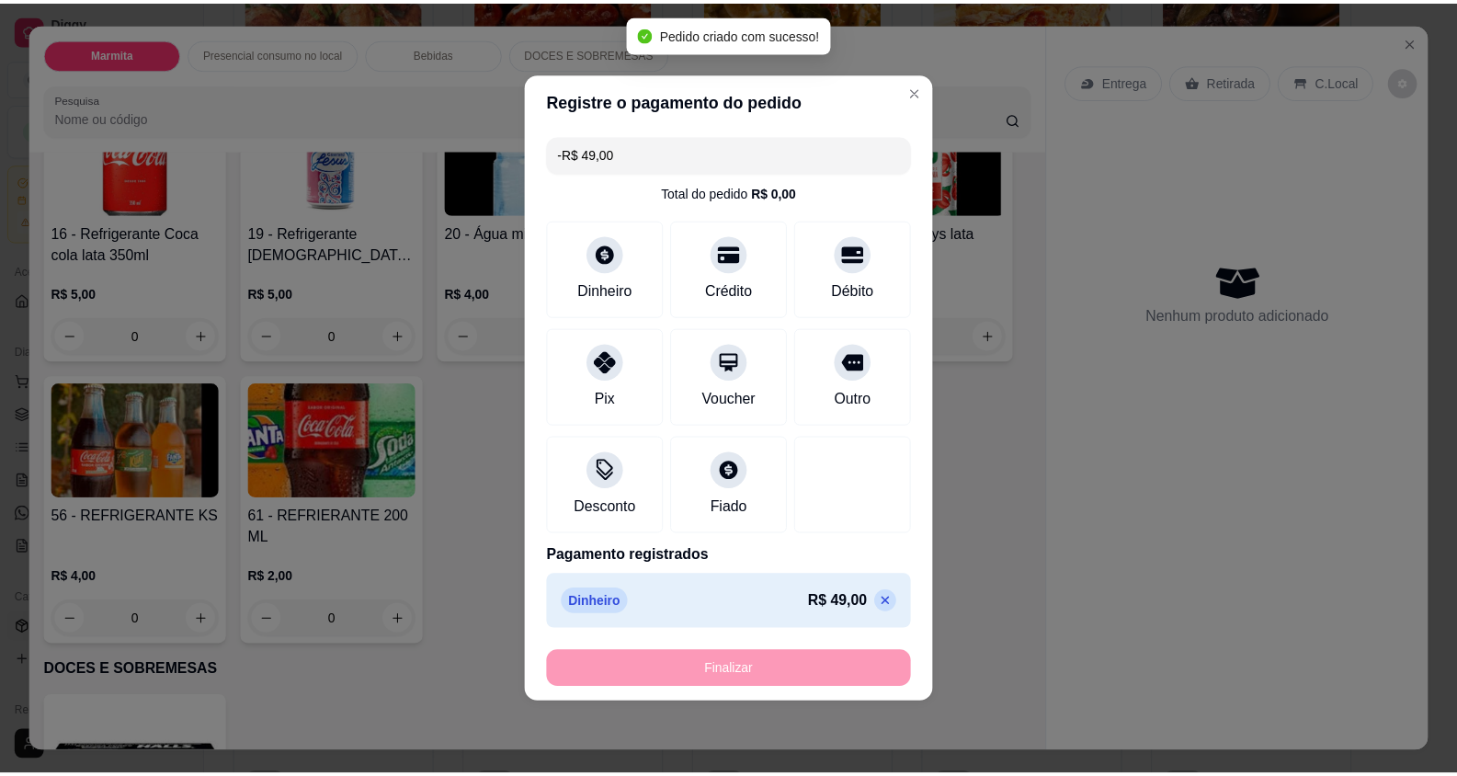
scroll to position [1102, 0]
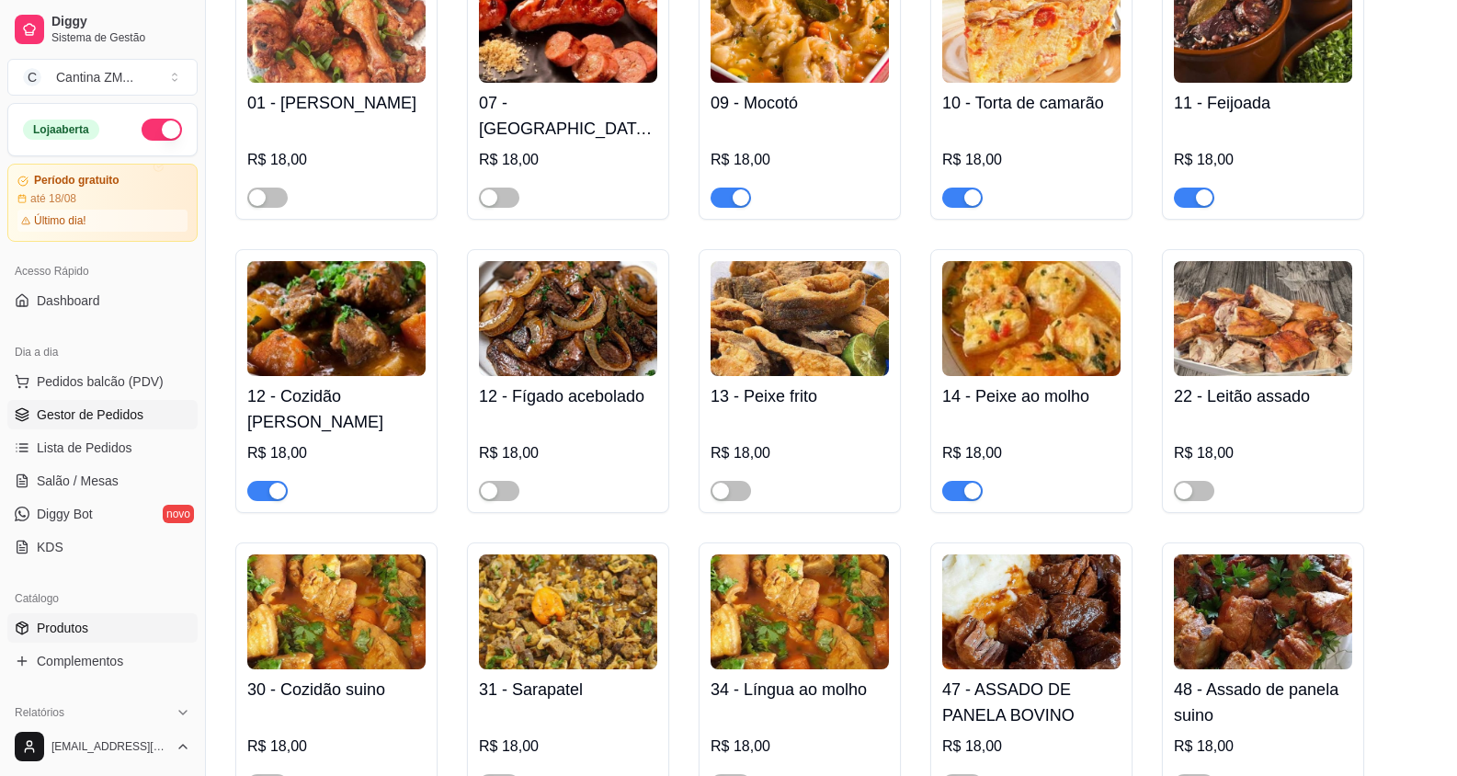
click at [28, 401] on link "Gestor de Pedidos" at bounding box center [102, 414] width 190 height 29
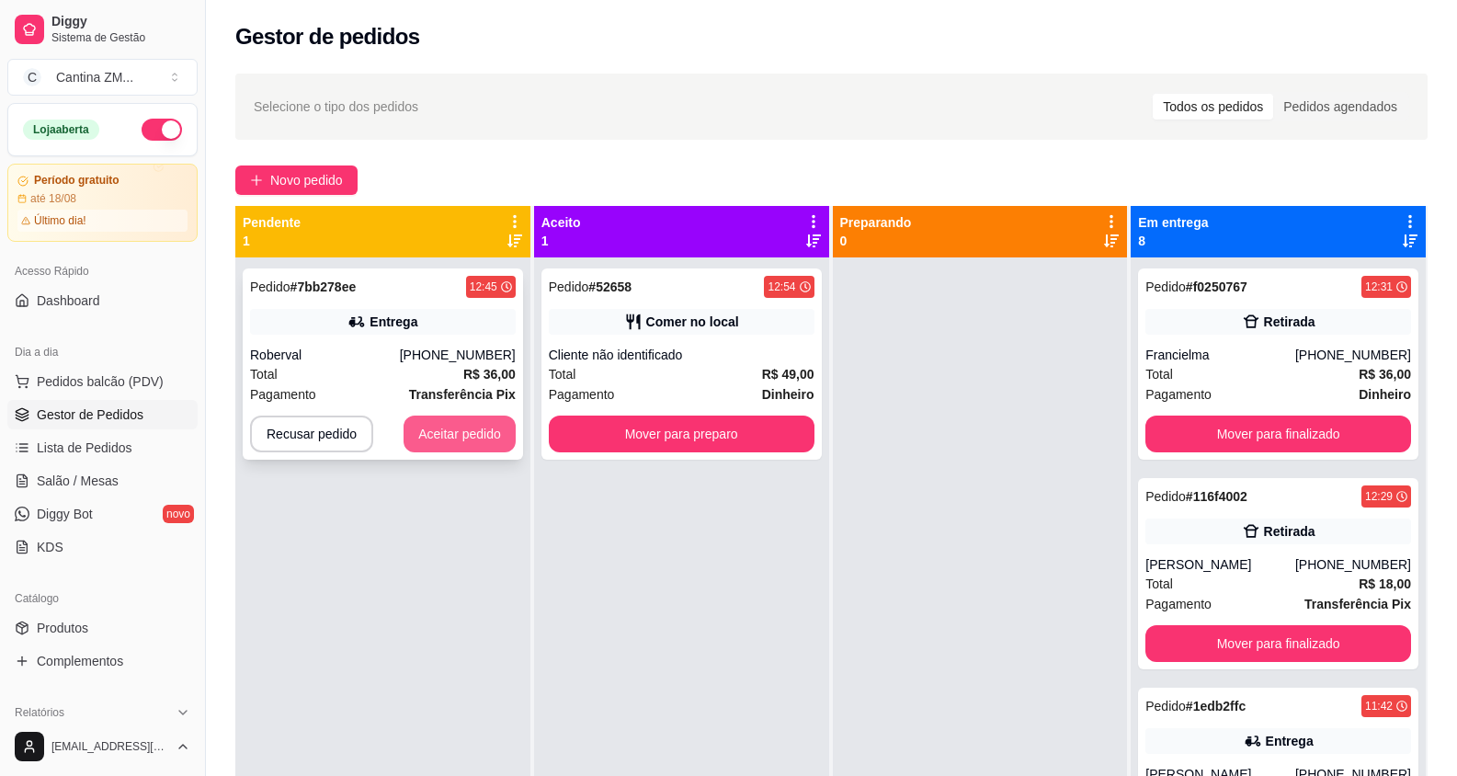
click at [485, 438] on button "Aceitar pedido" at bounding box center [460, 434] width 112 height 37
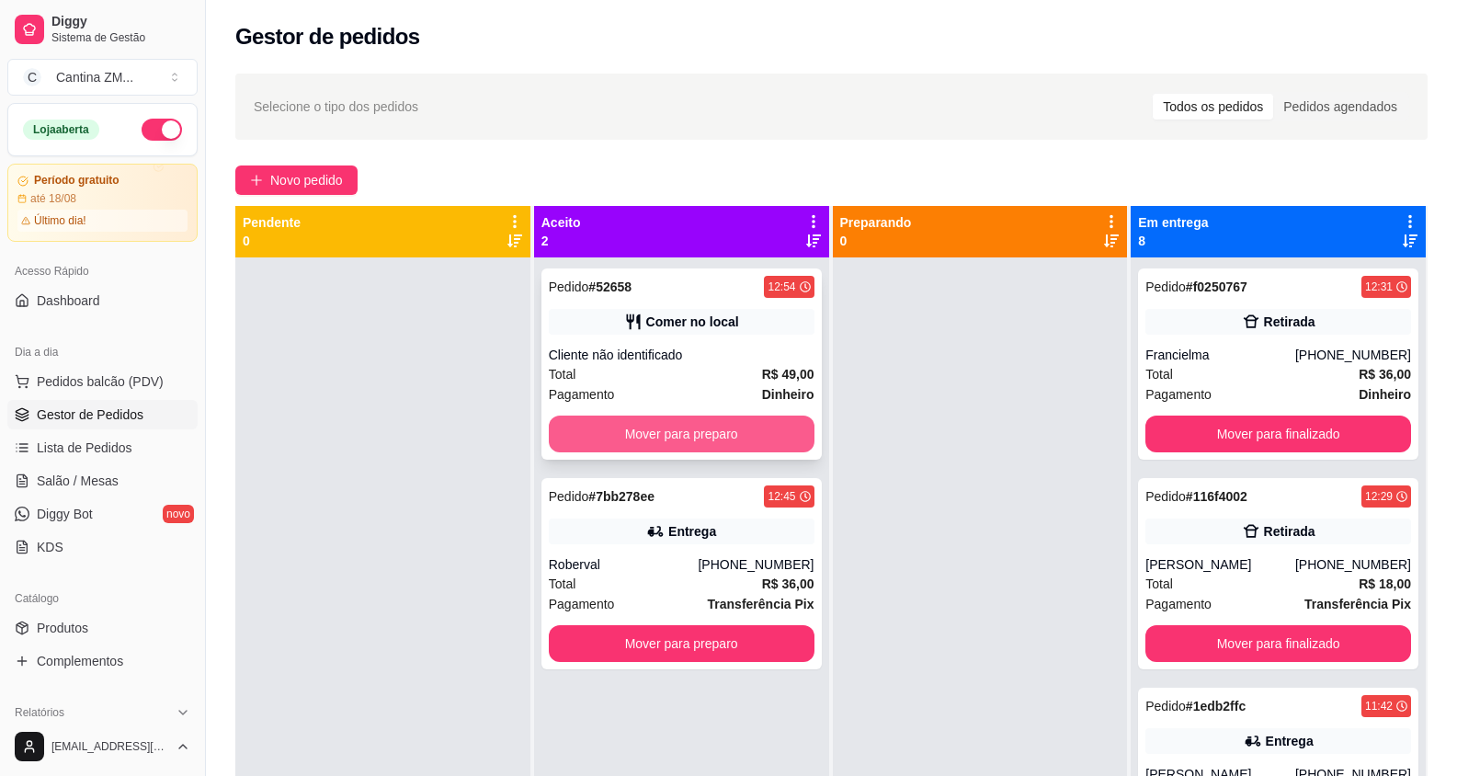
click at [625, 446] on button "Mover para preparo" at bounding box center [682, 434] width 266 height 37
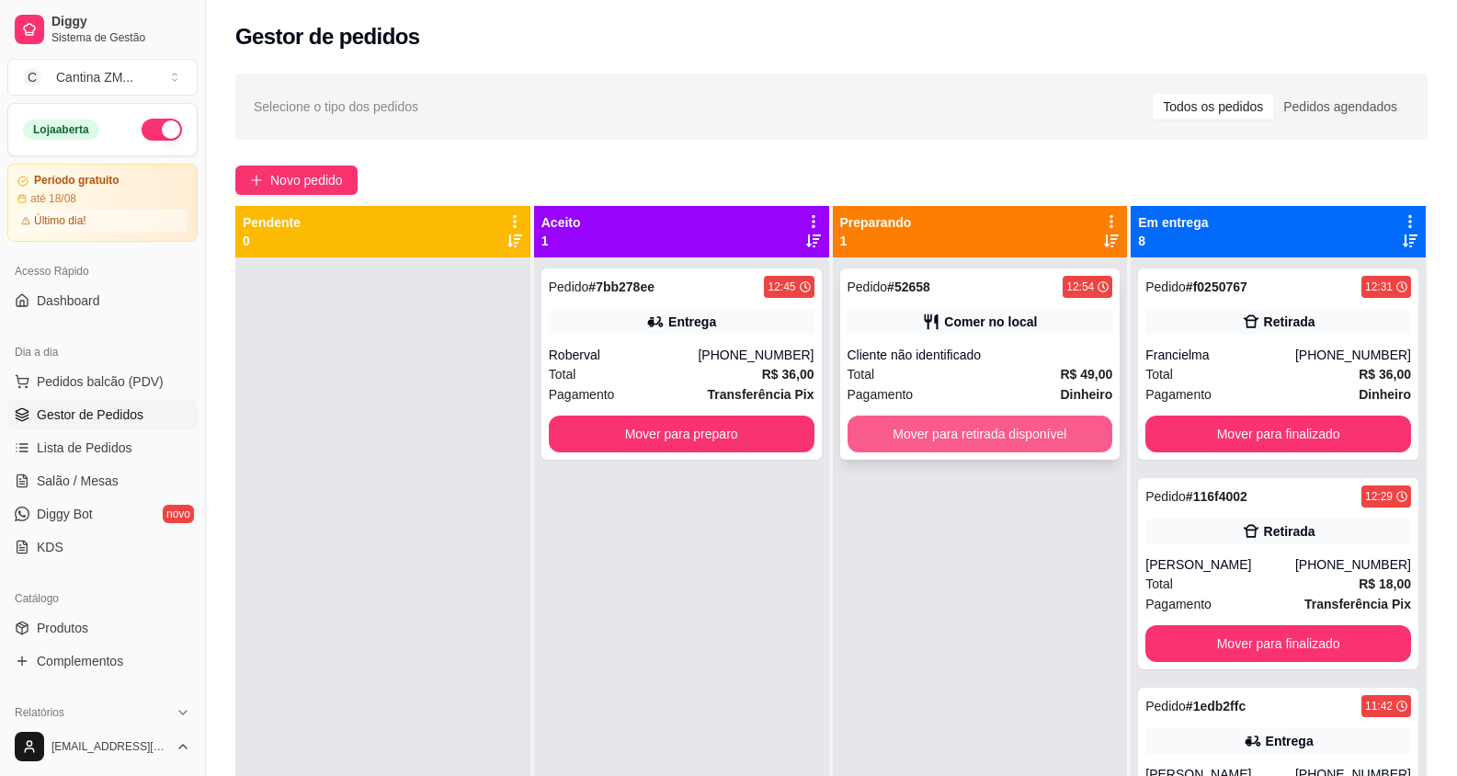
click at [995, 436] on button "Mover para retirada disponível" at bounding box center [981, 434] width 266 height 37
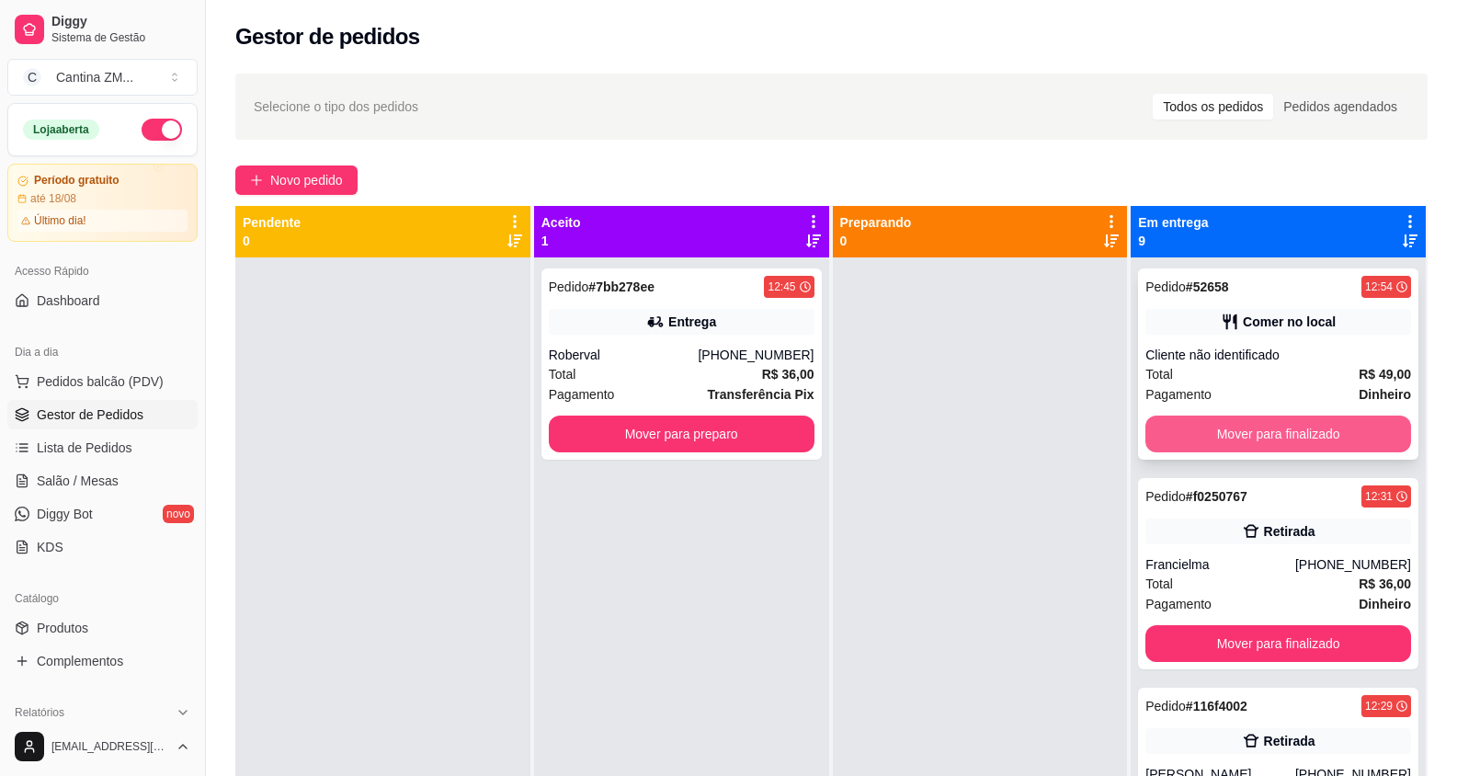
click at [1269, 425] on button "Mover para finalizado" at bounding box center [1278, 434] width 266 height 37
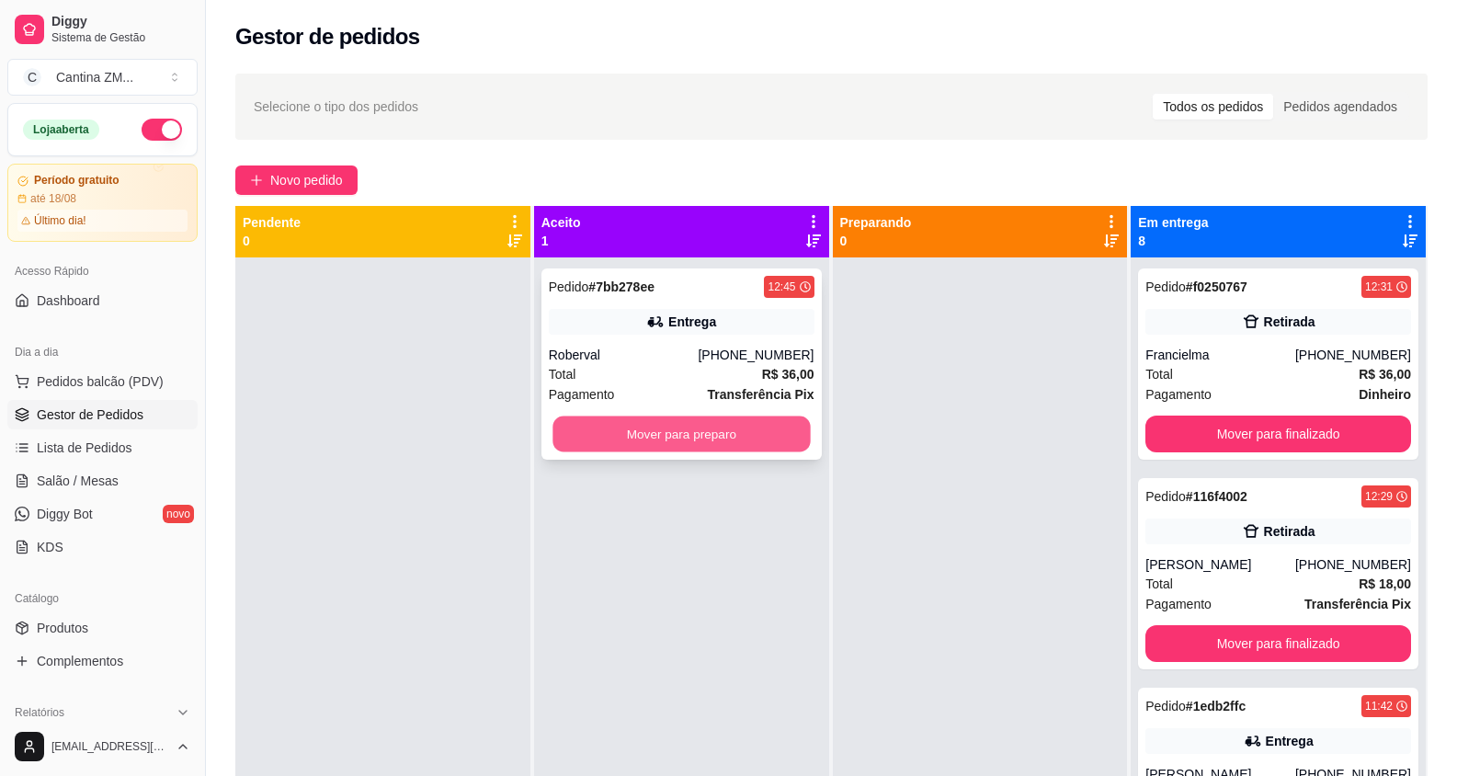
click at [750, 423] on button "Mover para preparo" at bounding box center [680, 434] width 257 height 36
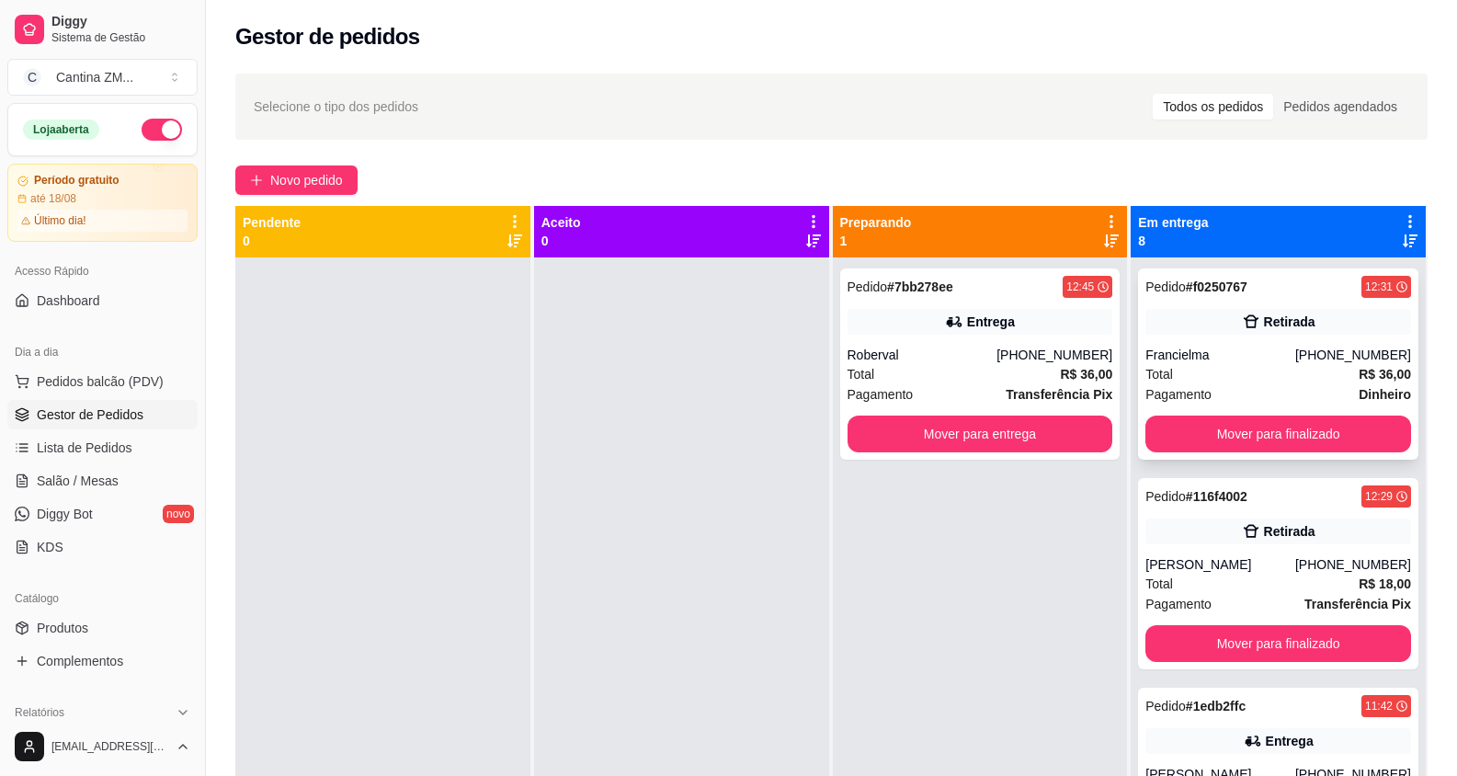
click at [1212, 371] on div "Total R$ 36,00" at bounding box center [1278, 374] width 266 height 20
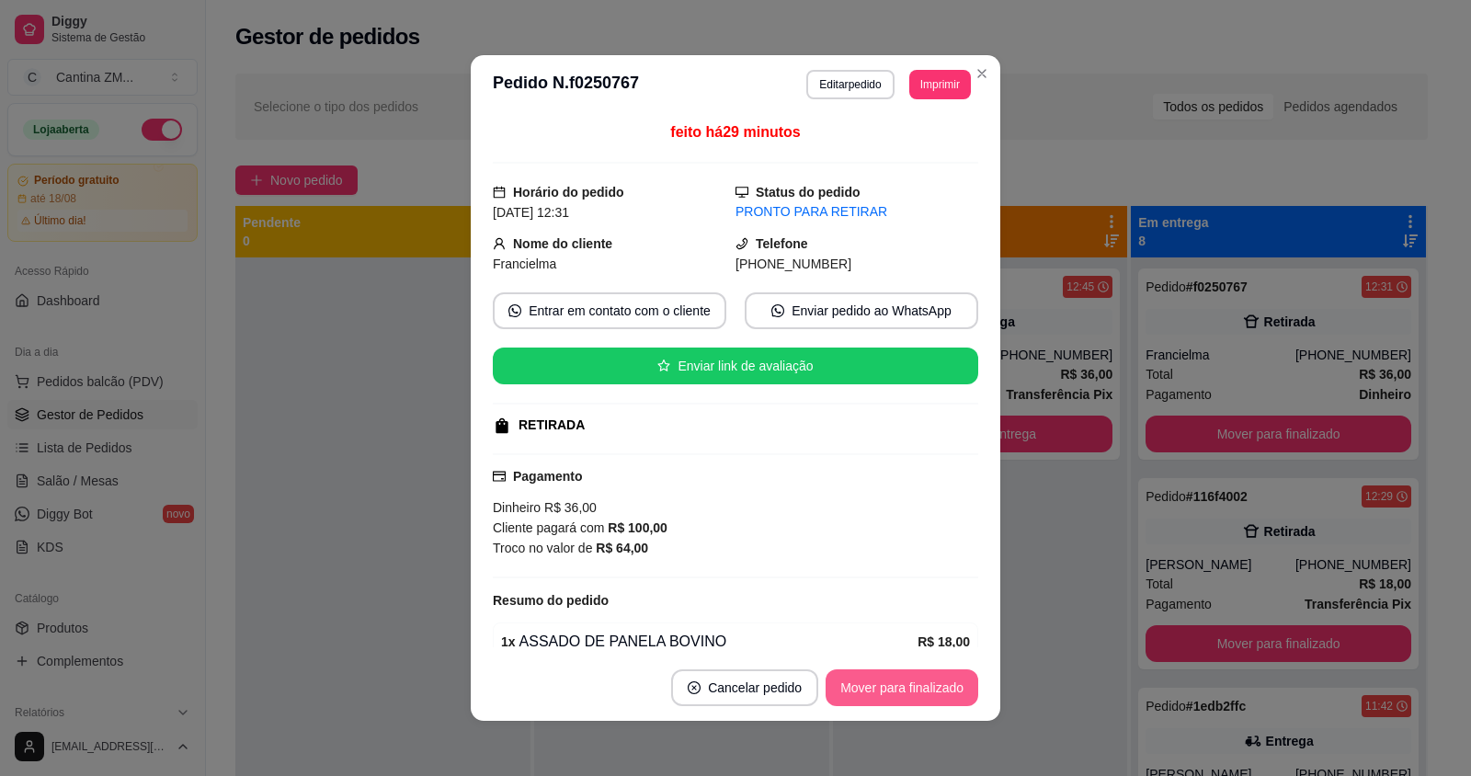
click at [886, 692] on button "Mover para finalizado" at bounding box center [901, 687] width 153 height 37
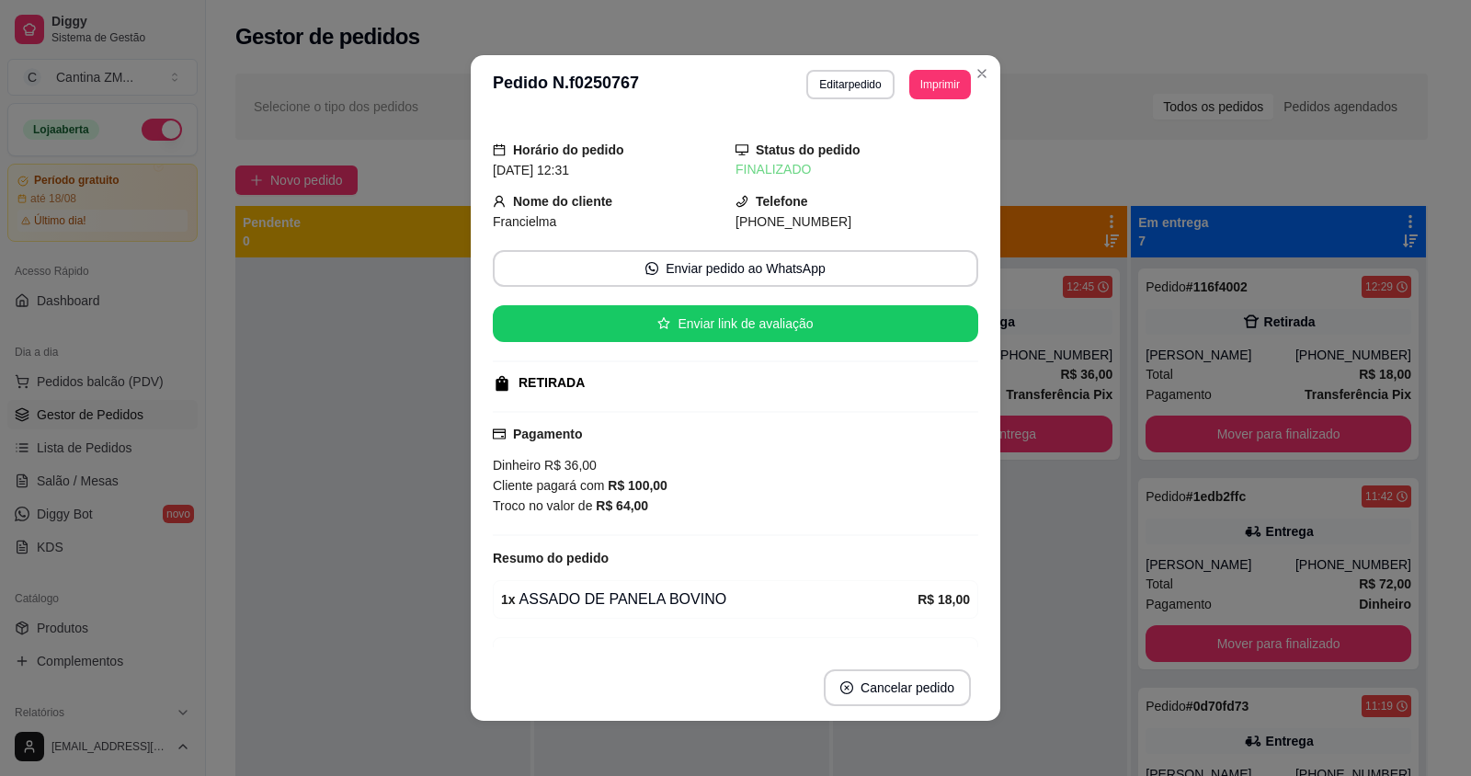
click at [980, 96] on header "**********" at bounding box center [735, 84] width 529 height 59
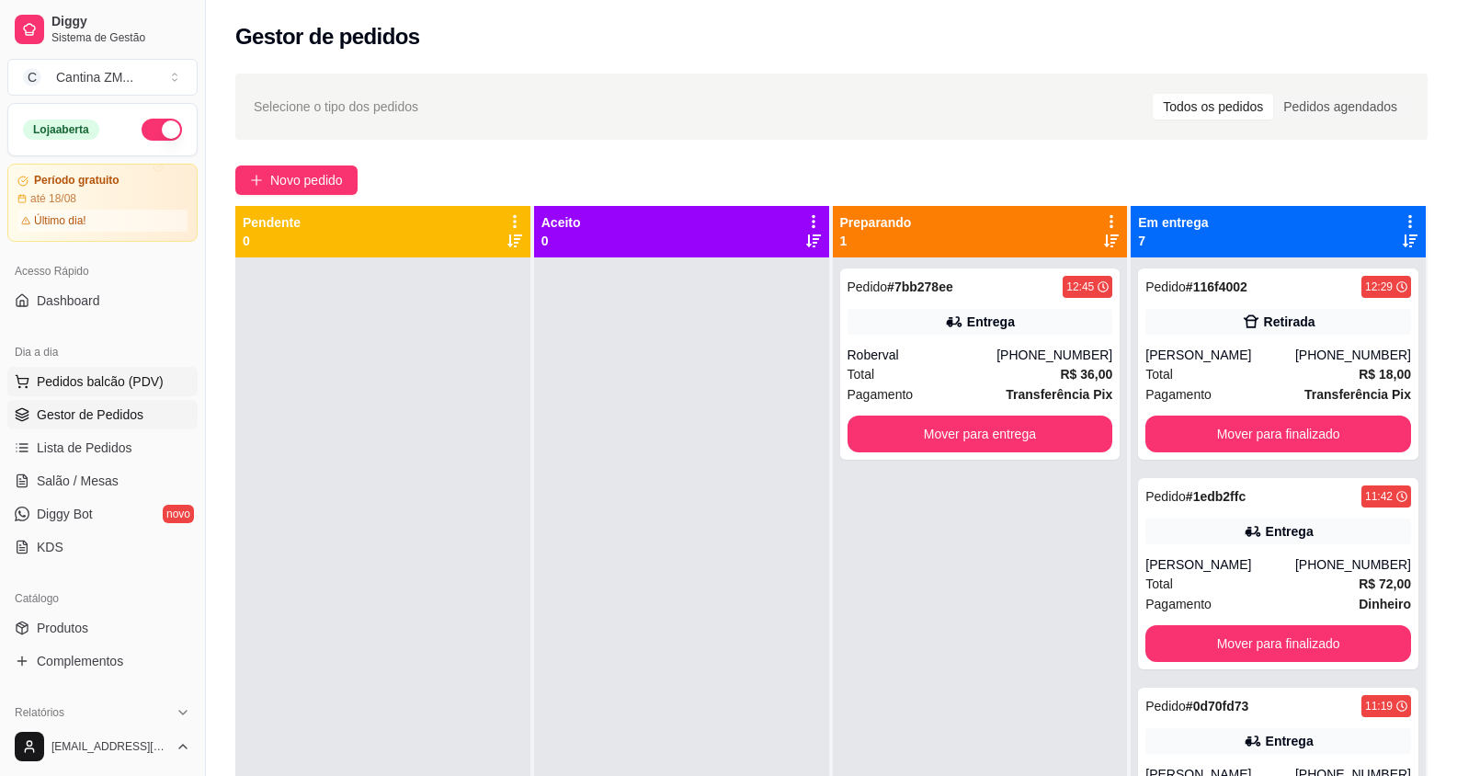
click at [32, 383] on button "Pedidos balcão (PDV)" at bounding box center [102, 381] width 190 height 29
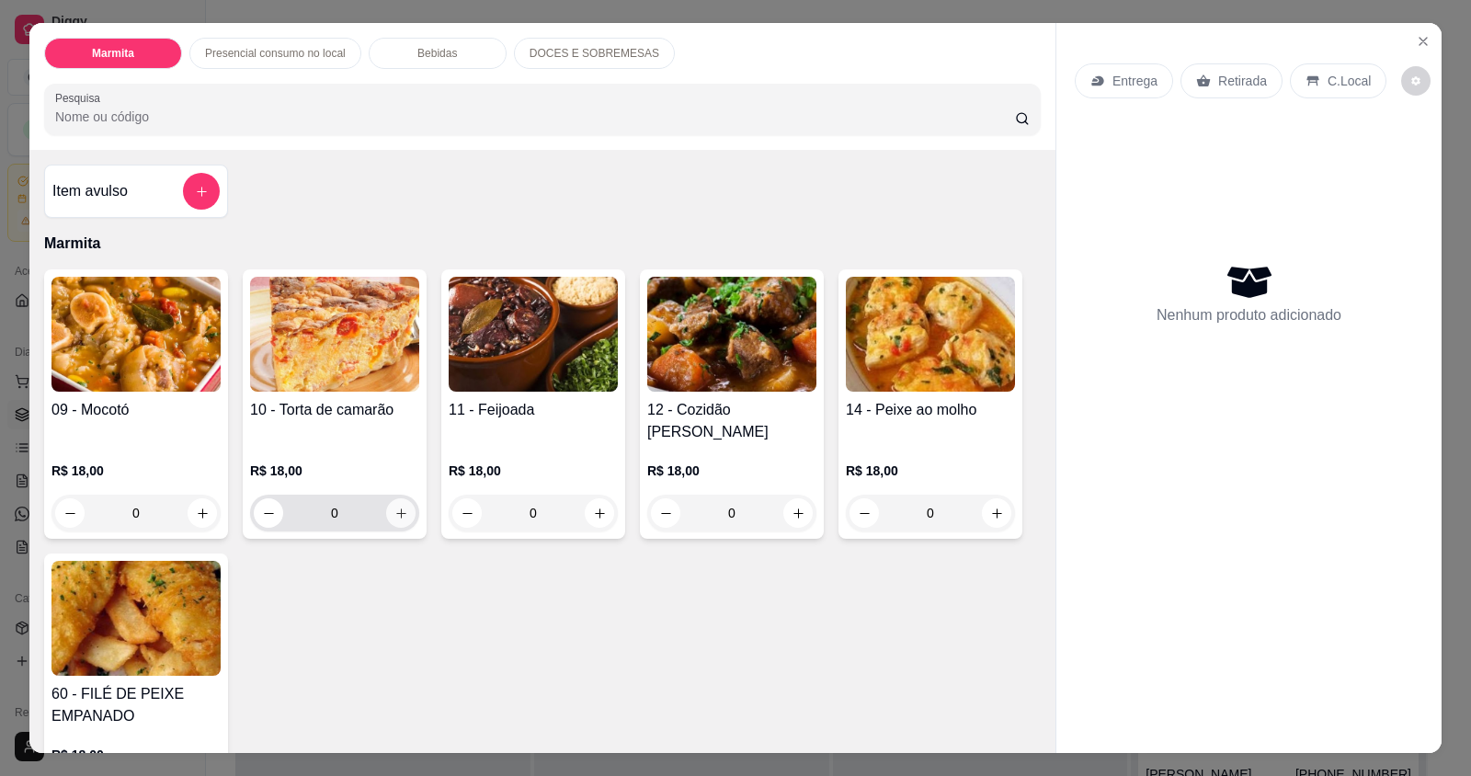
click at [386, 498] on button "increase-product-quantity" at bounding box center [400, 512] width 29 height 29
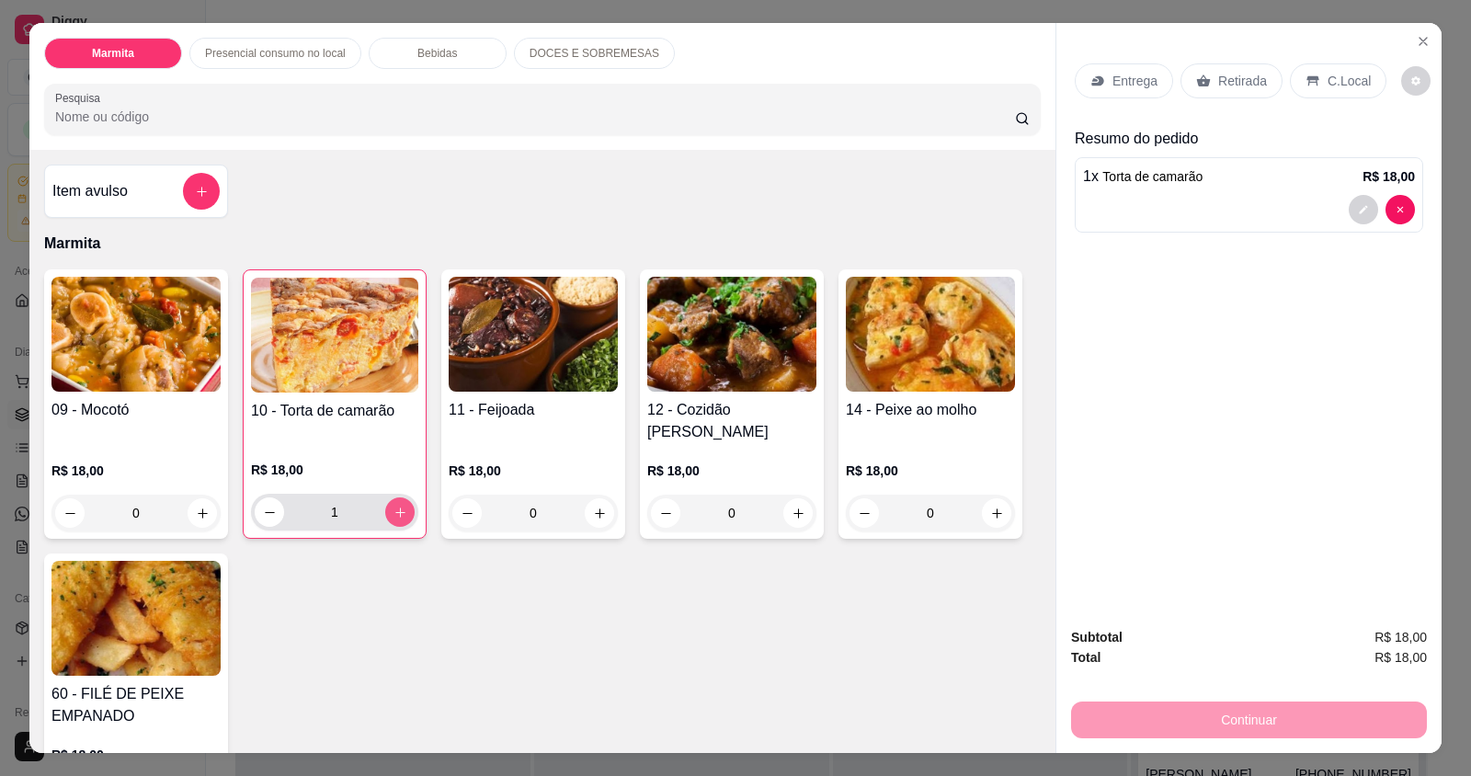
click at [385, 497] on button "increase-product-quantity" at bounding box center [399, 511] width 29 height 29
type input "2"
click at [1197, 70] on div "Retirada" at bounding box center [1231, 80] width 102 height 35
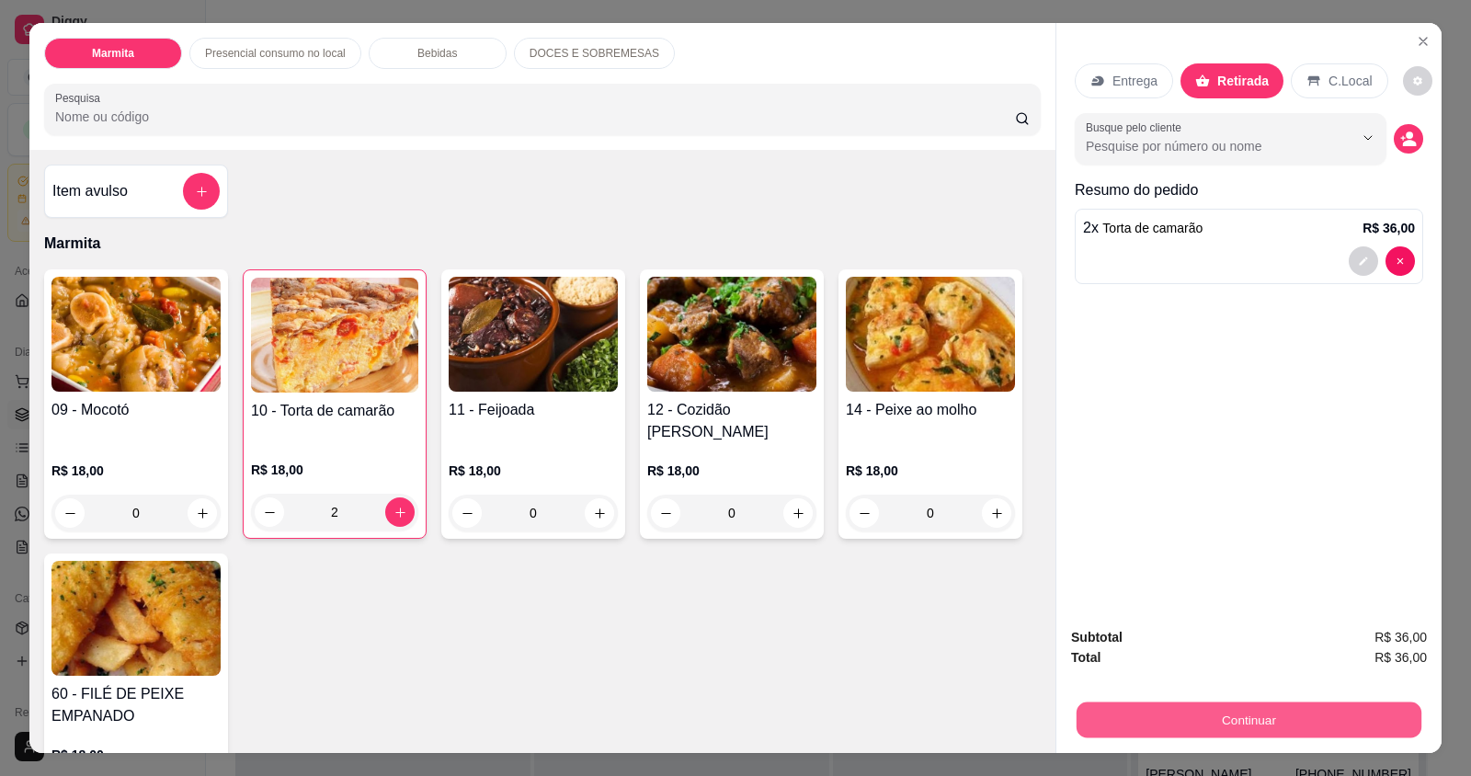
click at [1209, 726] on button "Continuar" at bounding box center [1248, 719] width 345 height 36
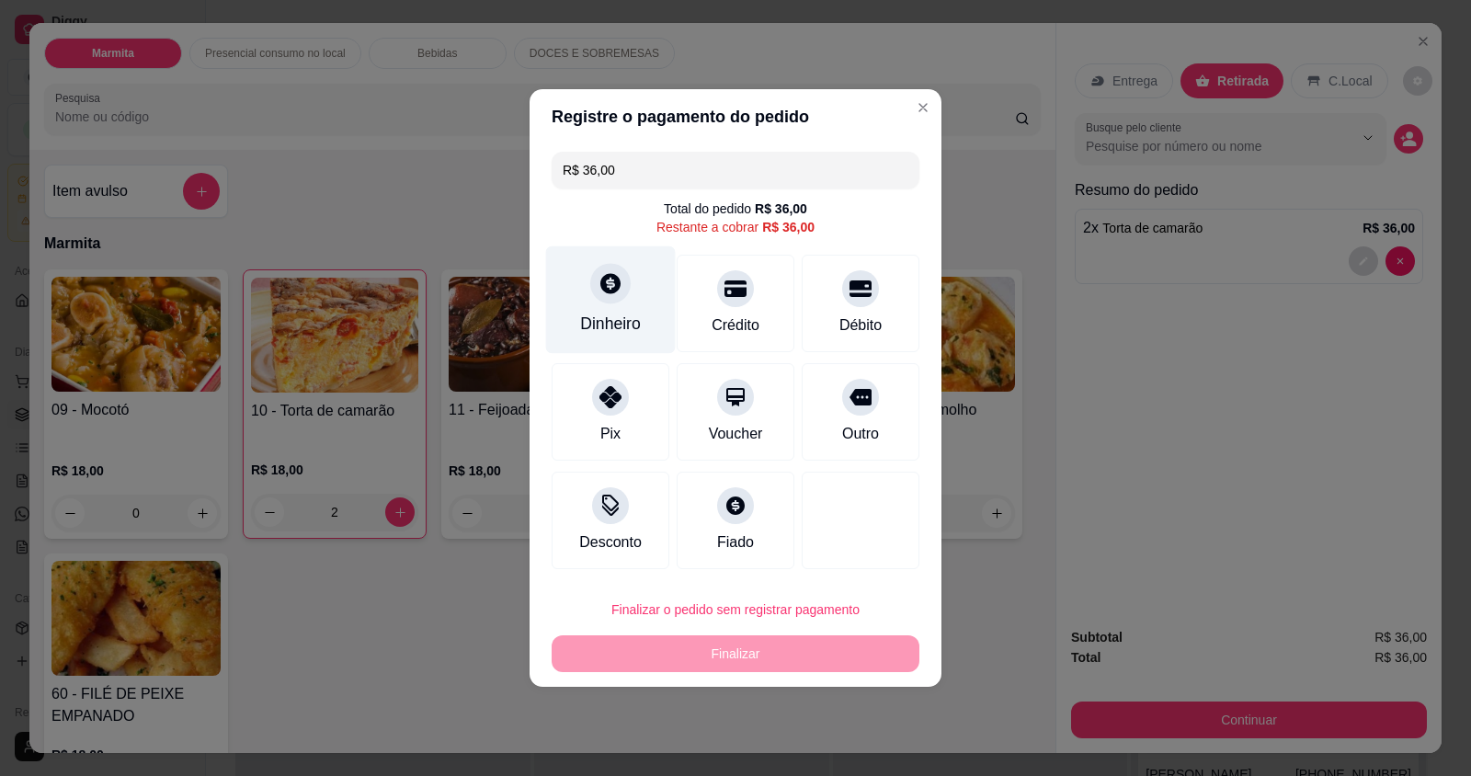
click at [608, 315] on div "Dinheiro" at bounding box center [610, 324] width 61 height 24
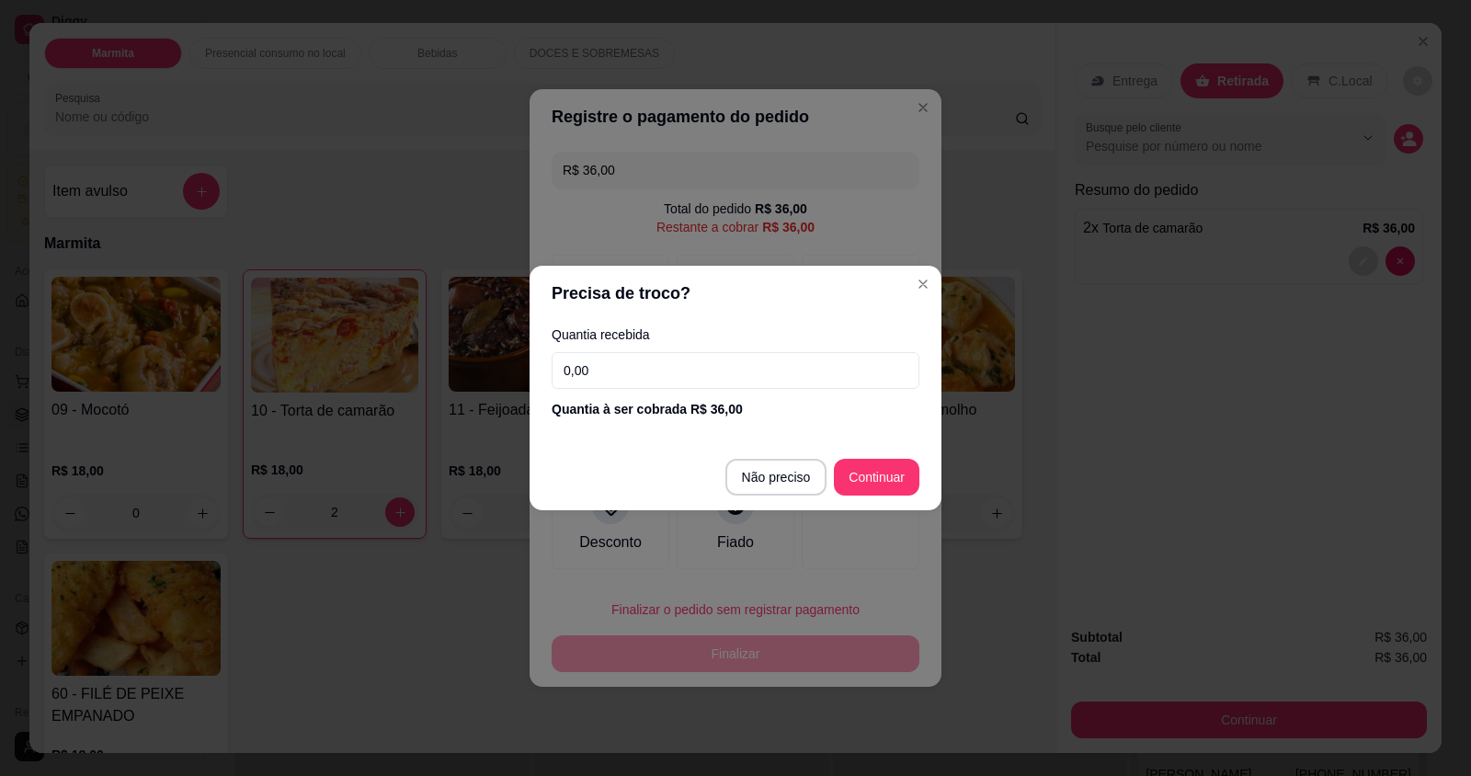
click at [720, 376] on input "0,00" at bounding box center [736, 370] width 368 height 37
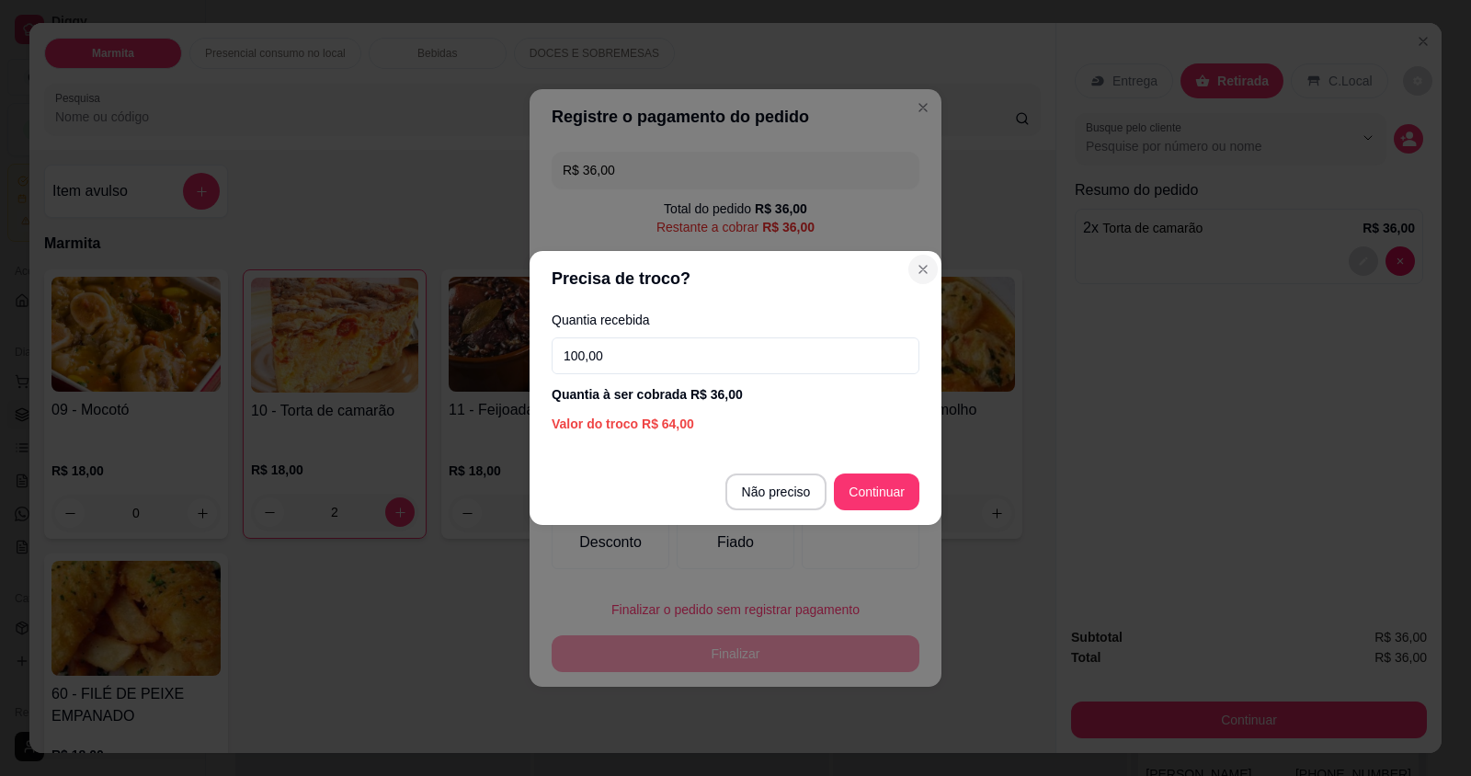
type input "100,00"
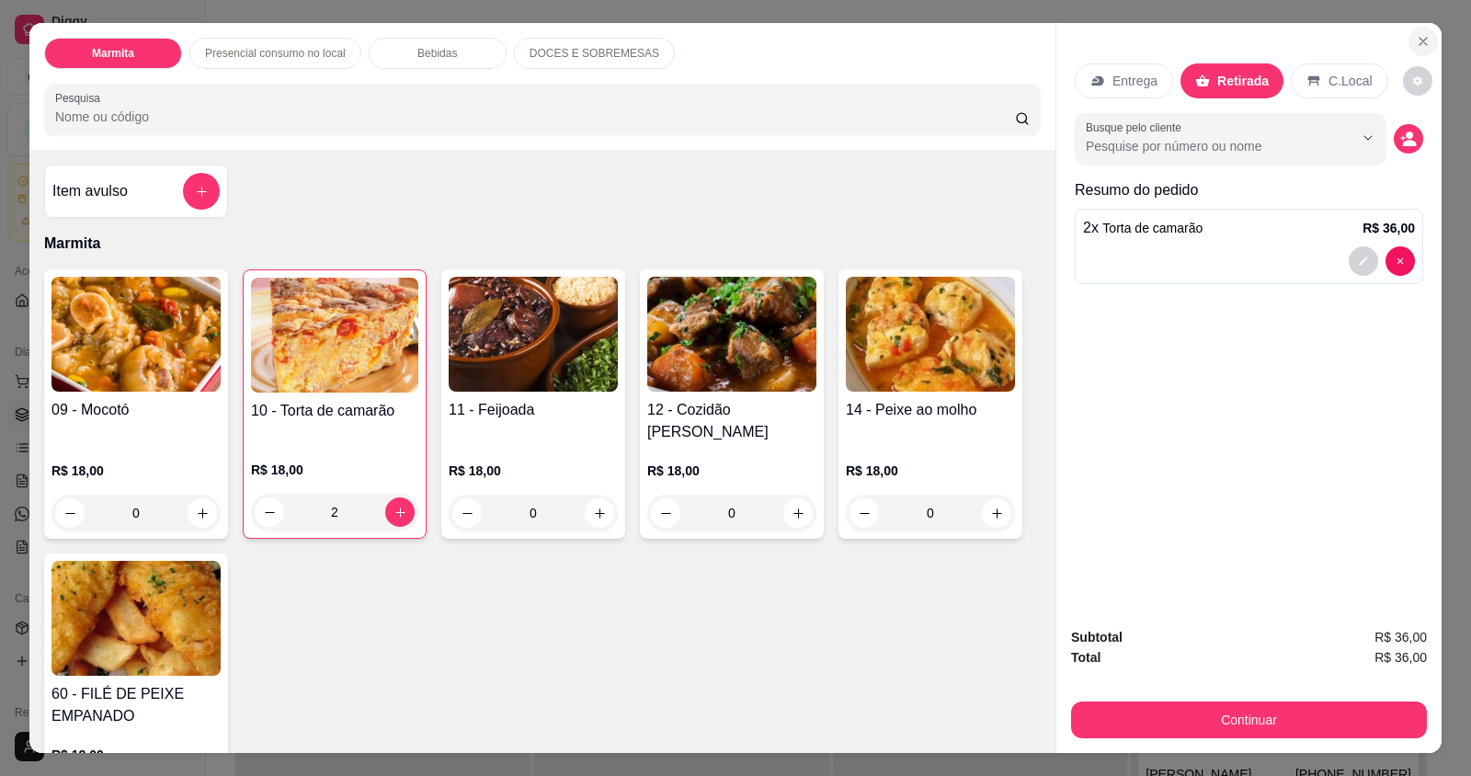
click at [1418, 35] on icon "Close" at bounding box center [1423, 41] width 15 height 15
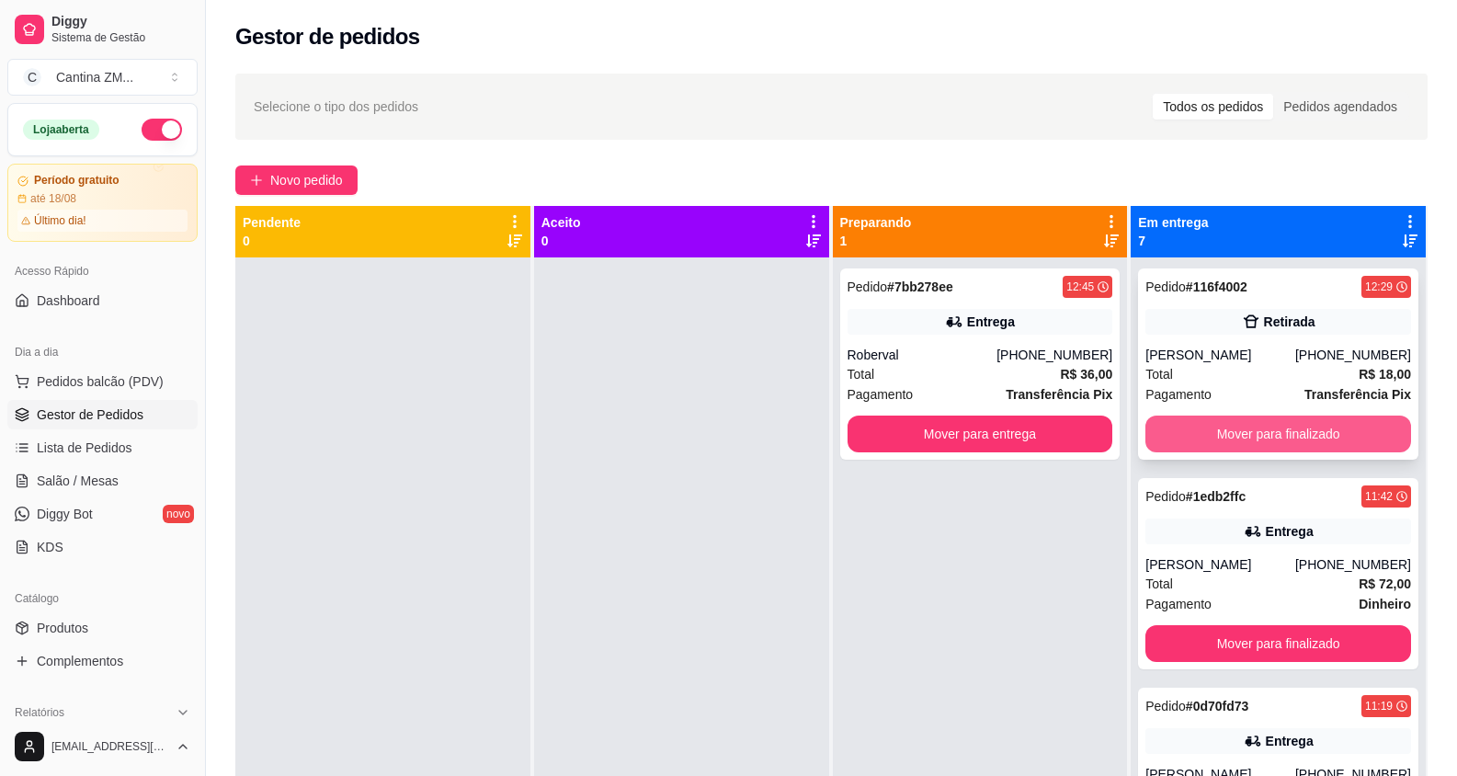
click at [1289, 430] on button "Mover para finalizado" at bounding box center [1278, 434] width 266 height 37
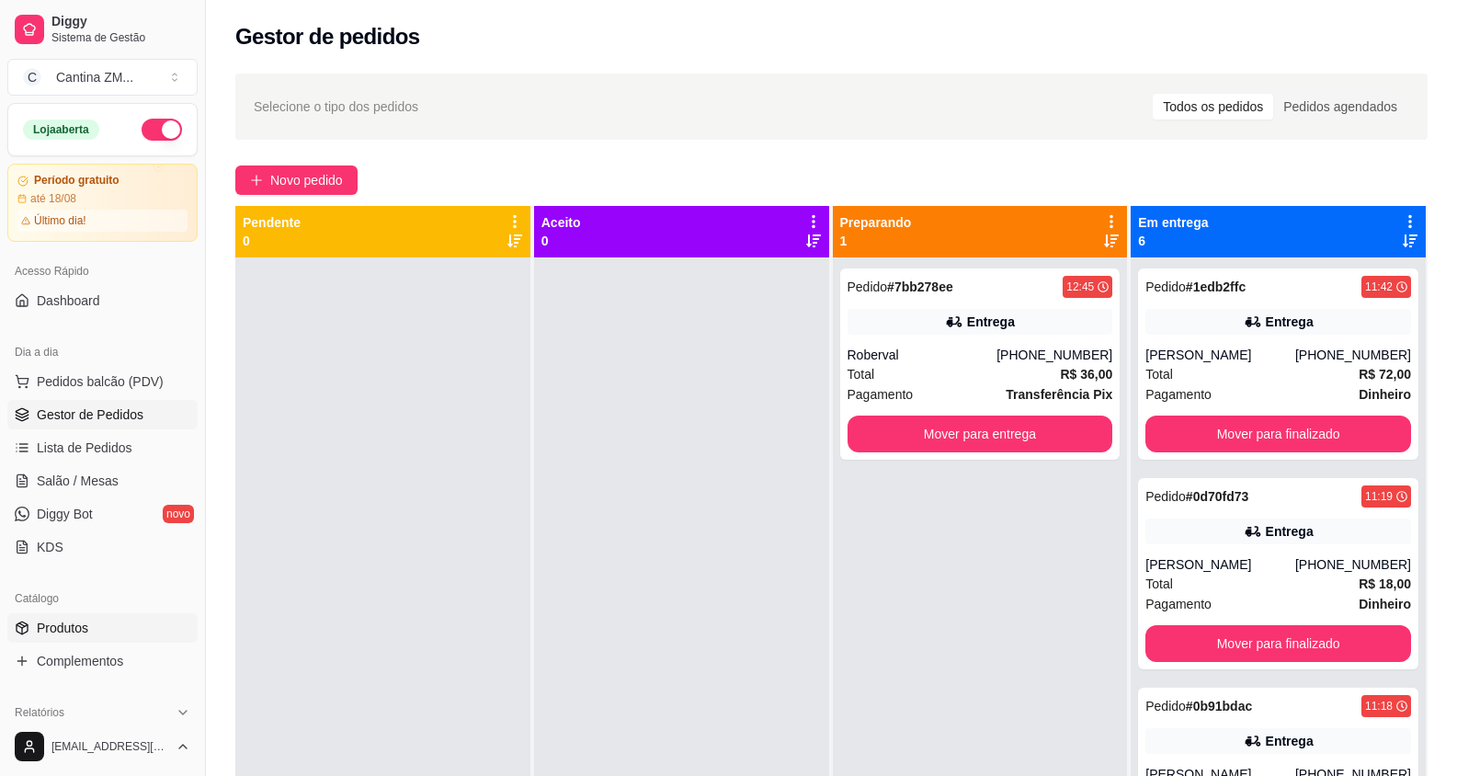
click at [47, 629] on span "Produtos" at bounding box center [62, 628] width 51 height 18
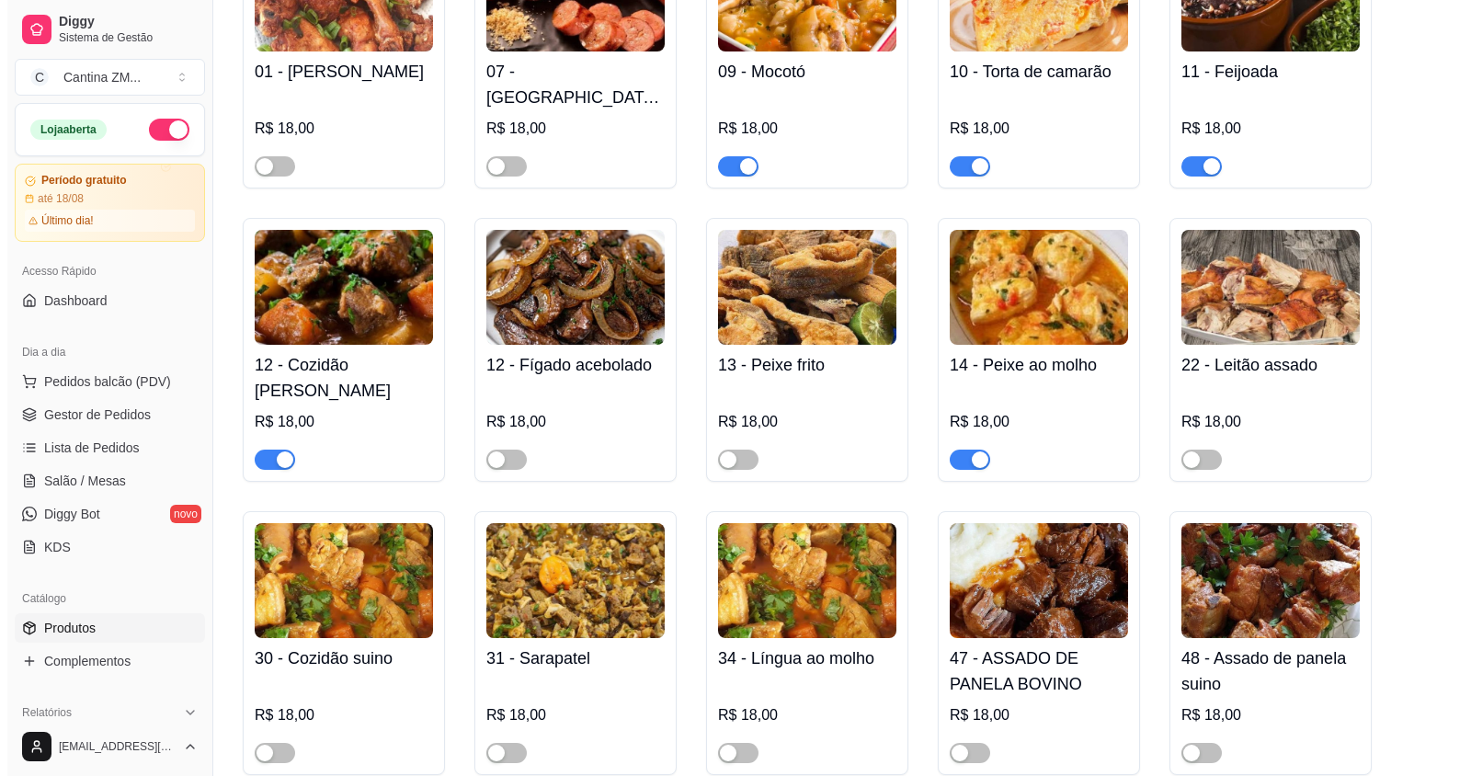
scroll to position [276, 0]
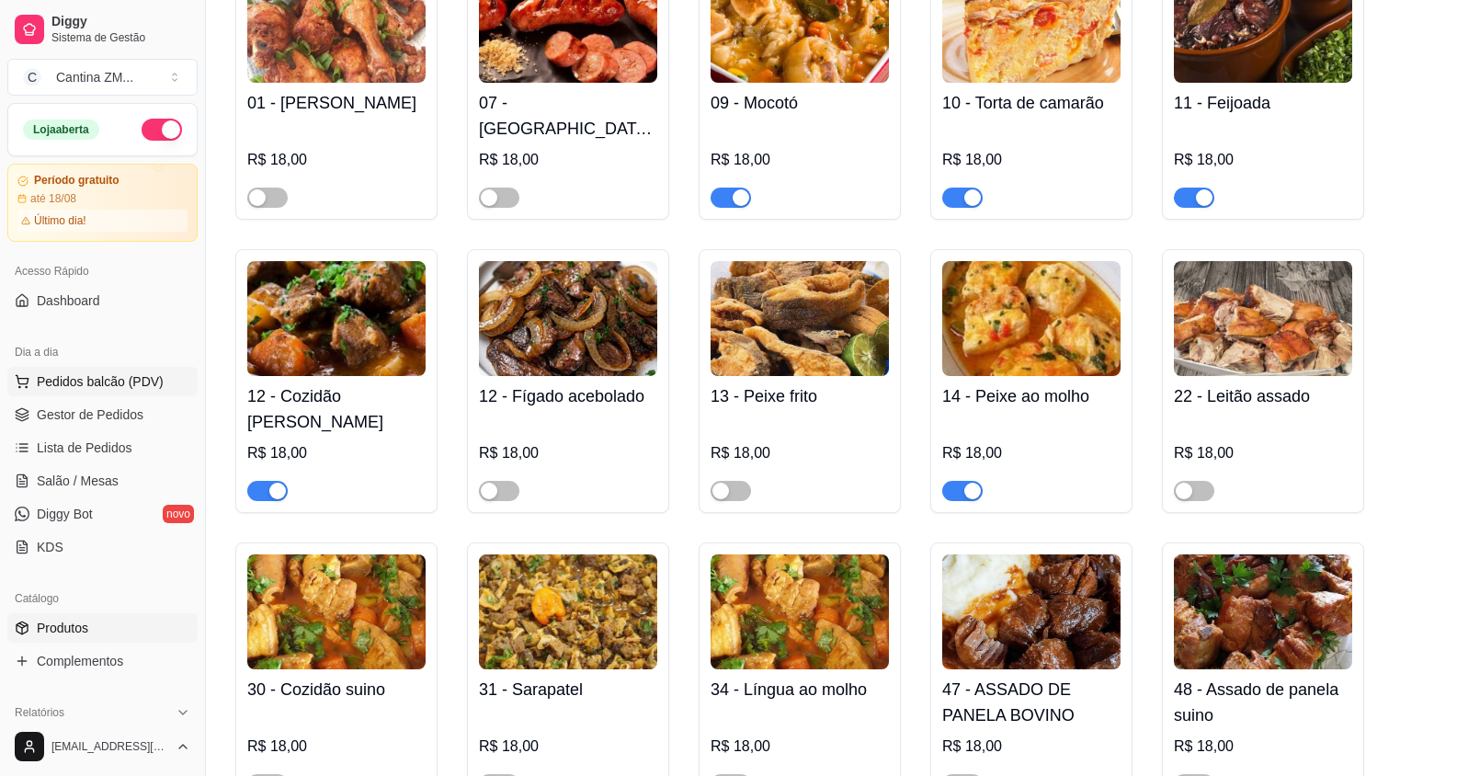
click at [33, 383] on button "Pedidos balcão (PDV)" at bounding box center [102, 381] width 190 height 29
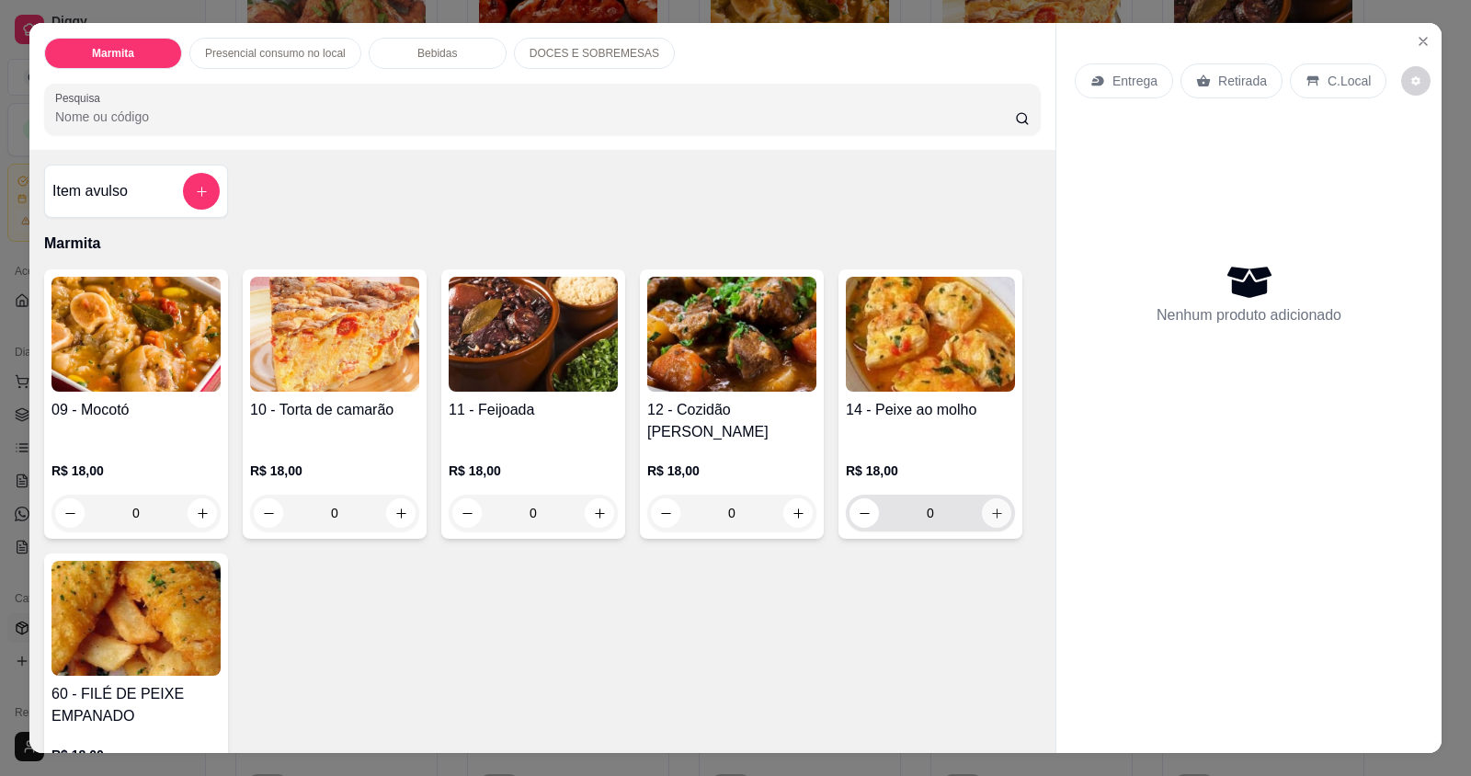
click at [990, 507] on icon "increase-product-quantity" at bounding box center [997, 514] width 14 height 14
type input "1"
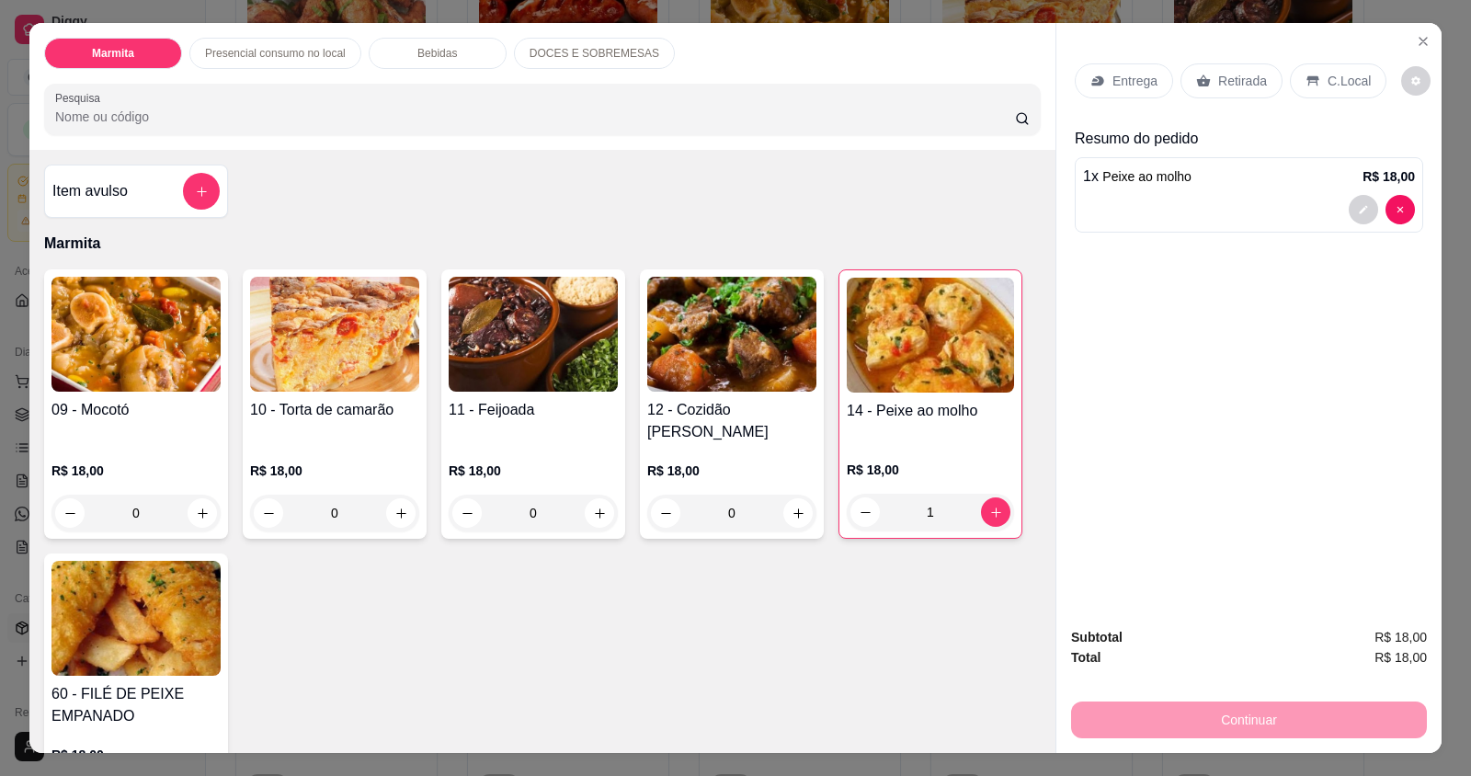
click at [1131, 91] on div "Entrega" at bounding box center [1124, 80] width 98 height 35
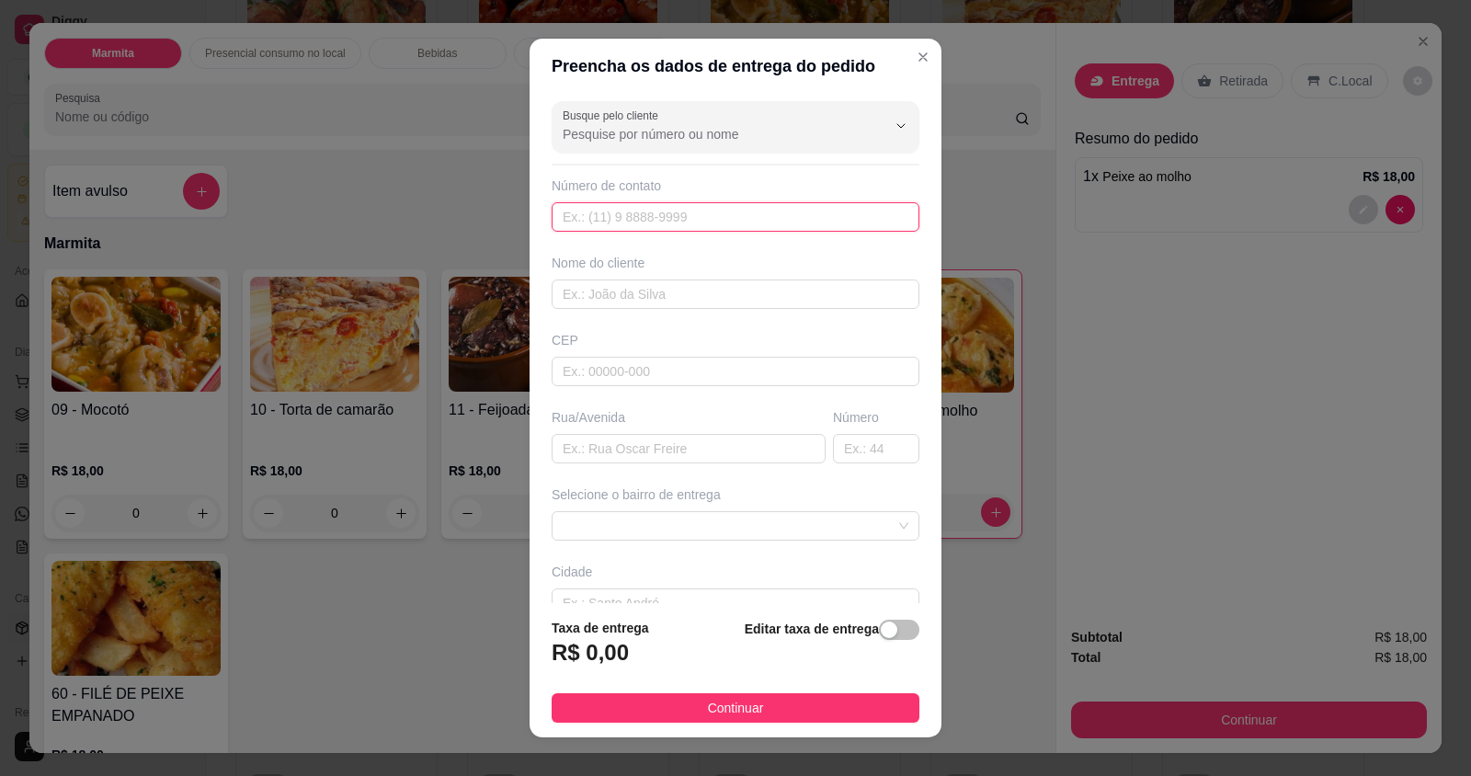
click at [744, 223] on input "text" at bounding box center [736, 216] width 368 height 29
click at [765, 299] on input "text" at bounding box center [736, 293] width 368 height 29
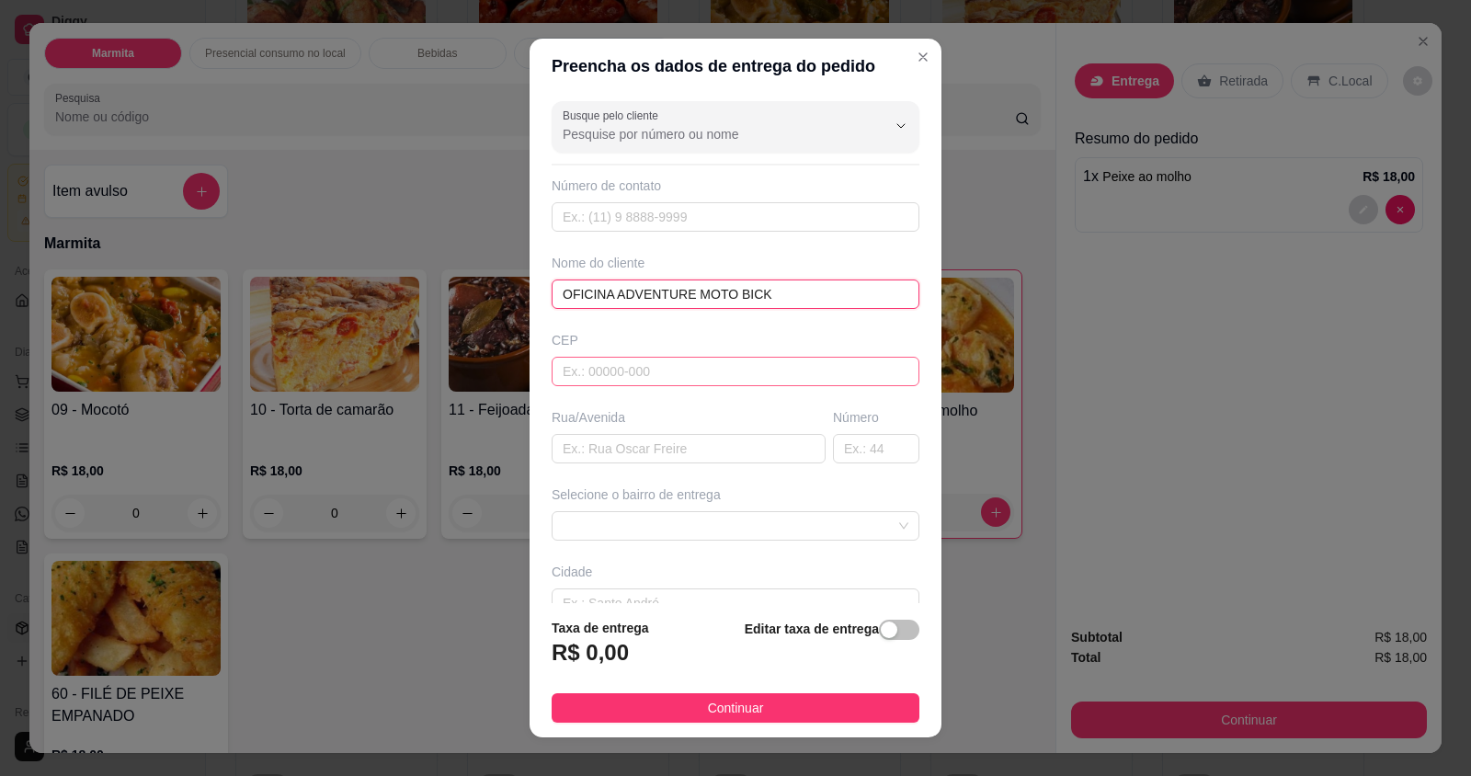
type input "OFICINA ADVENTURE MOTO BICK"
click at [734, 370] on input "text" at bounding box center [736, 371] width 368 height 29
type input "65200000"
click at [646, 446] on input "text" at bounding box center [689, 448] width 274 height 29
type input "E"
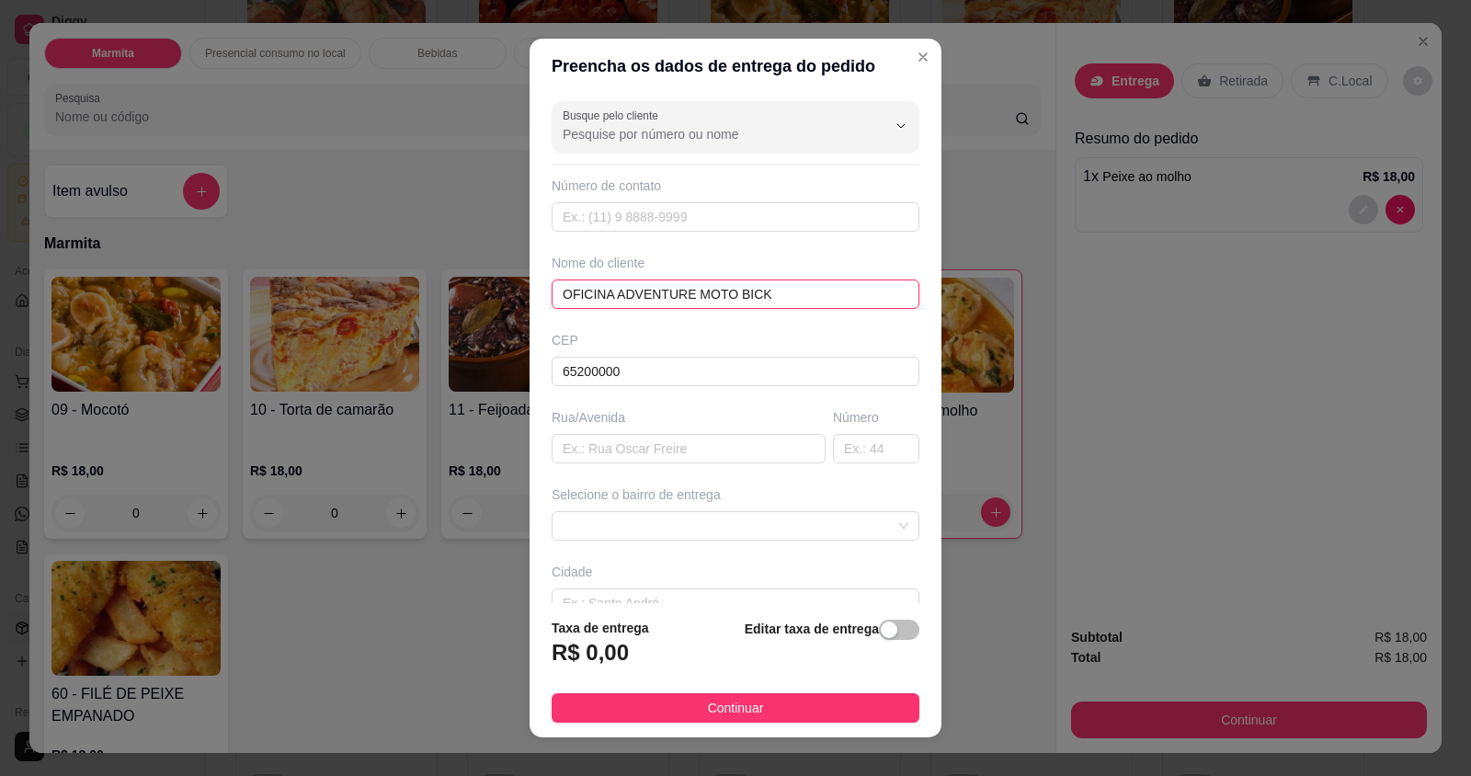
click at [778, 293] on input "OFICINA ADVENTURE MOTO BICK" at bounding box center [736, 293] width 368 height 29
type input "O"
type input "GONZAGA"
click at [833, 454] on input "text" at bounding box center [876, 448] width 86 height 29
type input "00"
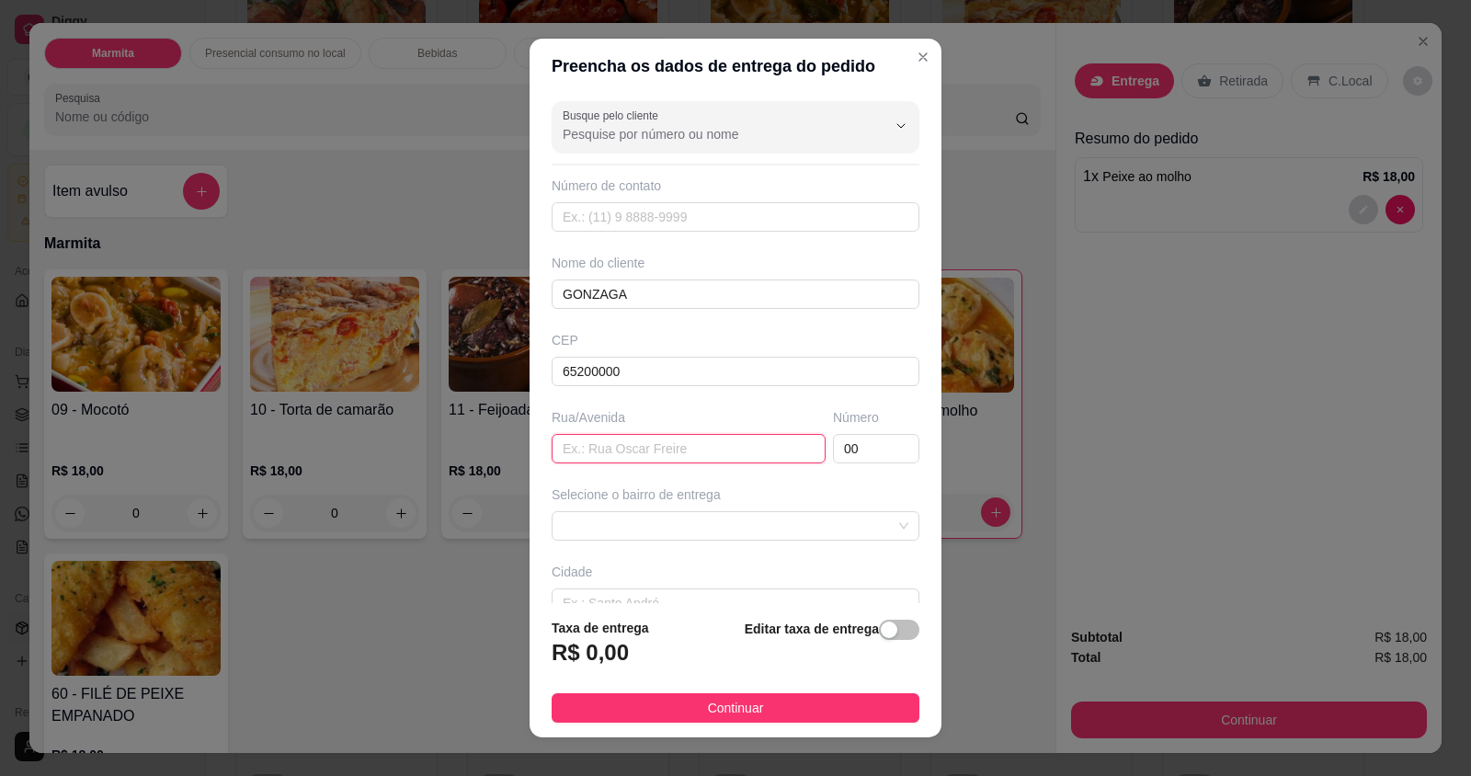
click at [586, 444] on input "text" at bounding box center [689, 448] width 274 height 29
type input "M"
click at [780, 529] on span at bounding box center [736, 526] width 346 height 28
type input "ADVENTURE MOTO BAICK"
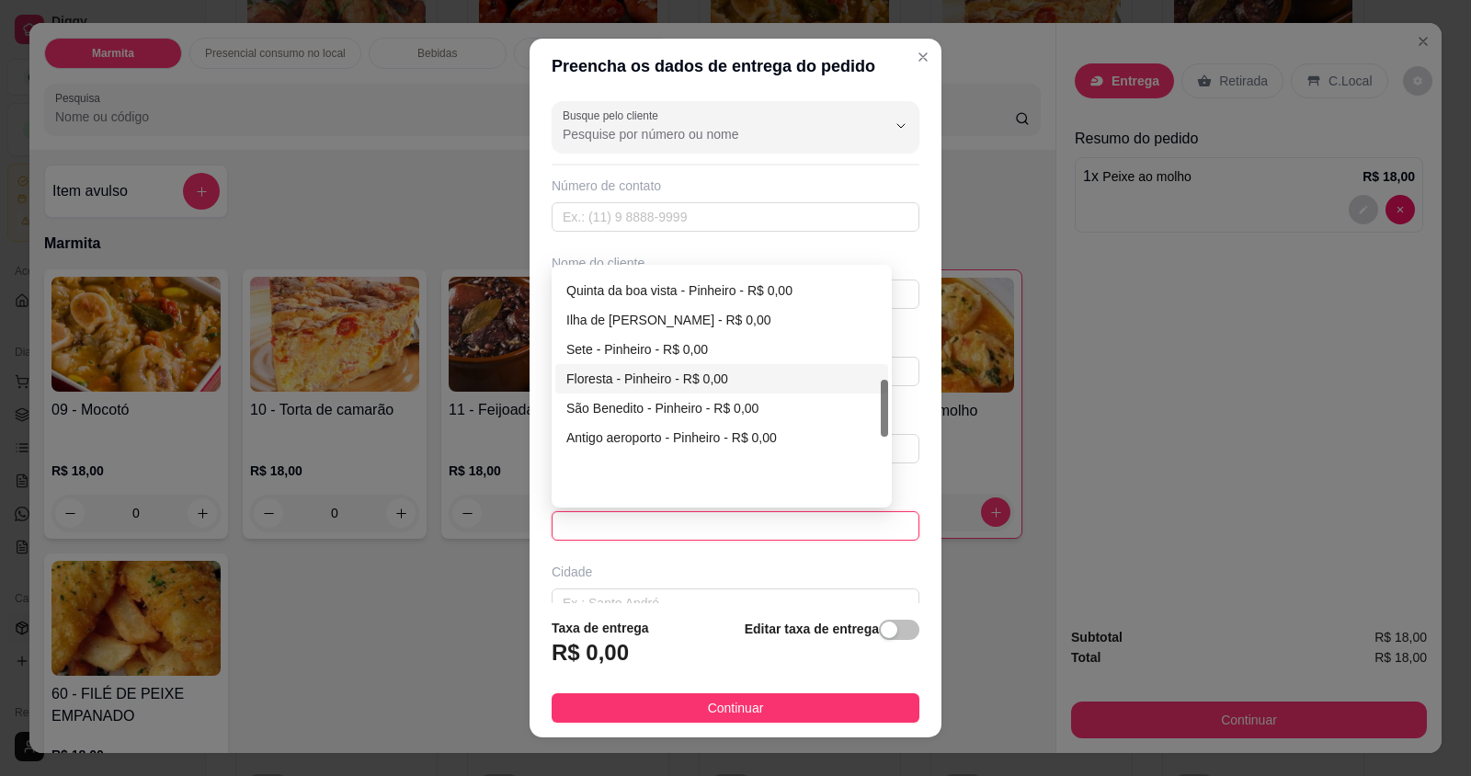
scroll to position [460, 0]
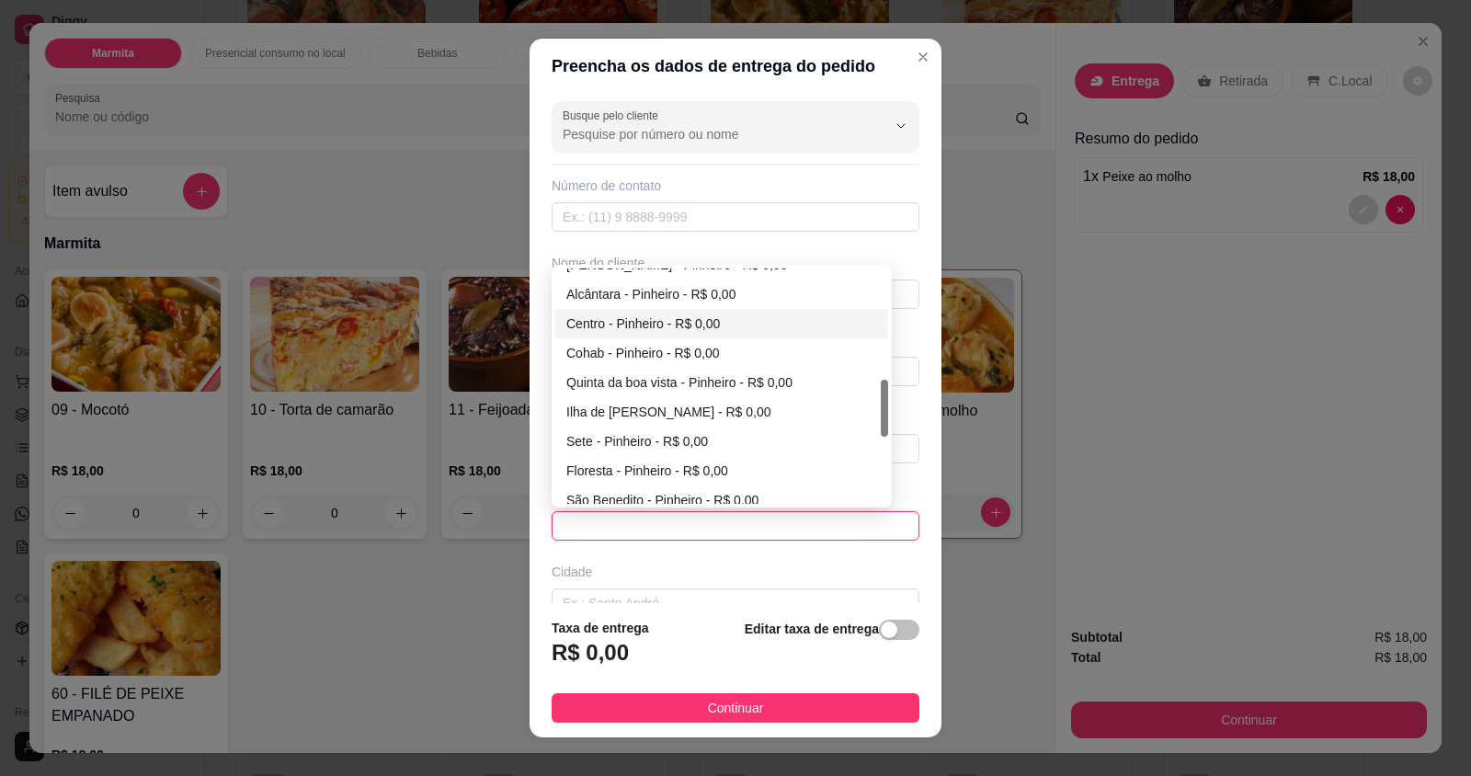
click at [608, 311] on div "Centro - Pinheiro - R$ 0,00" at bounding box center [721, 323] width 333 height 29
type input "Pinheiro"
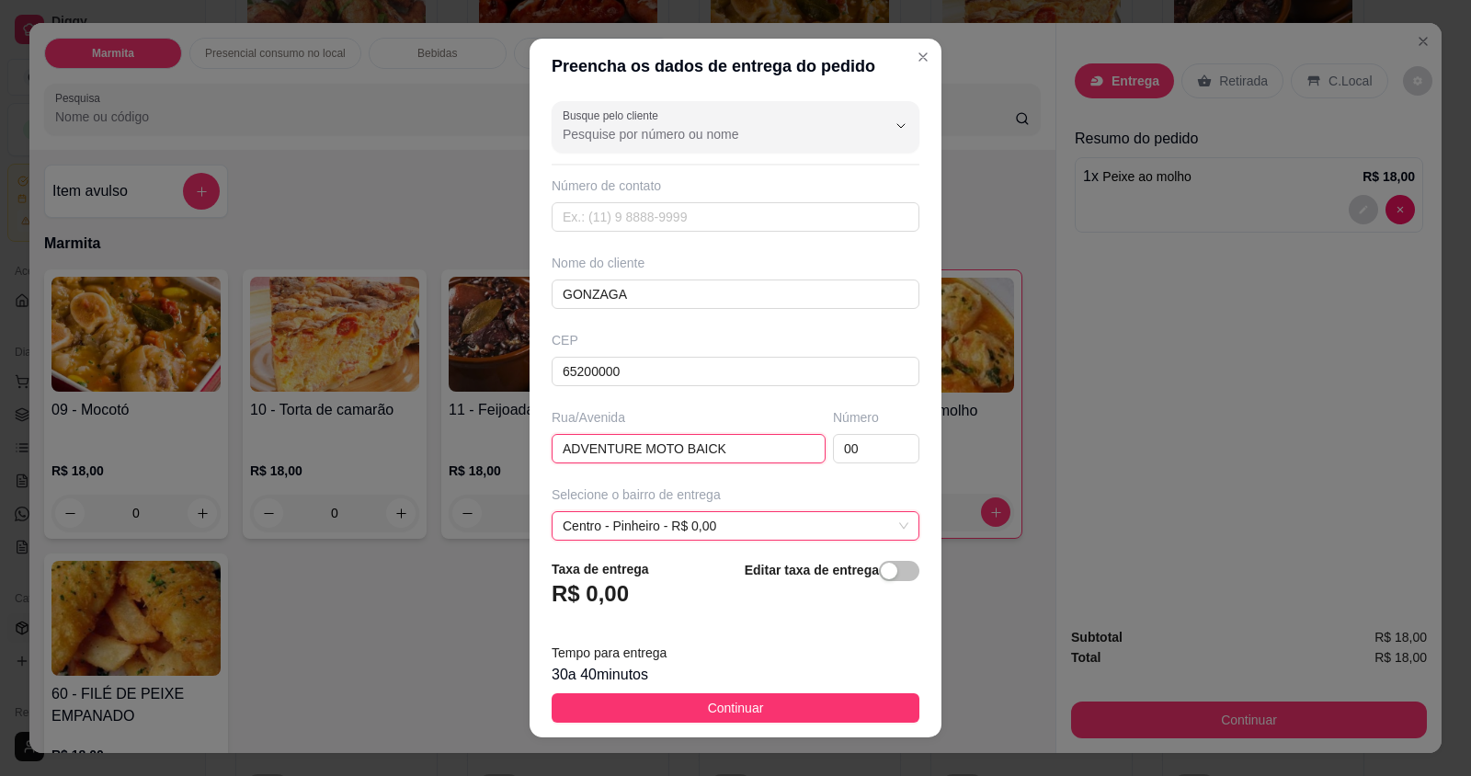
click at [695, 453] on input "ADVENTURE MOTO BAICK" at bounding box center [689, 448] width 274 height 29
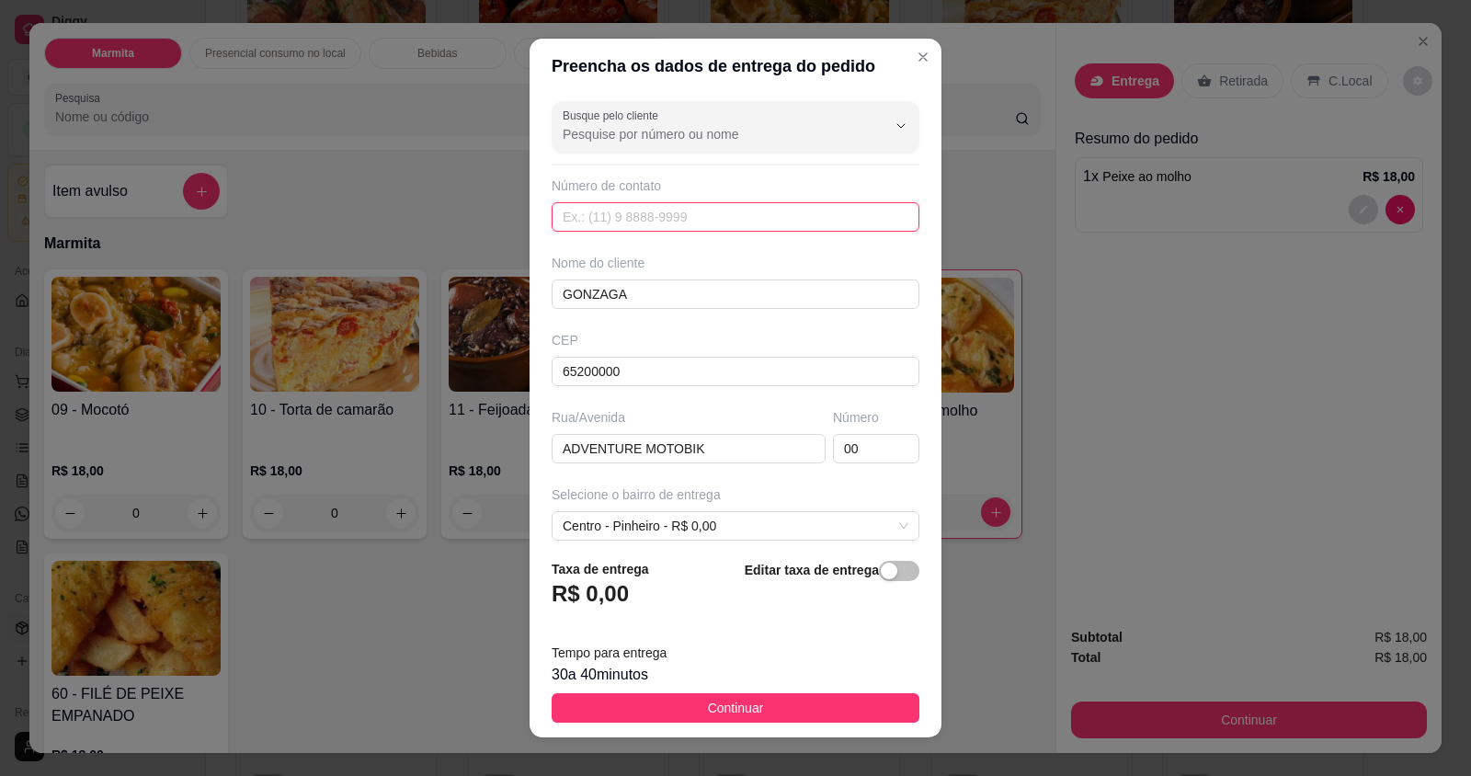
click at [761, 221] on input "text" at bounding box center [736, 216] width 368 height 29
click at [685, 290] on input "GONZAGA" at bounding box center [736, 293] width 368 height 29
click at [737, 442] on input "ADVENTURE MOTOBIK" at bounding box center [689, 448] width 274 height 29
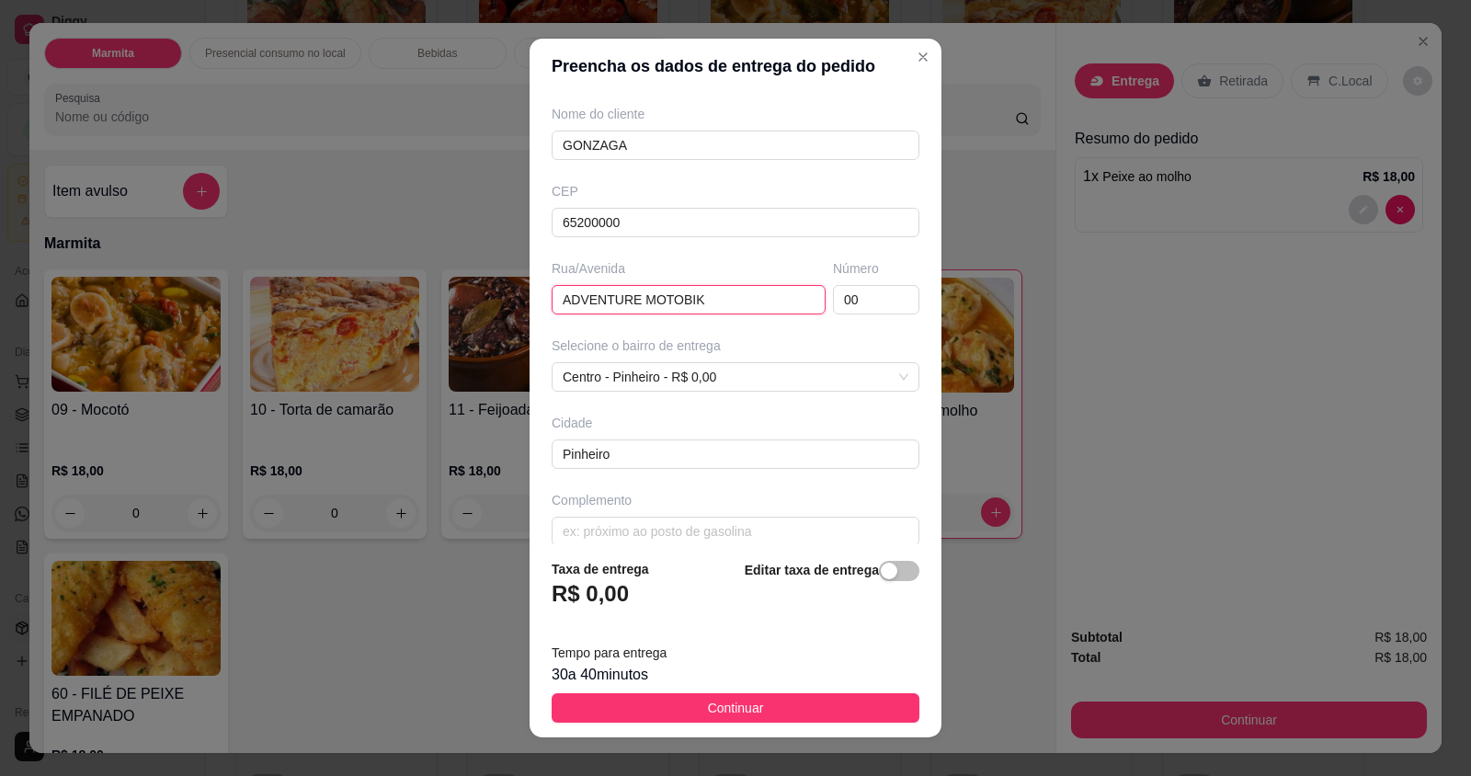
scroll to position [169, 0]
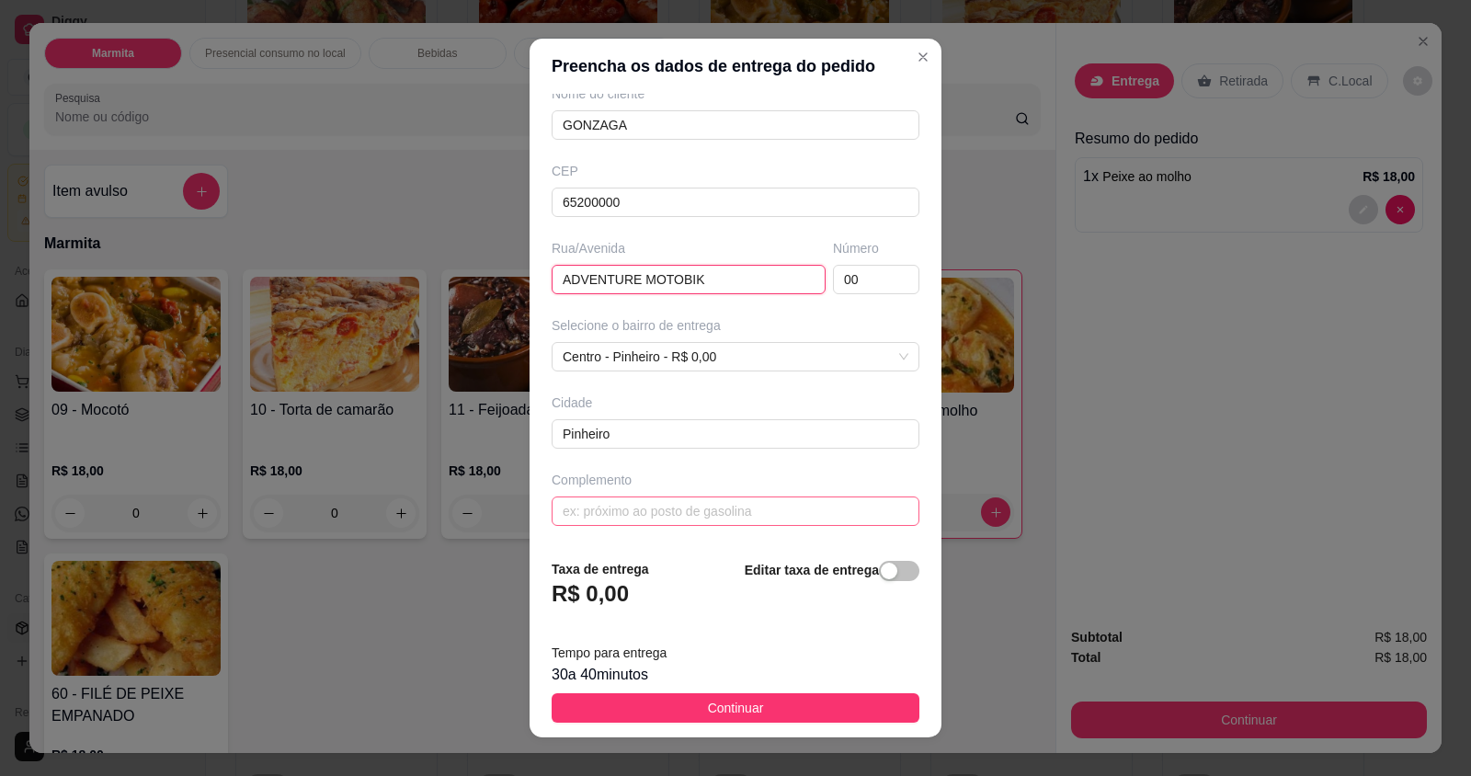
type input "ADVENTURE MOTOBIK"
click at [765, 514] on input "text" at bounding box center [736, 510] width 368 height 29
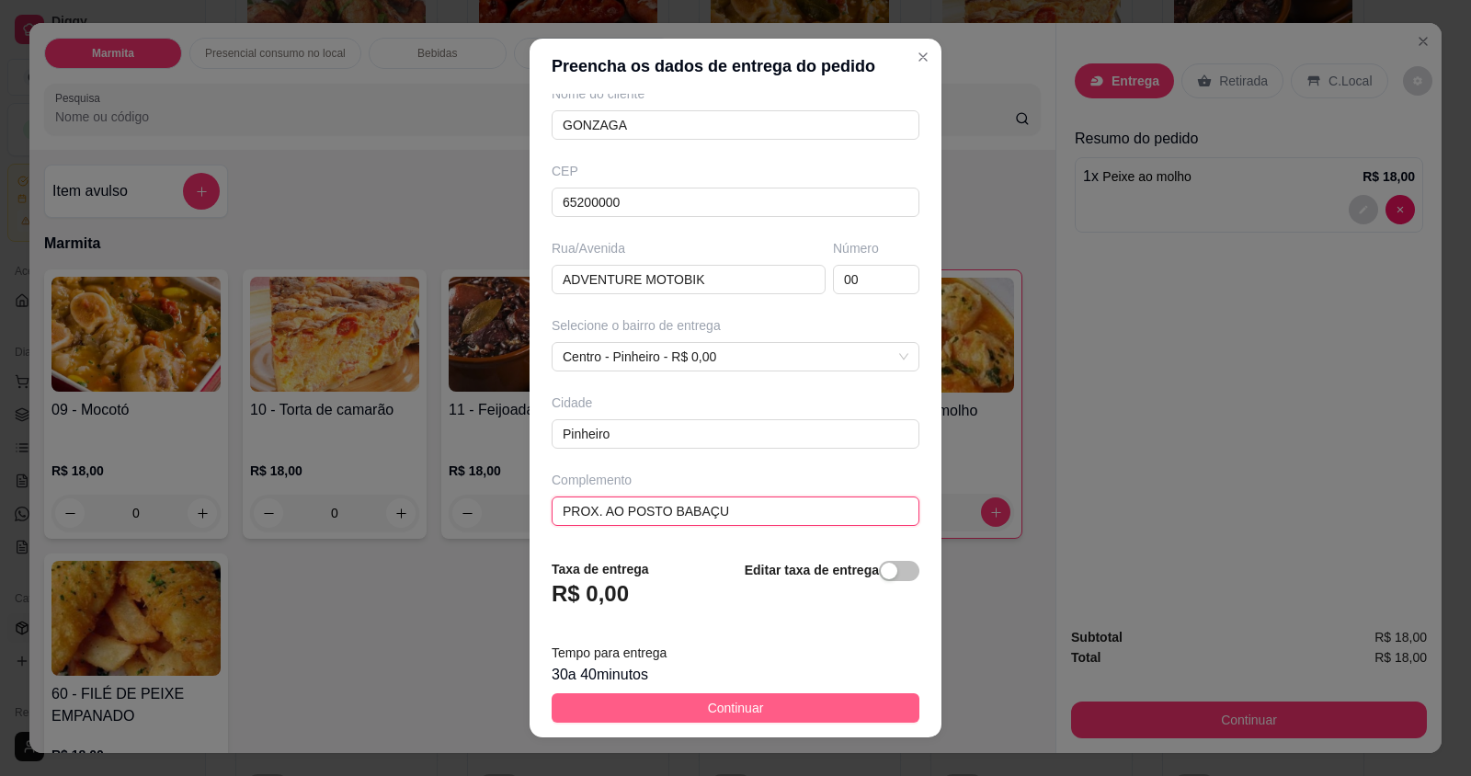
type input "PROX. AO POSTO BABAÇU"
click at [700, 722] on button "Continuar" at bounding box center [736, 707] width 368 height 29
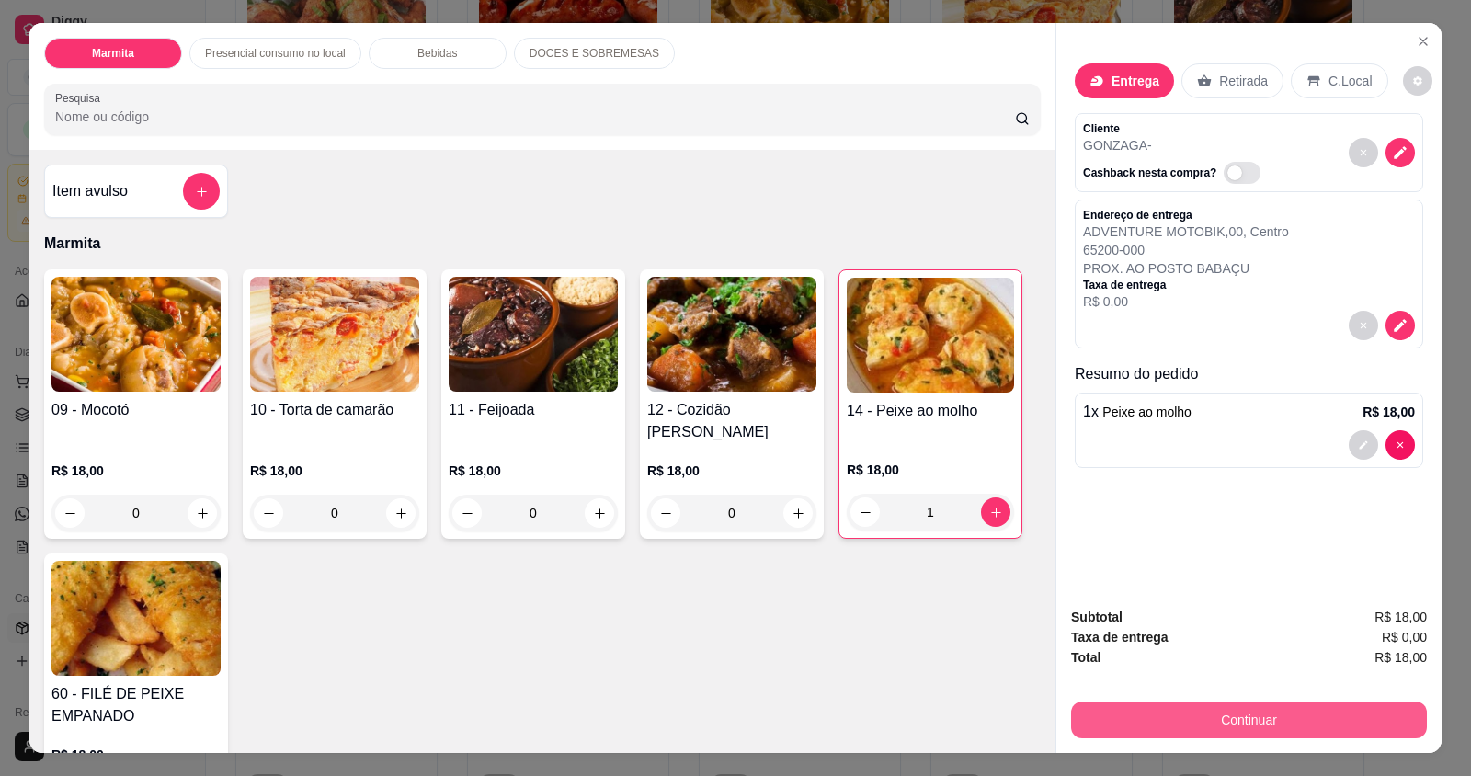
click at [1288, 722] on button "Continuar" at bounding box center [1249, 719] width 356 height 37
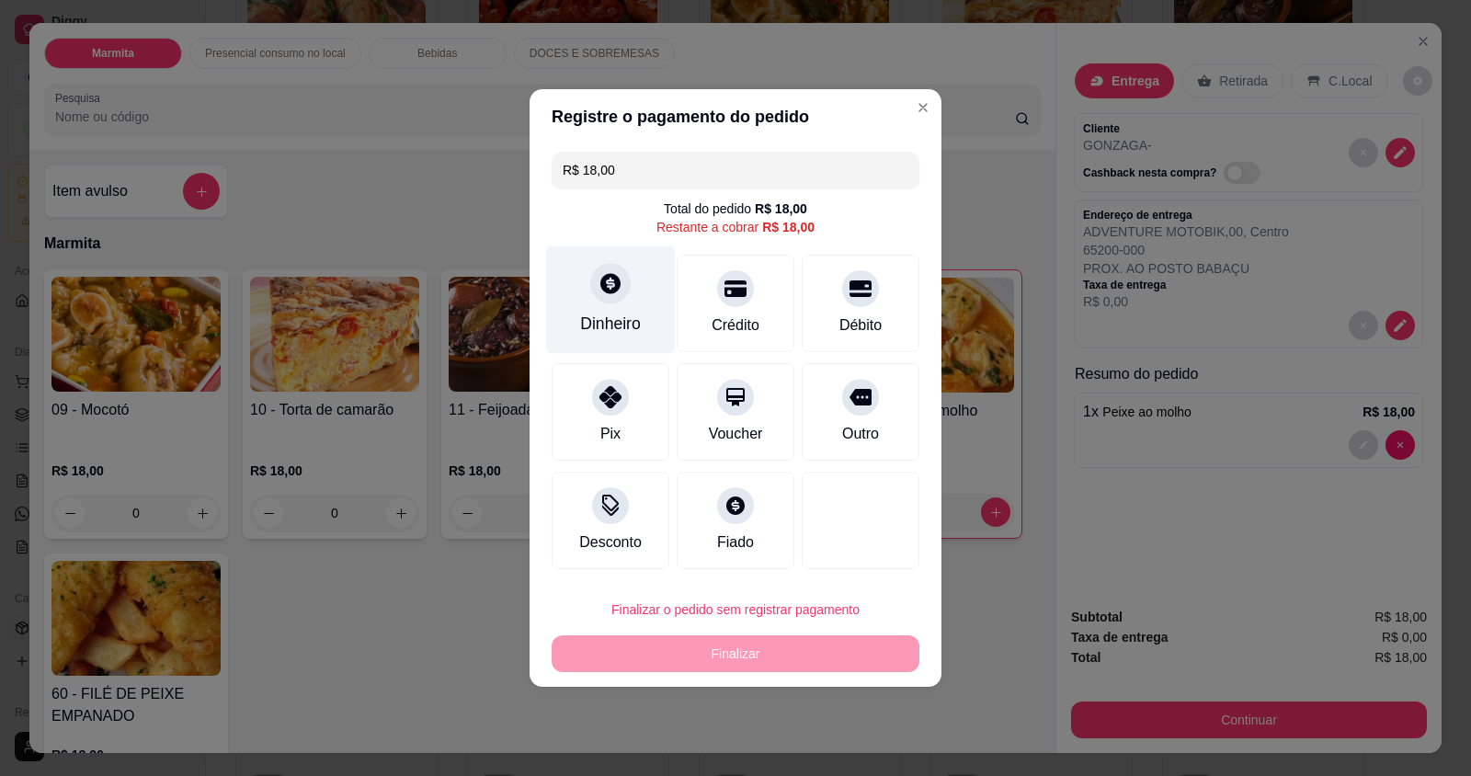
click at [630, 311] on div "Dinheiro" at bounding box center [611, 300] width 130 height 108
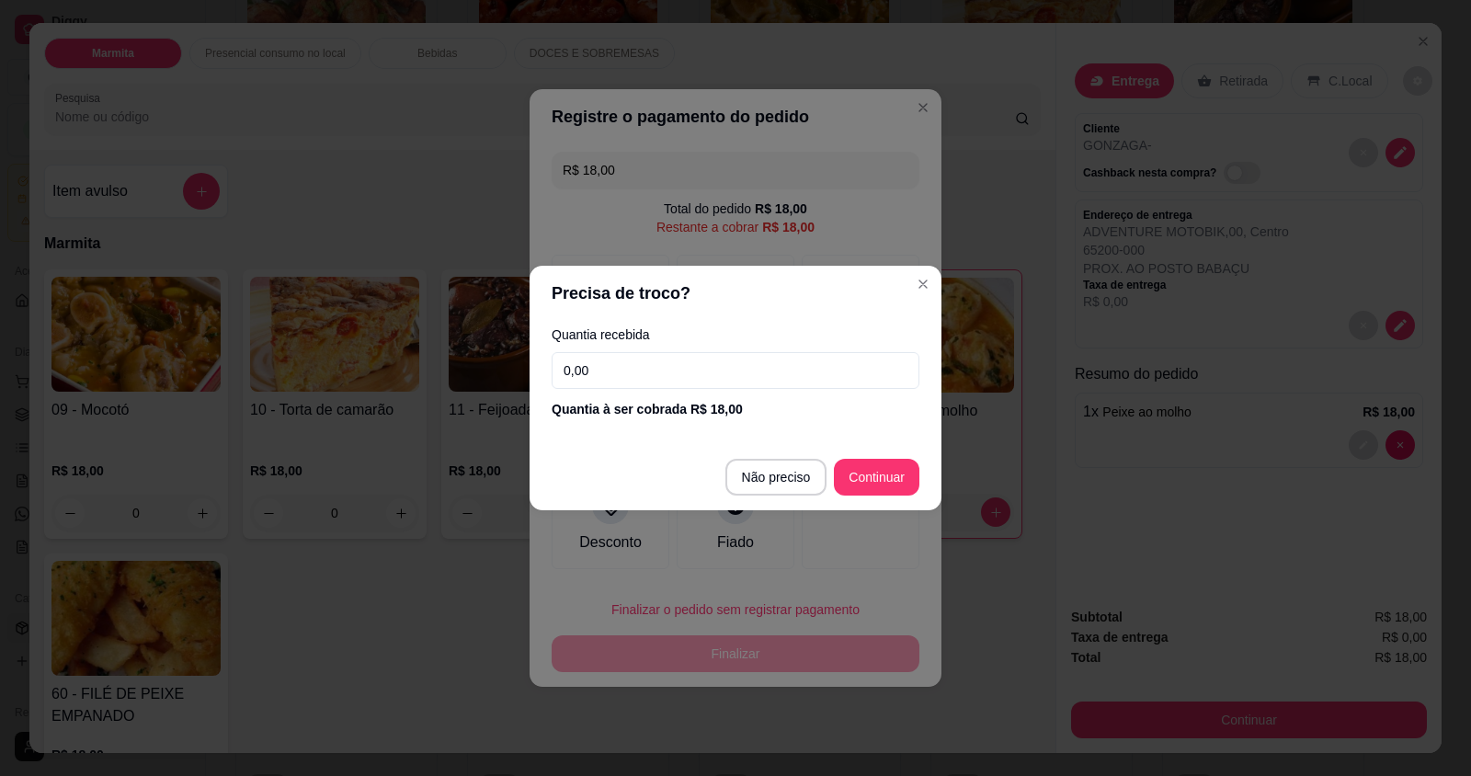
click at [689, 372] on input "0,00" at bounding box center [736, 370] width 368 height 37
type input "18,00"
type input "R$ 0,00"
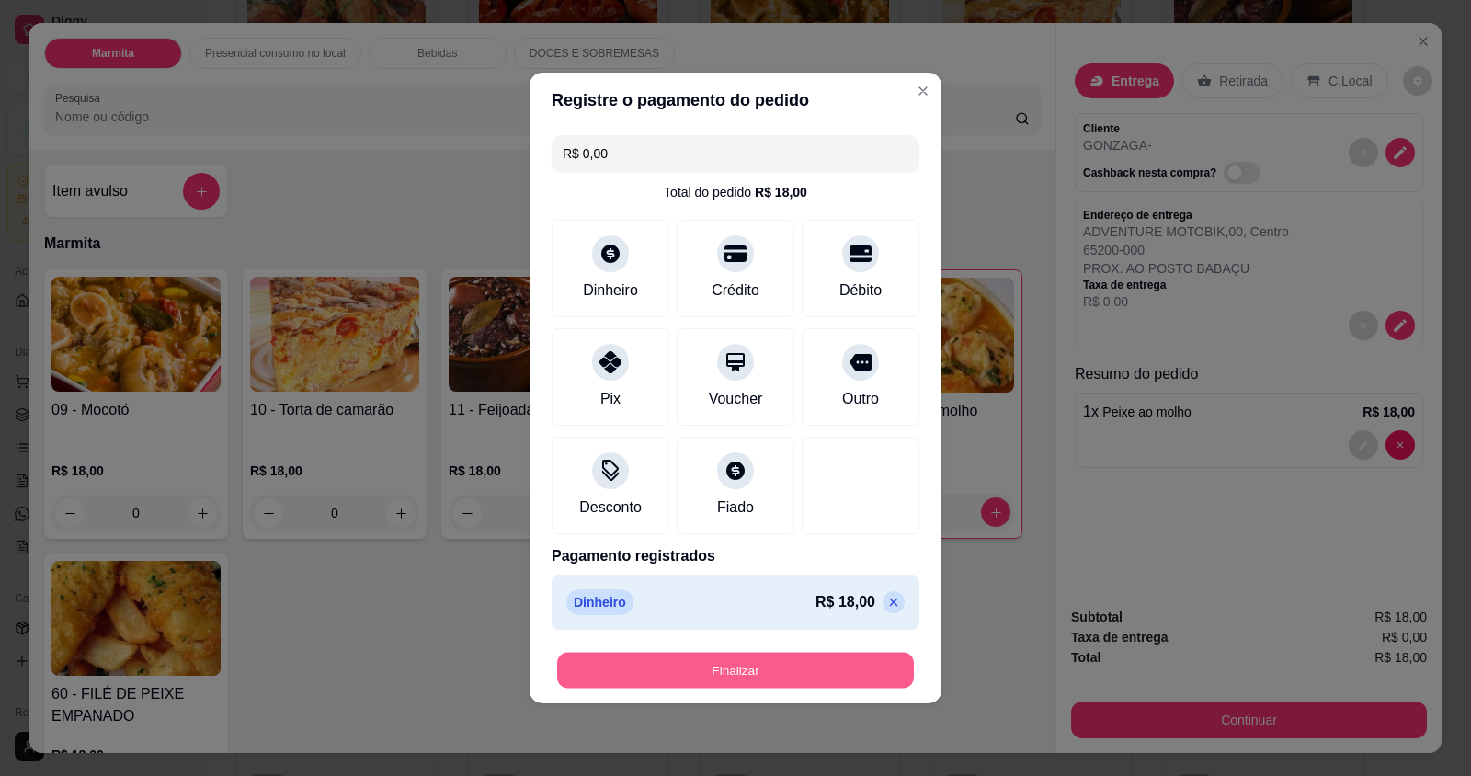
click at [750, 670] on button "Finalizar" at bounding box center [735, 671] width 357 height 36
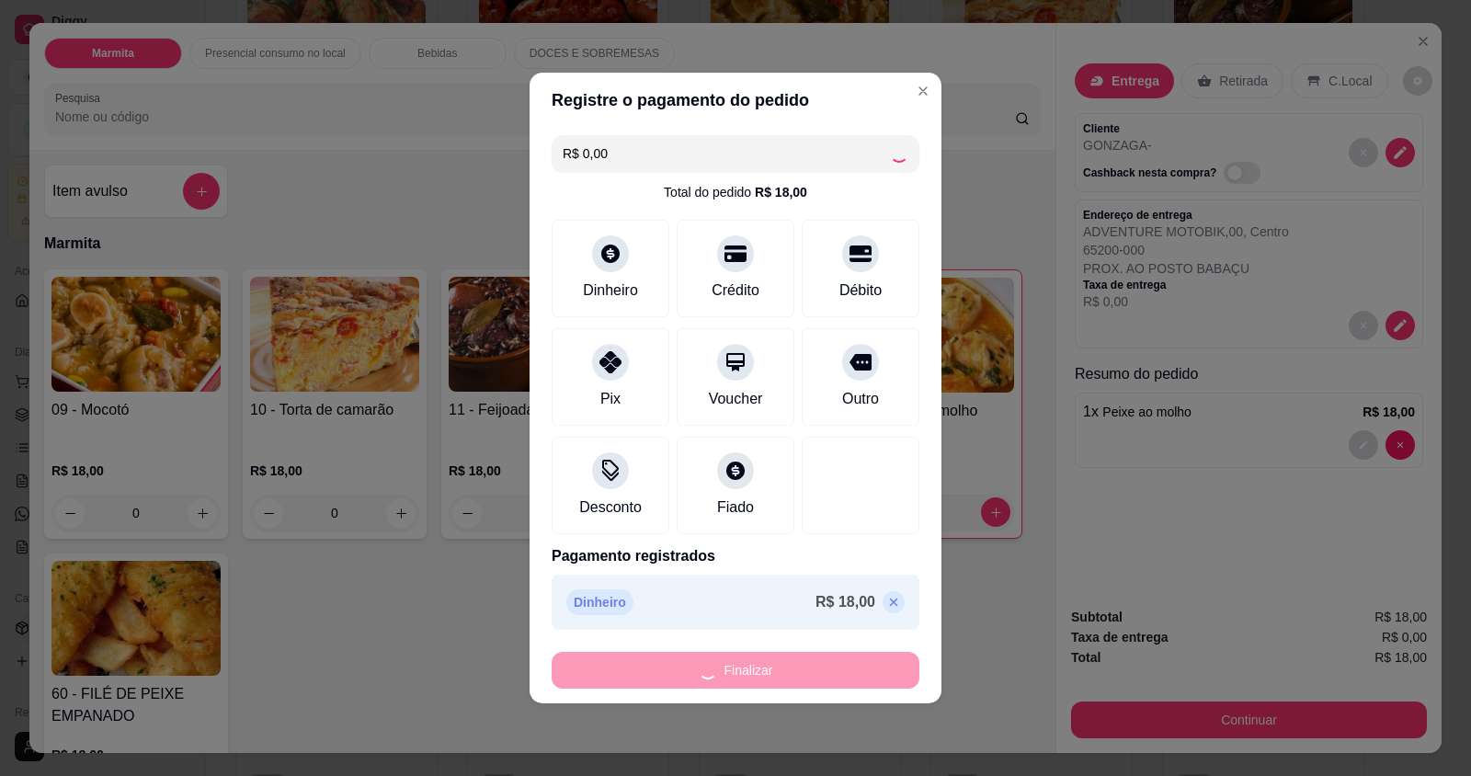
type input "0"
type input "-R$ 18,00"
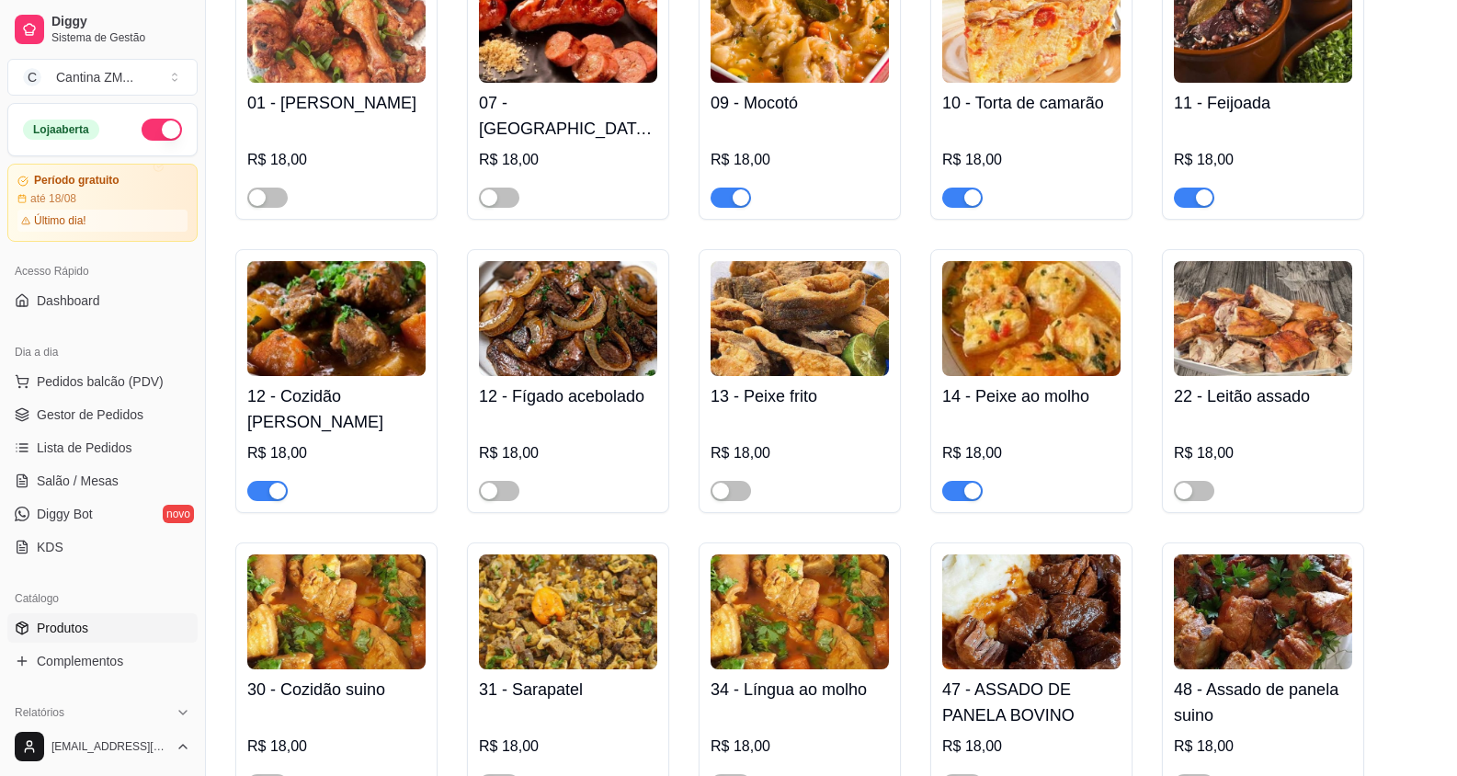
click at [77, 399] on ul "Pedidos balcão (PDV) Gestor de Pedidos Lista de Pedidos Salão / Mesas Diggy Bot…" at bounding box center [102, 464] width 190 height 195
click at [75, 408] on span "Gestor de Pedidos" at bounding box center [90, 414] width 107 height 18
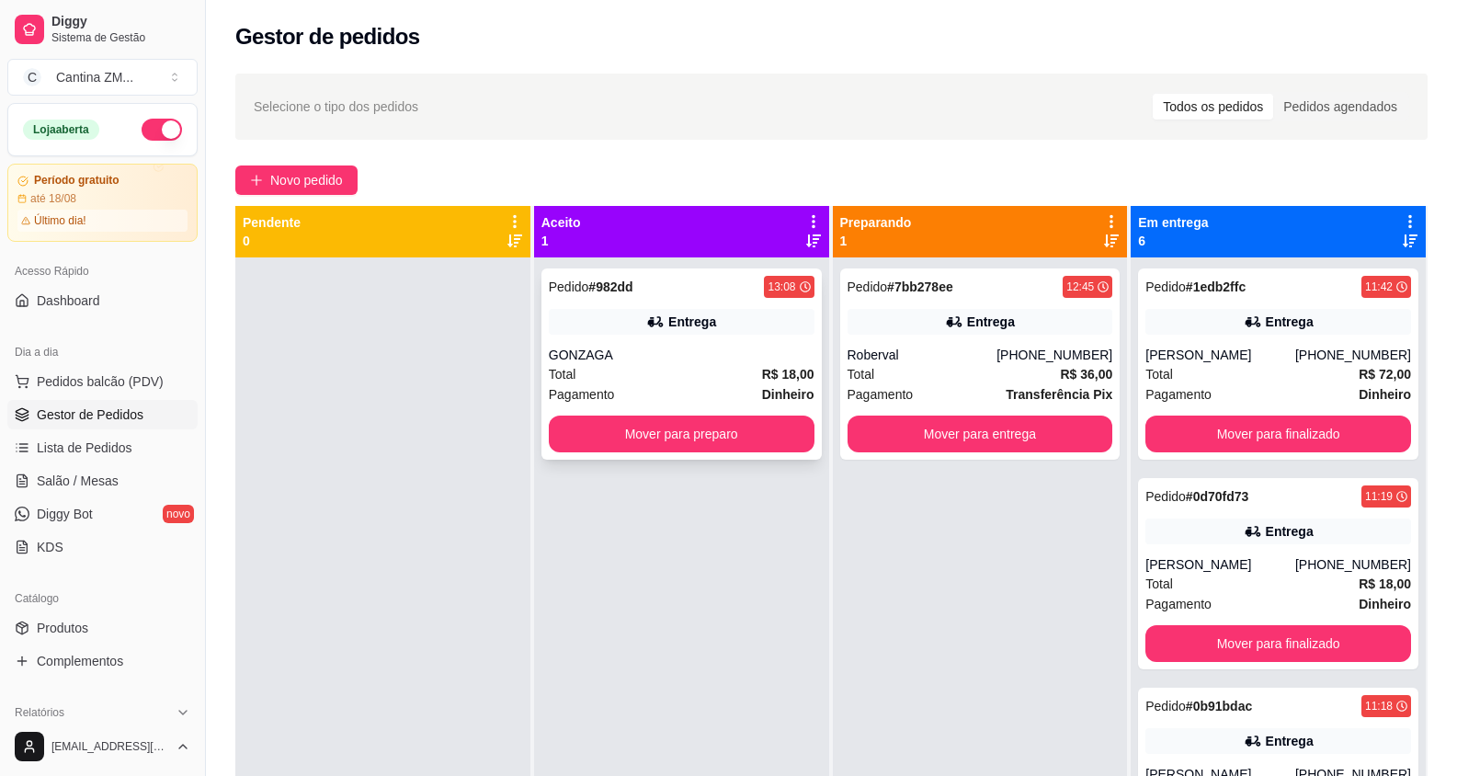
click at [699, 383] on div "Total R$ 18,00" at bounding box center [682, 374] width 266 height 20
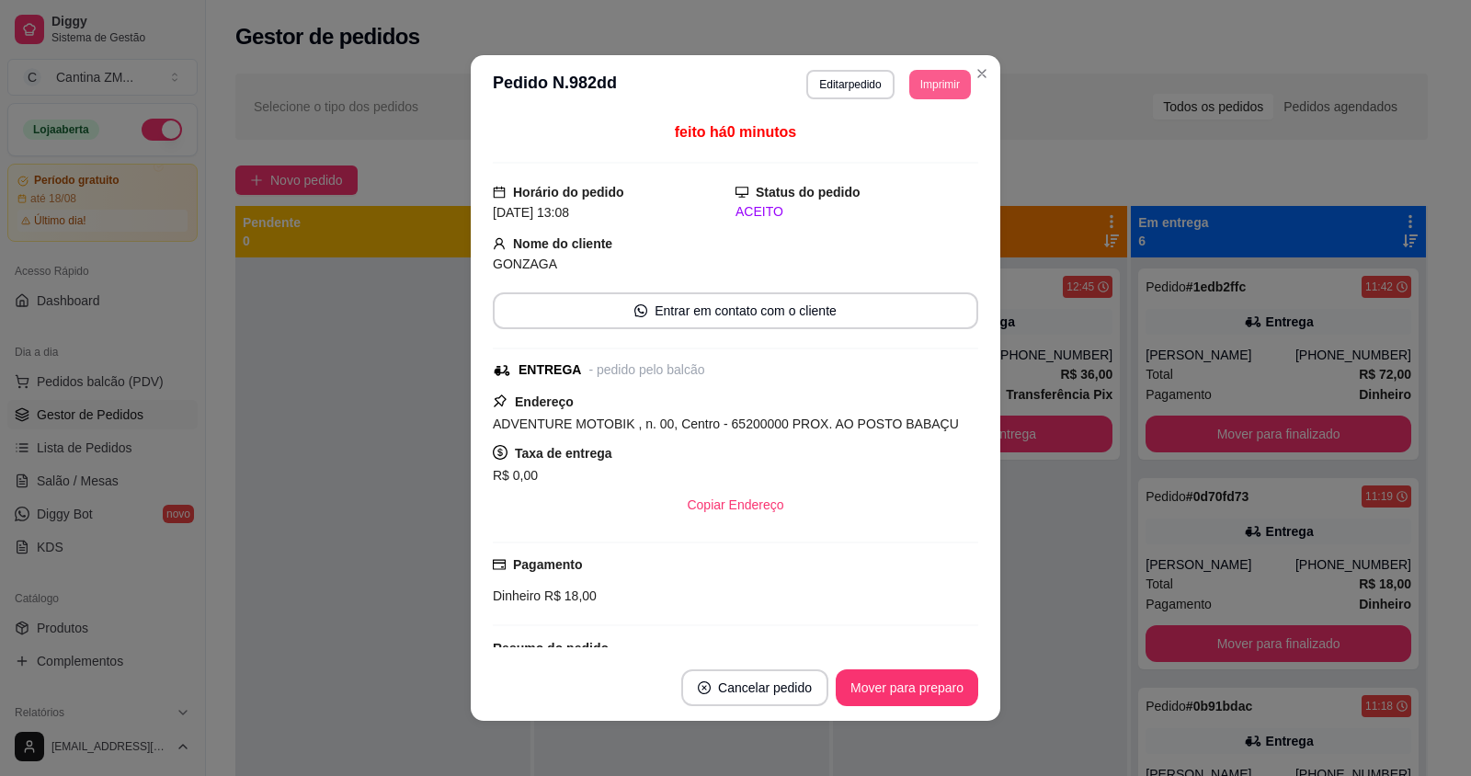
click at [918, 78] on button "Imprimir" at bounding box center [940, 84] width 62 height 29
click at [911, 149] on button "IMPRESSORA" at bounding box center [899, 148] width 133 height 29
click at [939, 85] on button "Imprimir" at bounding box center [940, 84] width 62 height 29
click at [928, 143] on button "IMPRESSORA" at bounding box center [899, 148] width 129 height 28
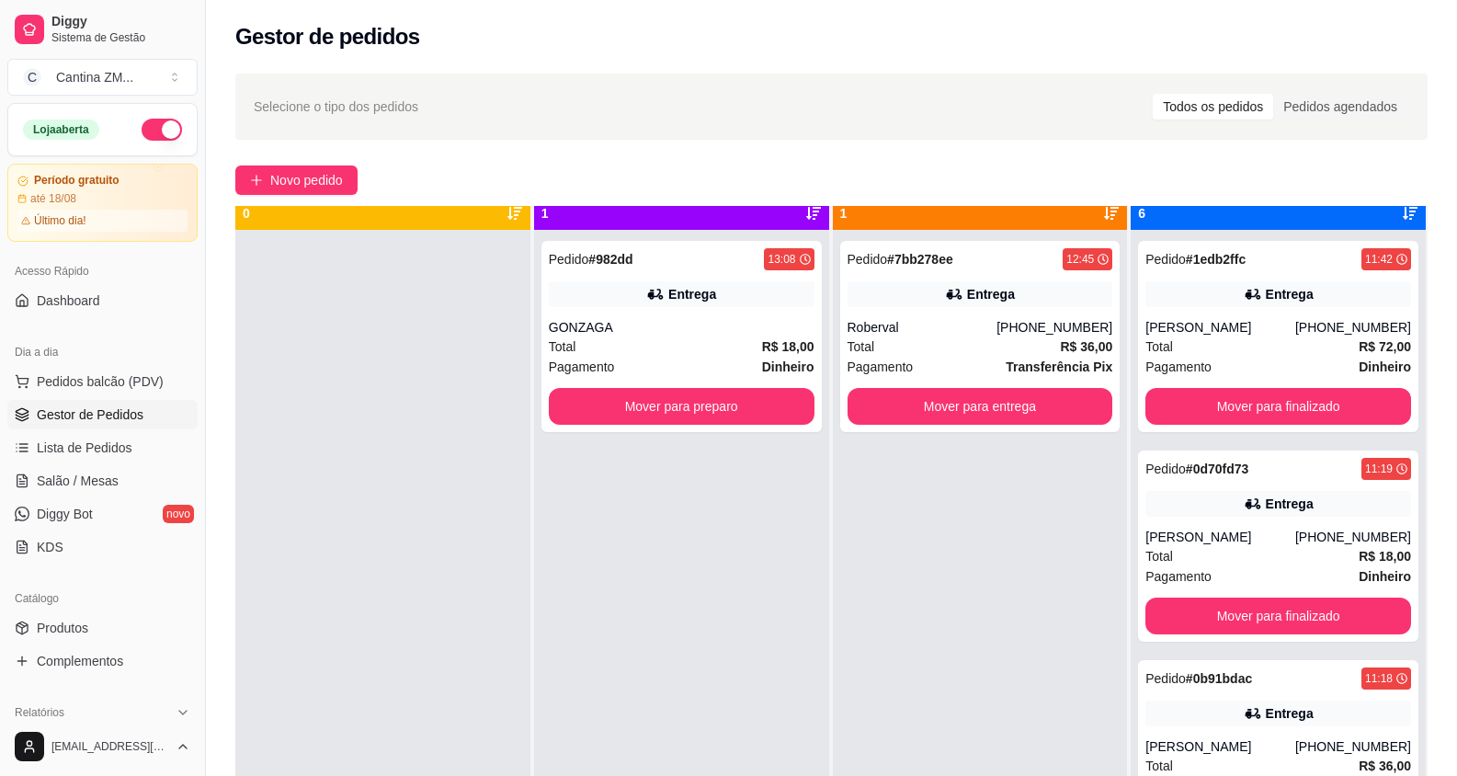
scroll to position [51, 0]
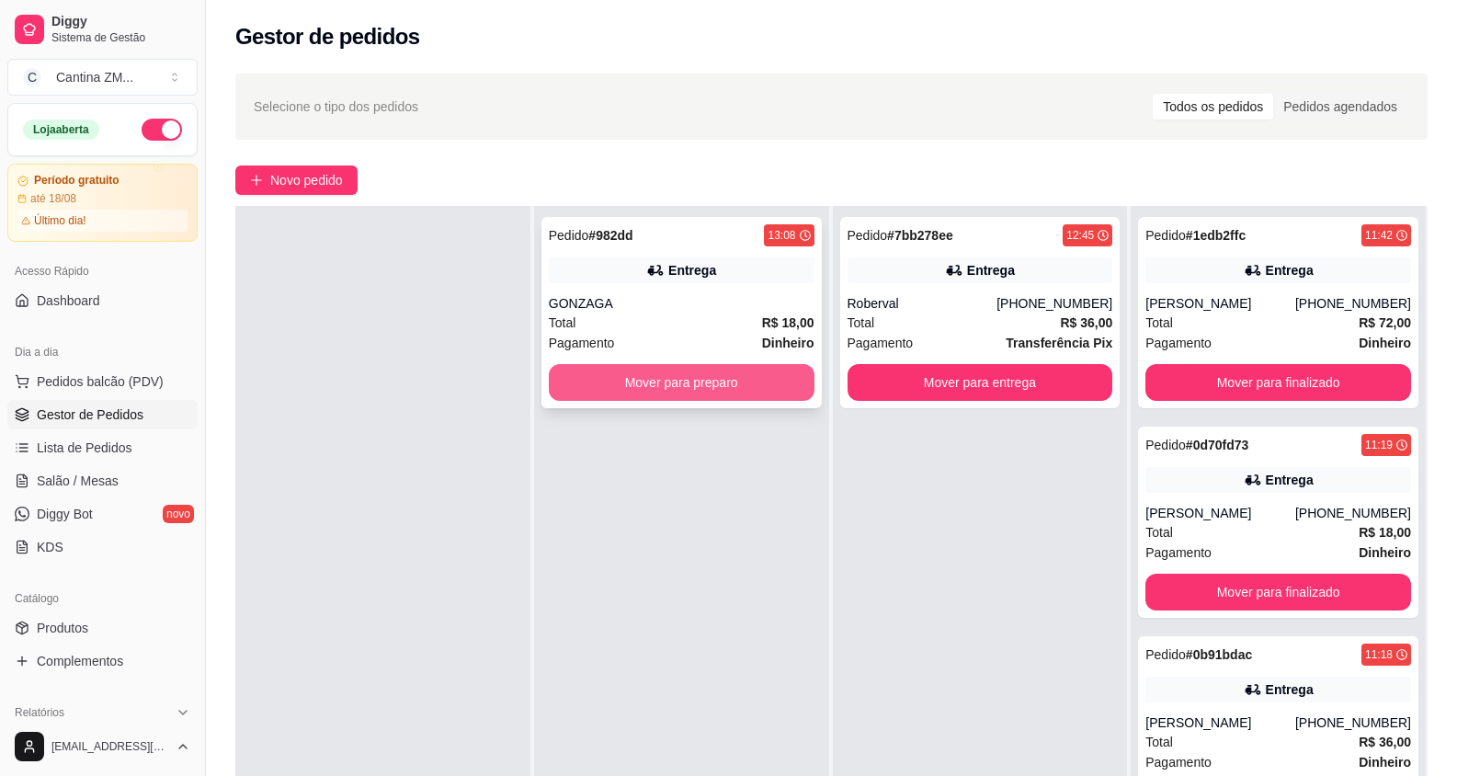
click at [707, 379] on button "Mover para preparo" at bounding box center [682, 382] width 266 height 37
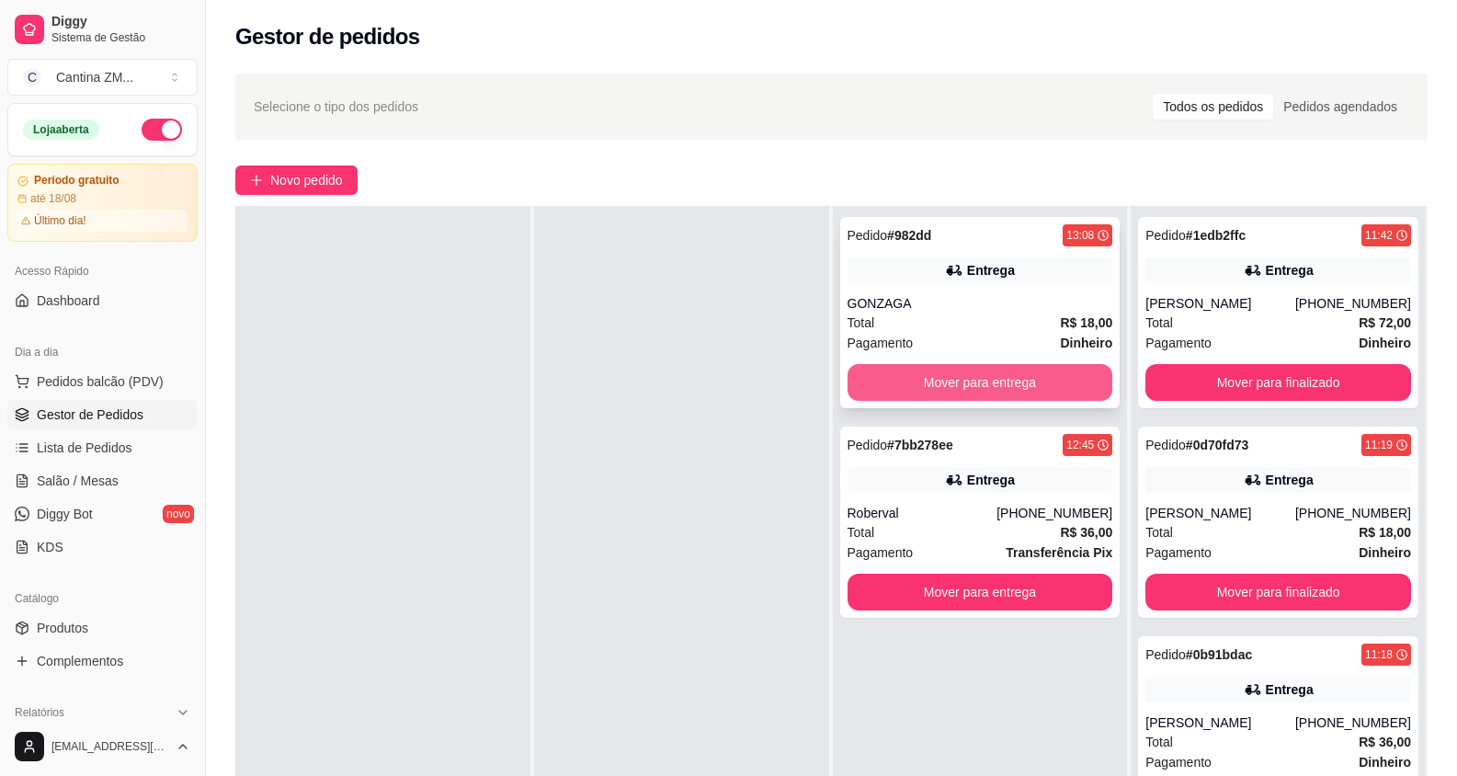
click at [886, 393] on button "Mover para entrega" at bounding box center [981, 382] width 266 height 37
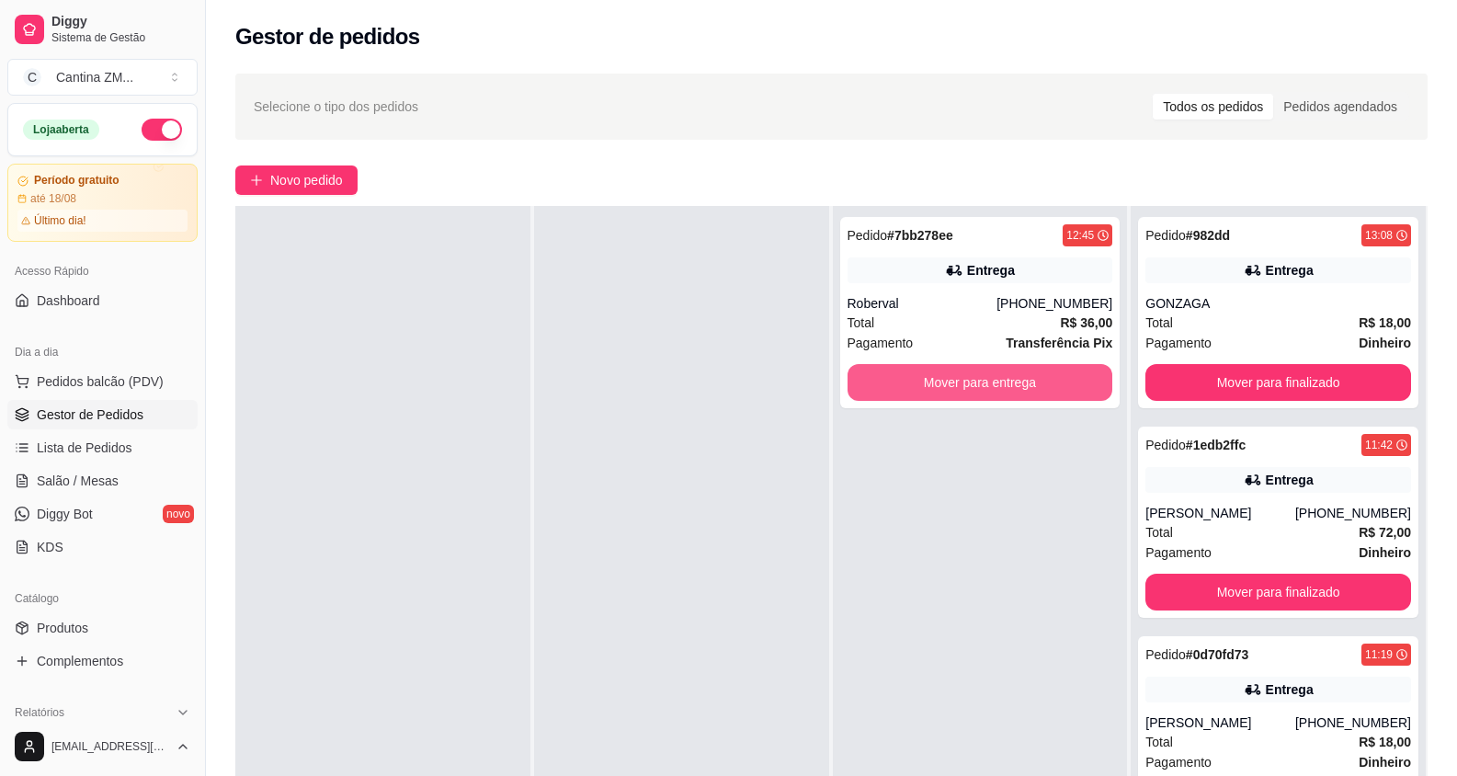
click at [886, 393] on button "Mover para entrega" at bounding box center [981, 382] width 266 height 37
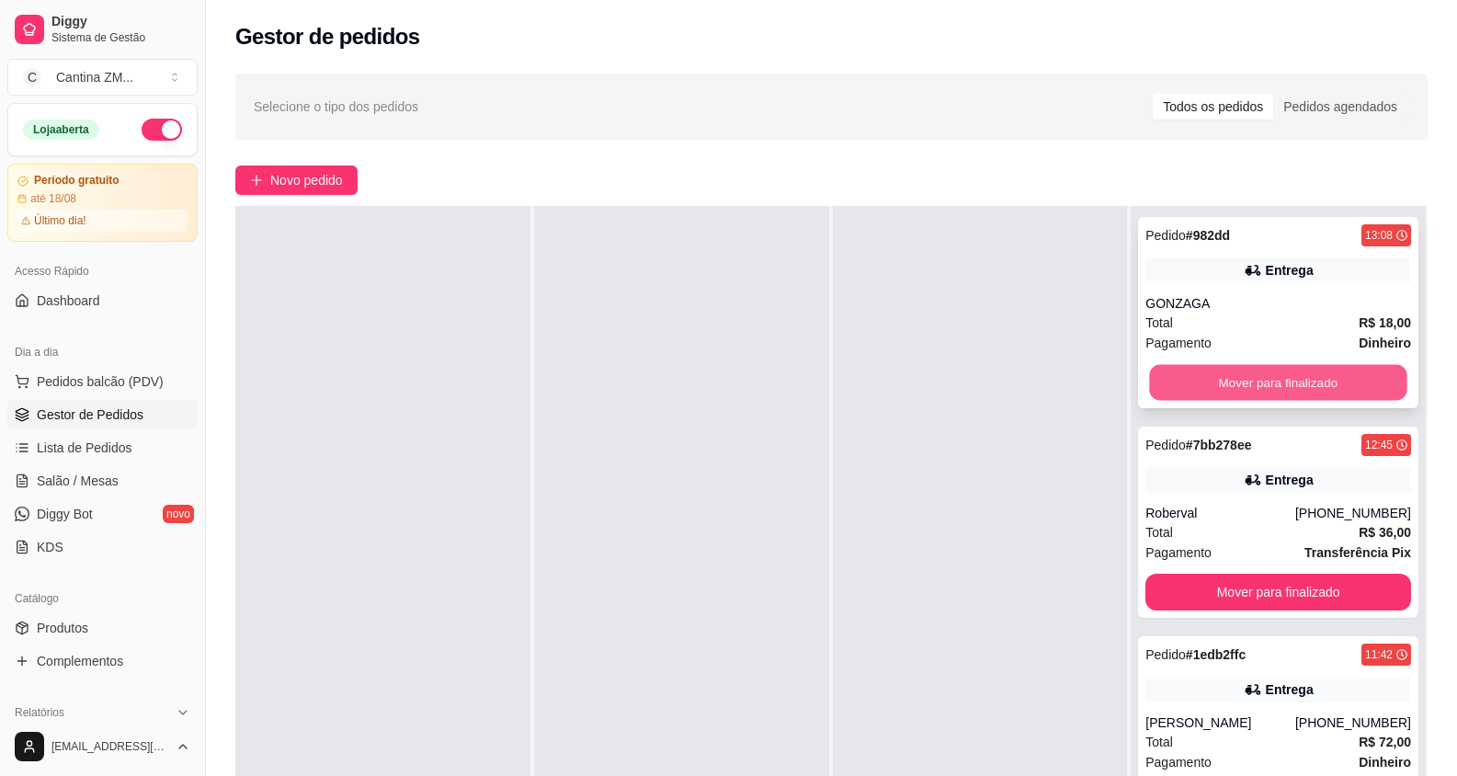
click at [1247, 389] on button "Mover para finalizado" at bounding box center [1278, 383] width 257 height 36
click at [1245, 389] on button "Mover para finalizado" at bounding box center [1278, 382] width 266 height 37
click at [1245, 389] on button "Mover para finalizado" at bounding box center [1278, 383] width 257 height 36
click at [1245, 389] on button "Mover para finalizado" at bounding box center [1278, 382] width 266 height 37
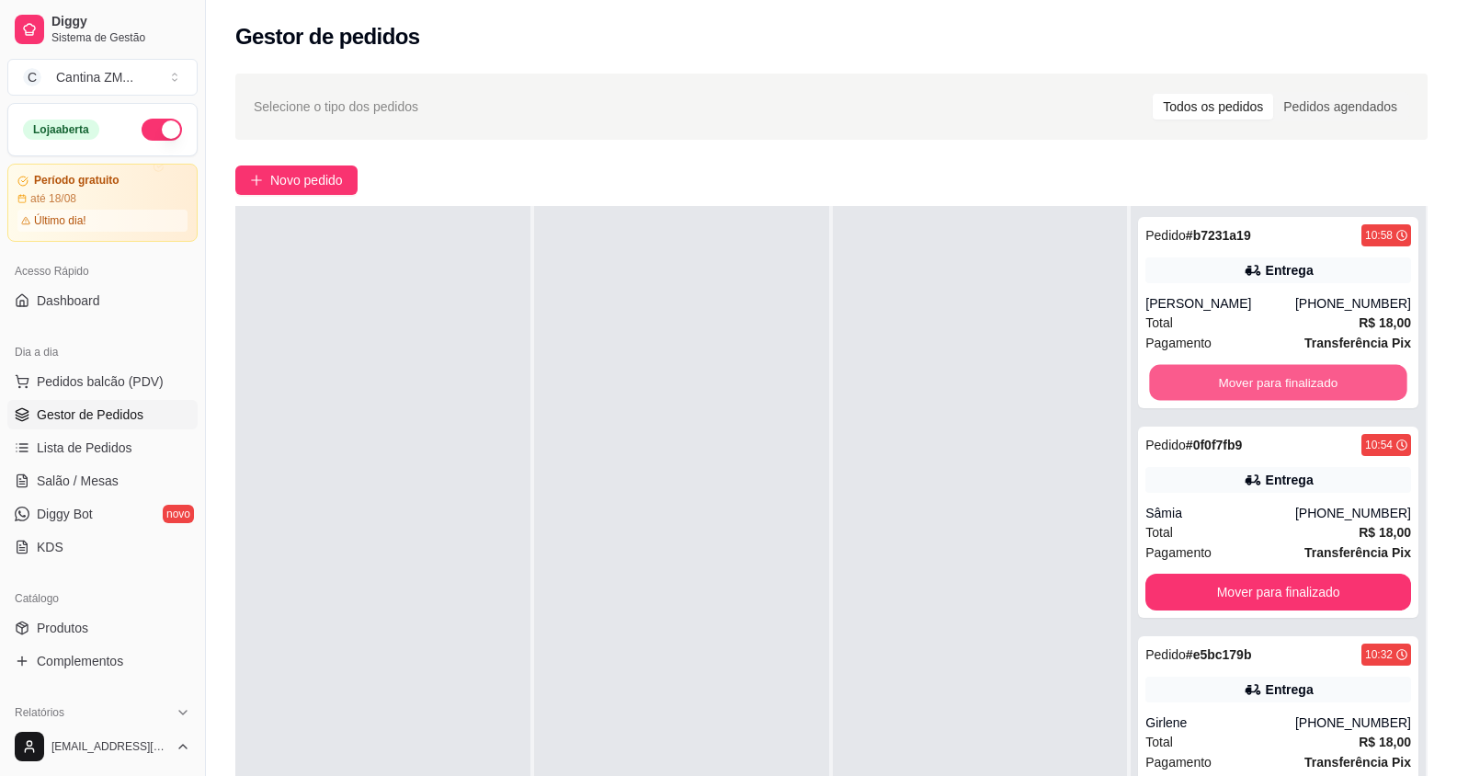
click at [1245, 389] on button "Mover para finalizado" at bounding box center [1278, 383] width 257 height 36
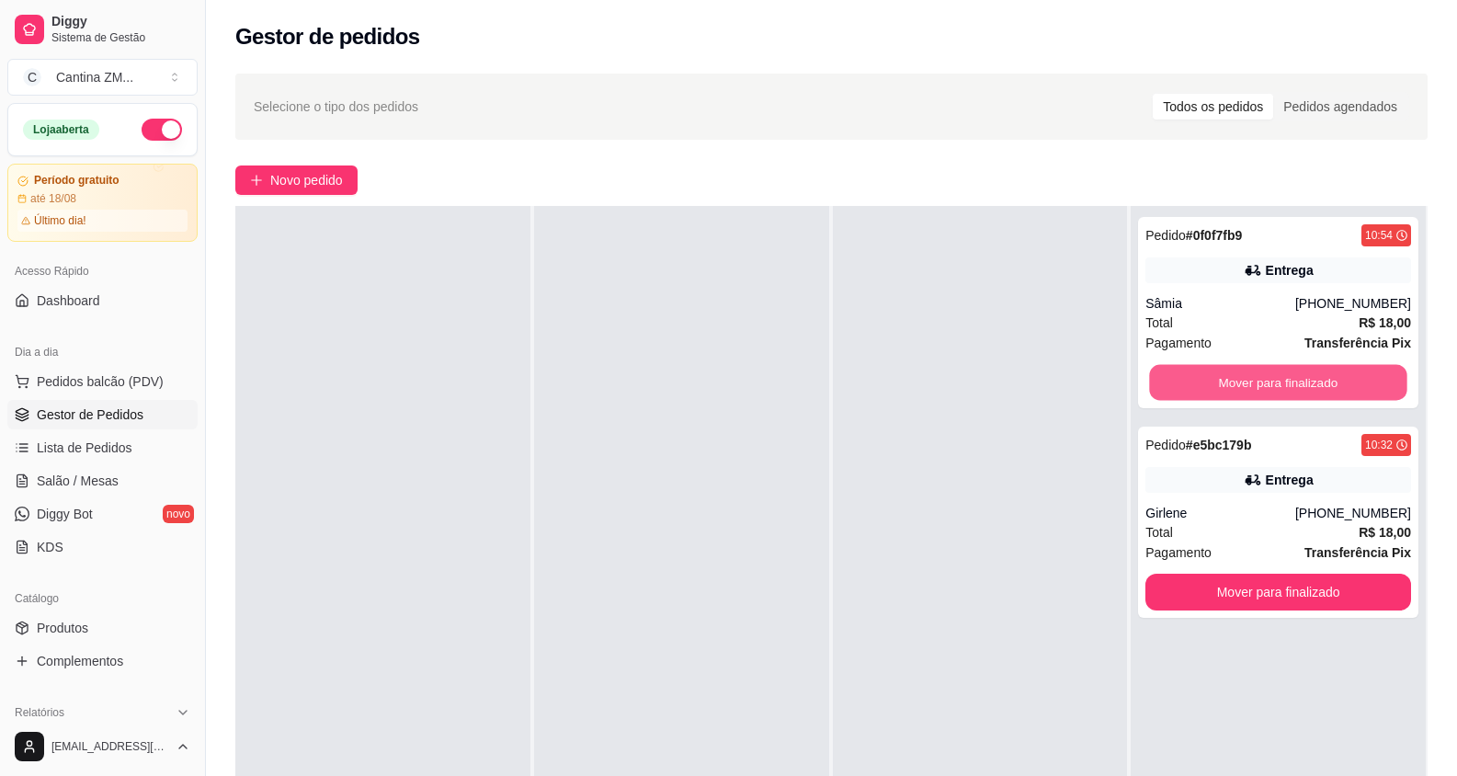
click at [1245, 389] on button "Mover para finalizado" at bounding box center [1278, 383] width 257 height 36
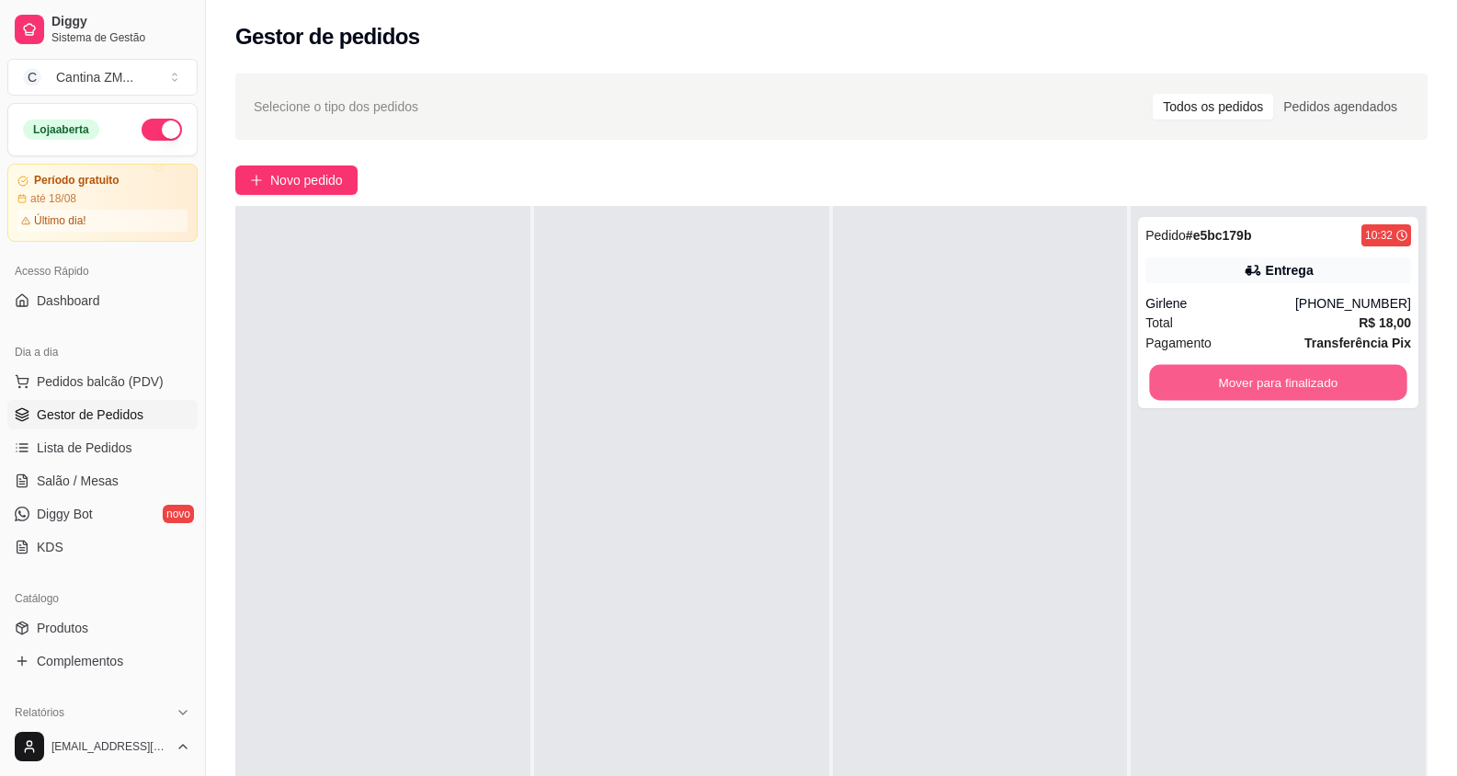
click at [1245, 389] on button "Mover para finalizado" at bounding box center [1278, 383] width 257 height 36
